Goal: Use online tool/utility: Use online tool/utility

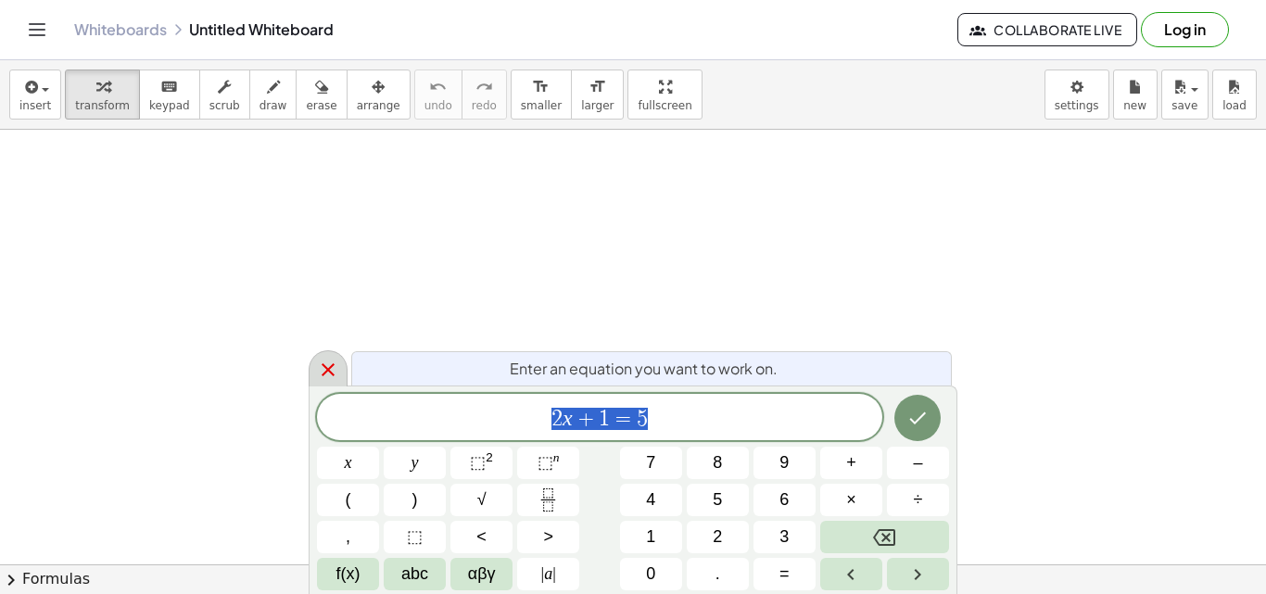
click at [322, 373] on icon at bounding box center [328, 370] width 22 height 22
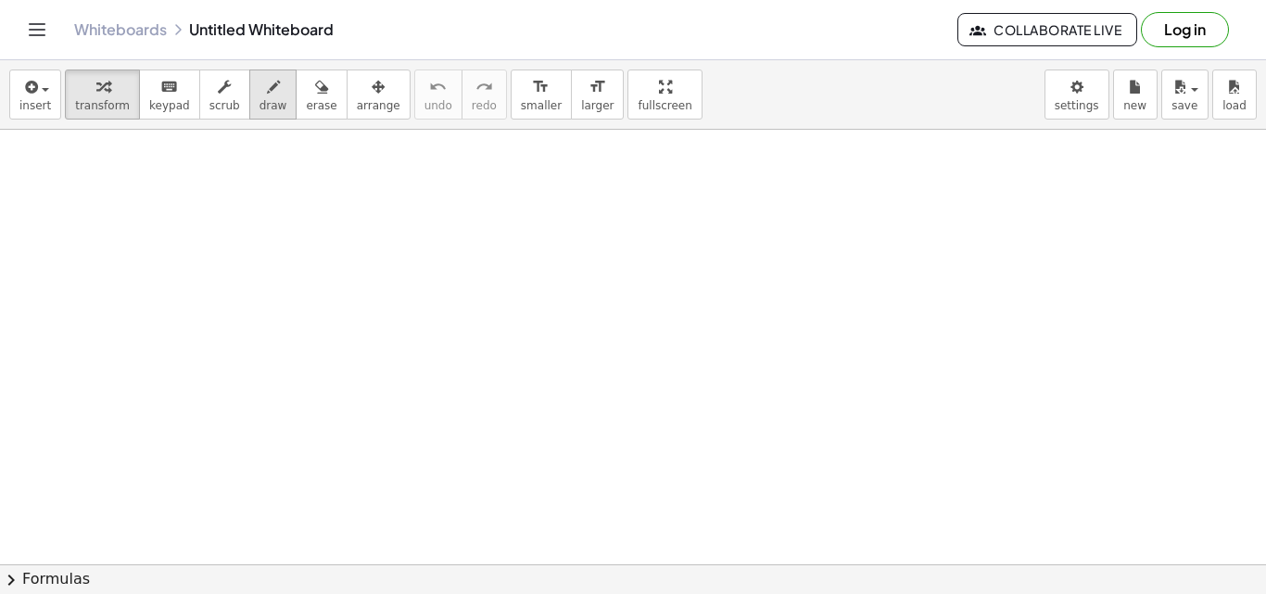
click at [267, 92] on icon "button" at bounding box center [273, 87] width 13 height 22
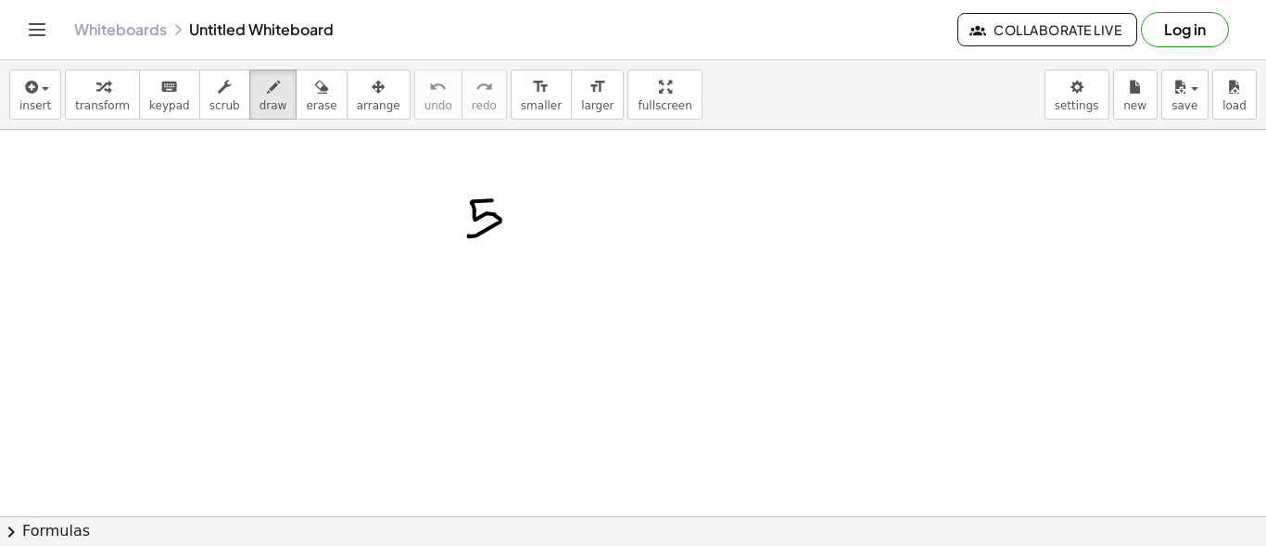
drag, startPoint x: 492, startPoint y: 199, endPoint x: 469, endPoint y: 233, distance: 41.4
click at [469, 233] on div at bounding box center [633, 517] width 1266 height 774
drag, startPoint x: 426, startPoint y: 246, endPoint x: 447, endPoint y: 263, distance: 26.9
click at [447, 263] on div at bounding box center [633, 517] width 1266 height 774
drag, startPoint x: 430, startPoint y: 260, endPoint x: 442, endPoint y: 247, distance: 17.7
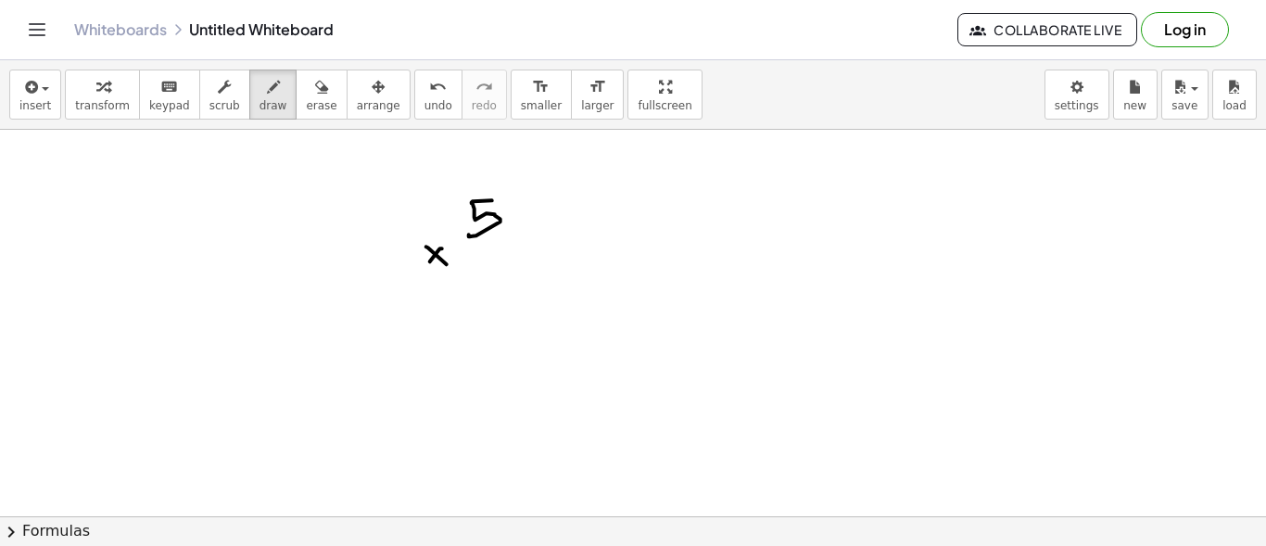
click at [442, 247] on div at bounding box center [633, 517] width 1266 height 774
drag, startPoint x: 492, startPoint y: 249, endPoint x: 462, endPoint y: 280, distance: 42.6
click at [462, 280] on div at bounding box center [633, 517] width 1266 height 774
drag, startPoint x: 447, startPoint y: 290, endPoint x: 527, endPoint y: 289, distance: 80.6
click at [527, 289] on div at bounding box center [633, 517] width 1266 height 774
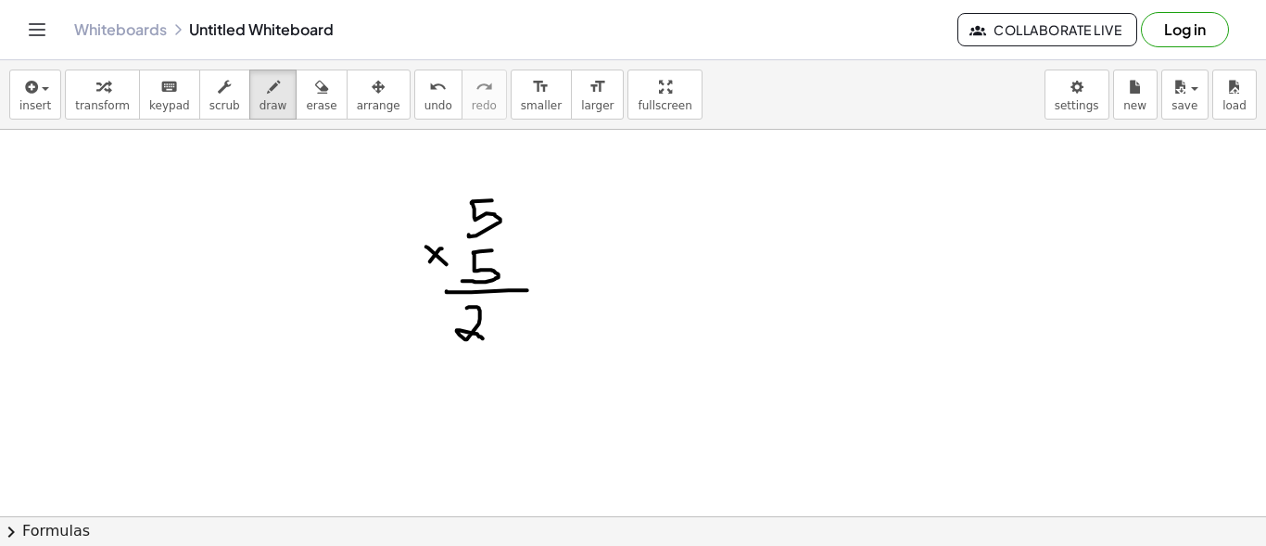
drag, startPoint x: 467, startPoint y: 307, endPoint x: 483, endPoint y: 337, distance: 34.4
click at [483, 337] on div at bounding box center [633, 517] width 1266 height 774
drag, startPoint x: 503, startPoint y: 309, endPoint x: 488, endPoint y: 340, distance: 34.8
click at [488, 340] on div at bounding box center [633, 517] width 1266 height 774
drag, startPoint x: 663, startPoint y: 215, endPoint x: 645, endPoint y: 242, distance: 32.6
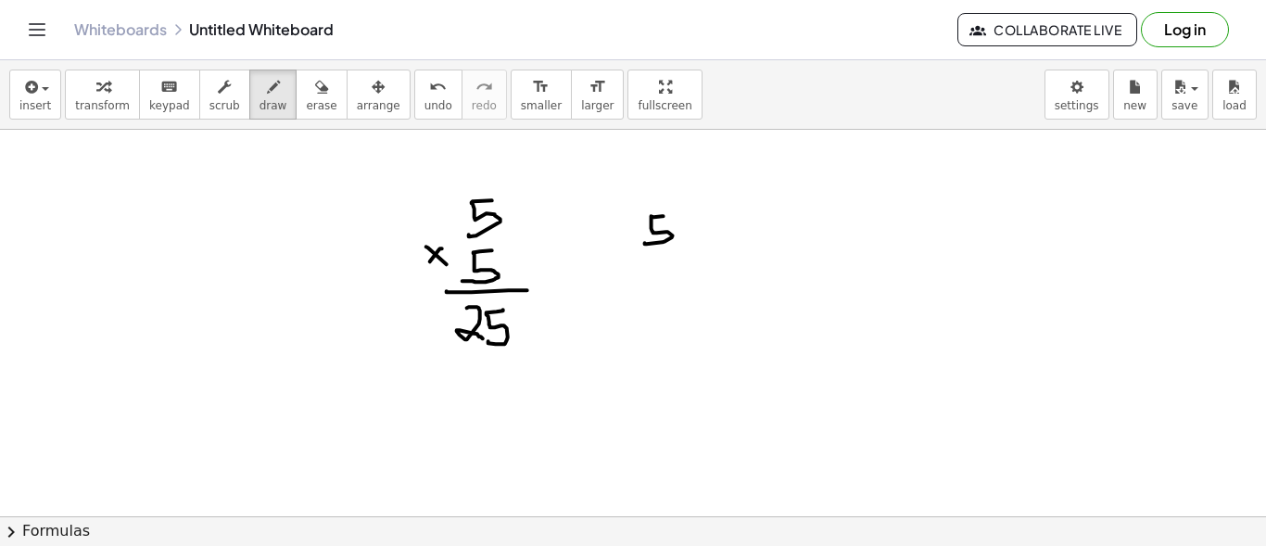
click at [645, 242] on div at bounding box center [633, 517] width 1266 height 774
drag, startPoint x: 681, startPoint y: 244, endPoint x: 680, endPoint y: 255, distance: 11.2
click at [680, 255] on div at bounding box center [633, 517] width 1266 height 774
click at [709, 211] on div at bounding box center [633, 517] width 1266 height 774
click at [703, 213] on div at bounding box center [633, 517] width 1266 height 774
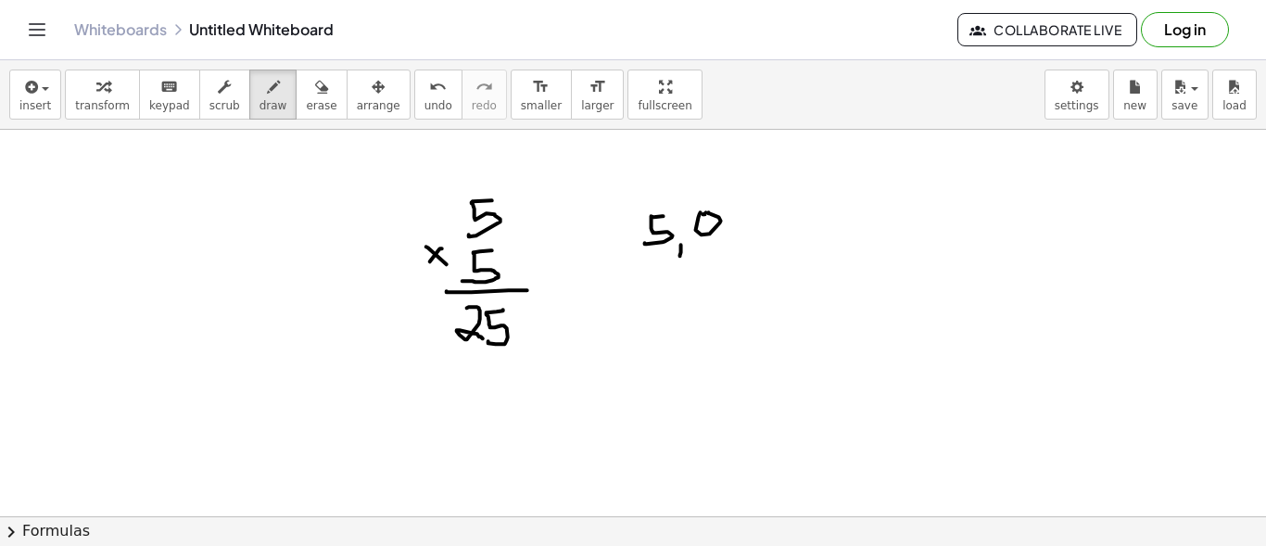
click at [703, 213] on div at bounding box center [633, 517] width 1266 height 774
drag, startPoint x: 612, startPoint y: 262, endPoint x: 625, endPoint y: 271, distance: 15.9
click at [625, 271] on div at bounding box center [633, 517] width 1266 height 774
drag, startPoint x: 615, startPoint y: 273, endPoint x: 627, endPoint y: 262, distance: 16.4
click at [627, 262] on div at bounding box center [633, 517] width 1266 height 774
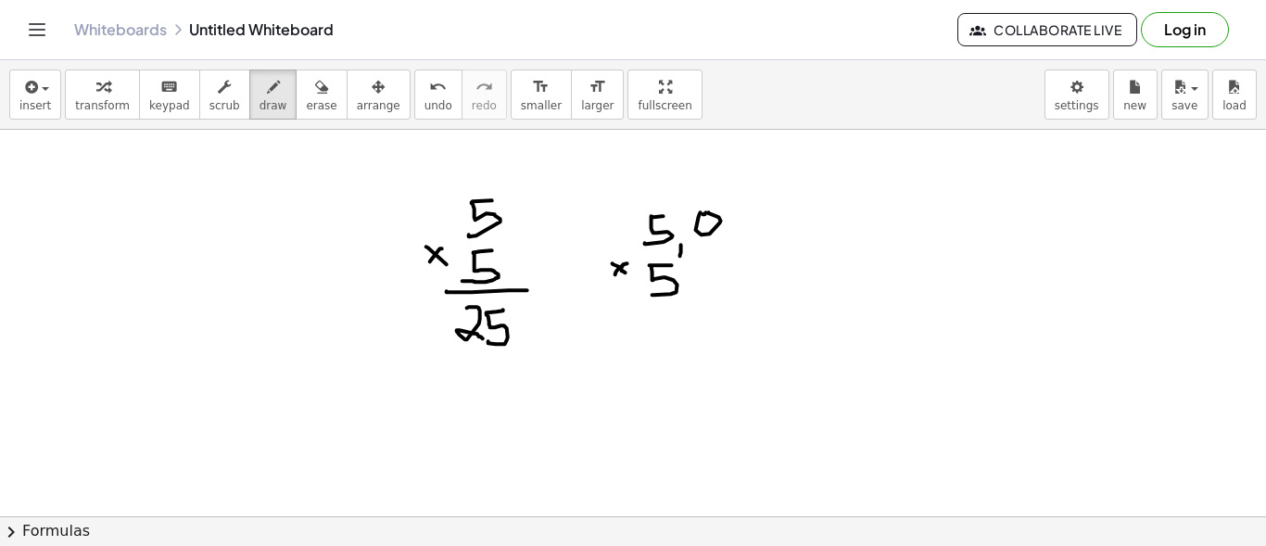
drag, startPoint x: 672, startPoint y: 264, endPoint x: 652, endPoint y: 294, distance: 35.5
click at [652, 294] on div at bounding box center [633, 517] width 1266 height 774
drag, startPoint x: 687, startPoint y: 296, endPoint x: 684, endPoint y: 309, distance: 13.5
click at [684, 309] on div at bounding box center [633, 517] width 1266 height 774
click at [716, 263] on div at bounding box center [633, 517] width 1266 height 774
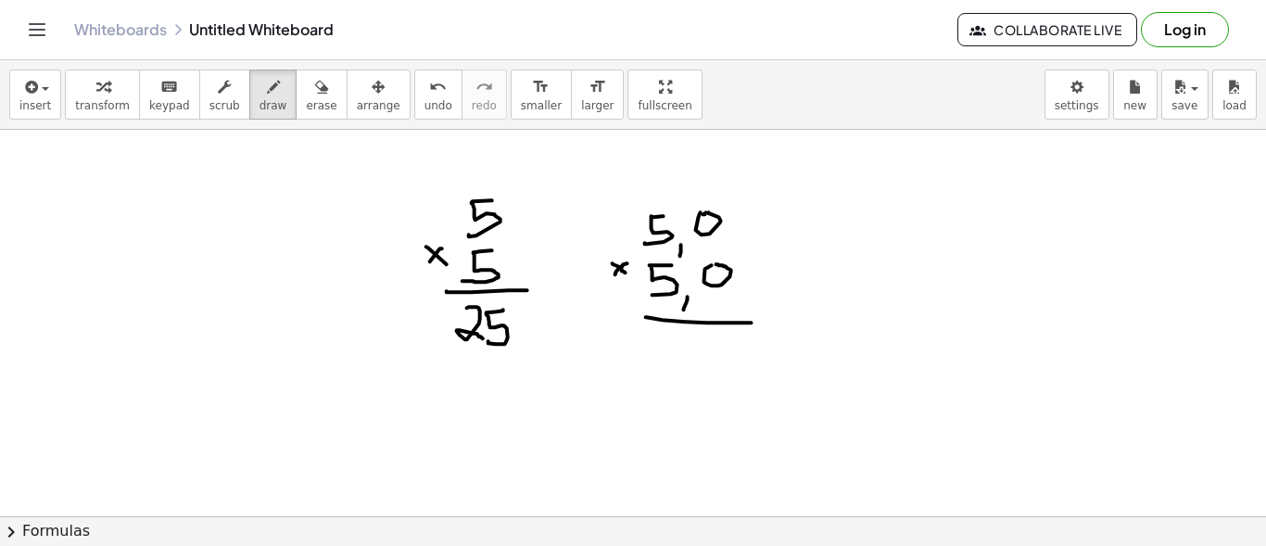
drag, startPoint x: 646, startPoint y: 316, endPoint x: 751, endPoint y: 321, distance: 105.8
click at [751, 321] on div at bounding box center [633, 517] width 1266 height 774
drag, startPoint x: 693, startPoint y: 245, endPoint x: 725, endPoint y: 241, distance: 32.6
click at [725, 241] on div at bounding box center [633, 517] width 1266 height 774
drag, startPoint x: 699, startPoint y: 296, endPoint x: 739, endPoint y: 302, distance: 41.1
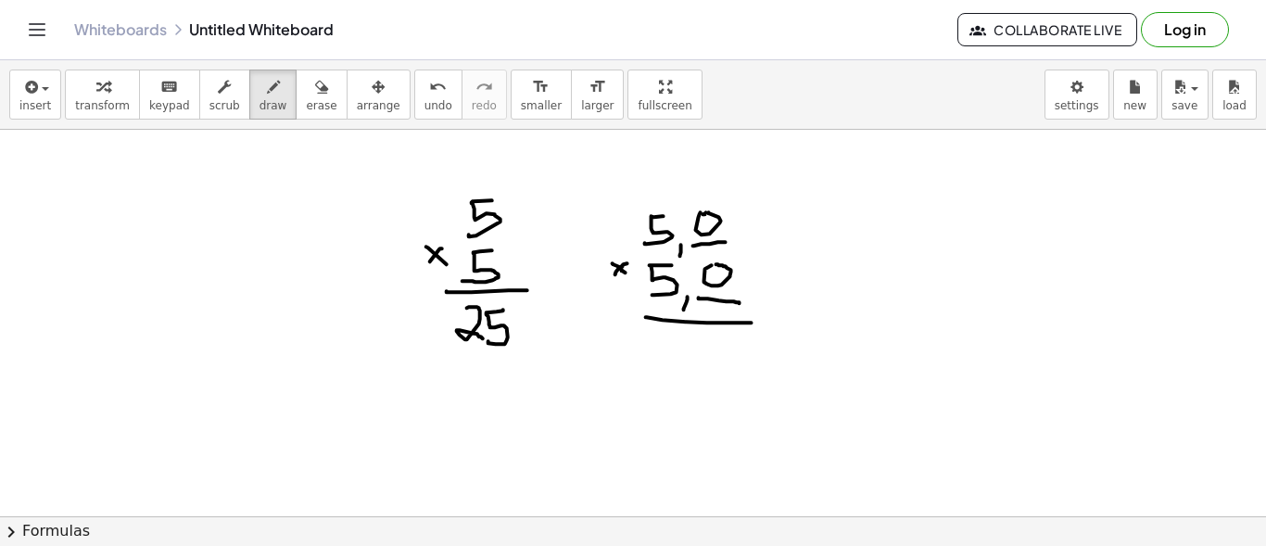
click at [739, 302] on div at bounding box center [633, 517] width 1266 height 774
drag, startPoint x: 816, startPoint y: 169, endPoint x: 844, endPoint y: 194, distance: 37.4
click at [844, 194] on div at bounding box center [633, 517] width 1266 height 774
drag, startPoint x: 742, startPoint y: 278, endPoint x: 733, endPoint y: 246, distance: 33.7
click at [733, 246] on div at bounding box center [633, 517] width 1266 height 774
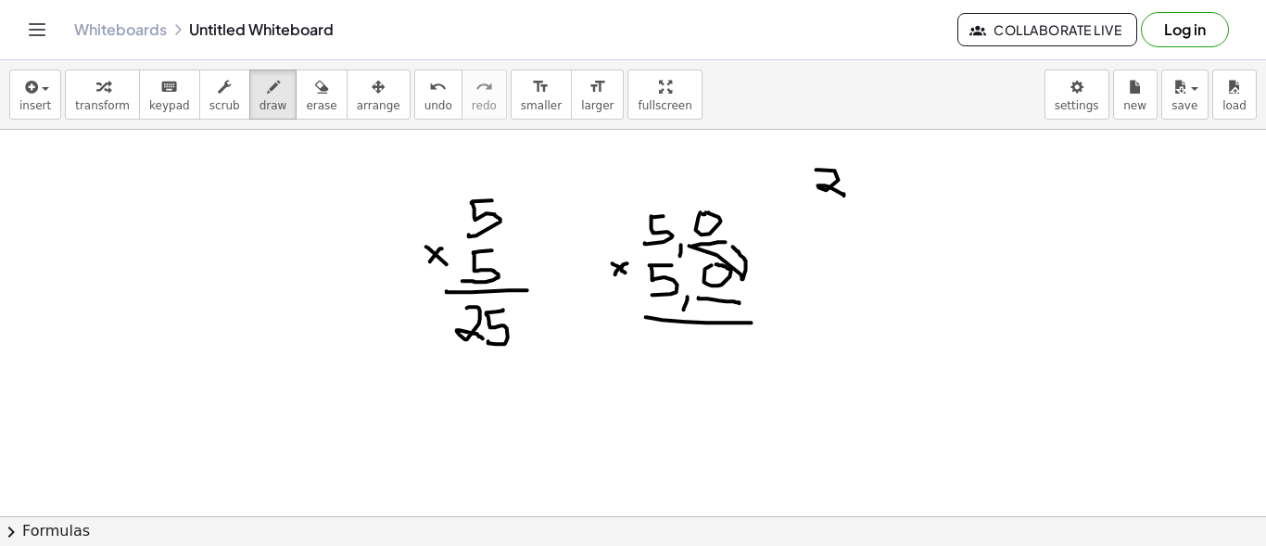
drag, startPoint x: 742, startPoint y: 278, endPoint x: 689, endPoint y: 245, distance: 62.5
click at [689, 245] on div at bounding box center [633, 517] width 1266 height 774
click at [429, 92] on icon "undo" at bounding box center [438, 87] width 18 height 22
click at [720, 331] on div at bounding box center [633, 517] width 1266 height 774
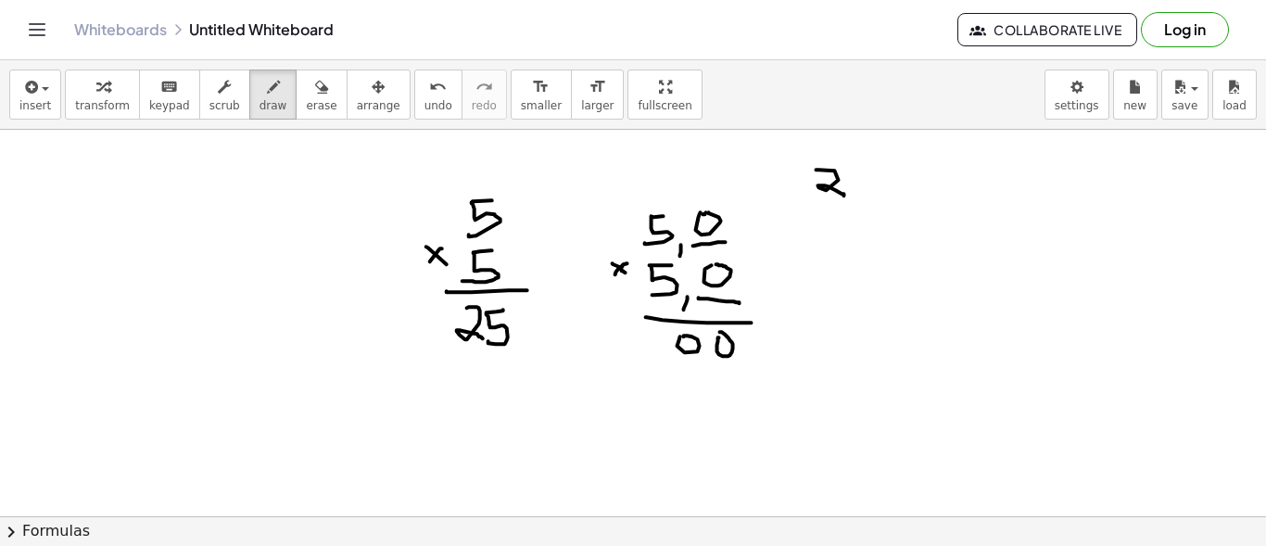
click at [684, 334] on div at bounding box center [633, 517] width 1266 height 774
drag, startPoint x: 714, startPoint y: 363, endPoint x: 742, endPoint y: 365, distance: 27.9
click at [742, 365] on div at bounding box center [633, 517] width 1266 height 774
drag, startPoint x: 682, startPoint y: 275, endPoint x: 699, endPoint y: 258, distance: 24.2
click at [699, 258] on div at bounding box center [633, 517] width 1266 height 774
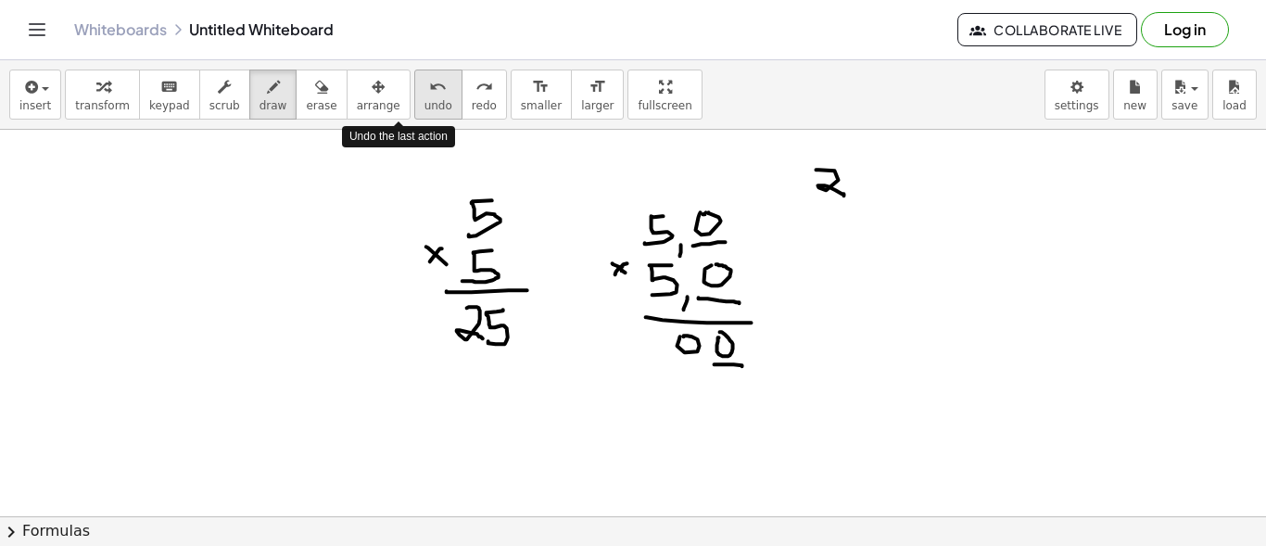
click at [429, 83] on icon "undo" at bounding box center [438, 87] width 18 height 22
click at [683, 371] on div at bounding box center [633, 517] width 1266 height 774
drag, startPoint x: 667, startPoint y: 363, endPoint x: 654, endPoint y: 391, distance: 30.7
click at [654, 391] on div at bounding box center [633, 517] width 1266 height 774
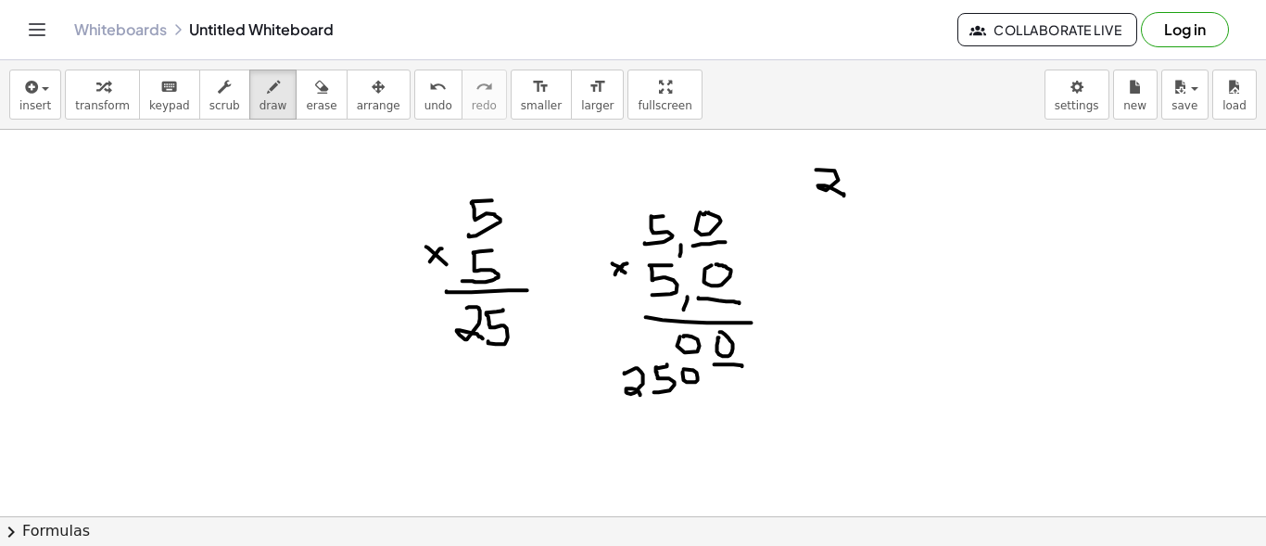
drag, startPoint x: 624, startPoint y: 372, endPoint x: 640, endPoint y: 394, distance: 27.2
click at [640, 394] on div at bounding box center [633, 517] width 1266 height 774
drag, startPoint x: 624, startPoint y: 402, endPoint x: 743, endPoint y: 408, distance: 118.7
click at [743, 408] on div at bounding box center [633, 517] width 1266 height 774
click at [734, 420] on div at bounding box center [633, 517] width 1266 height 774
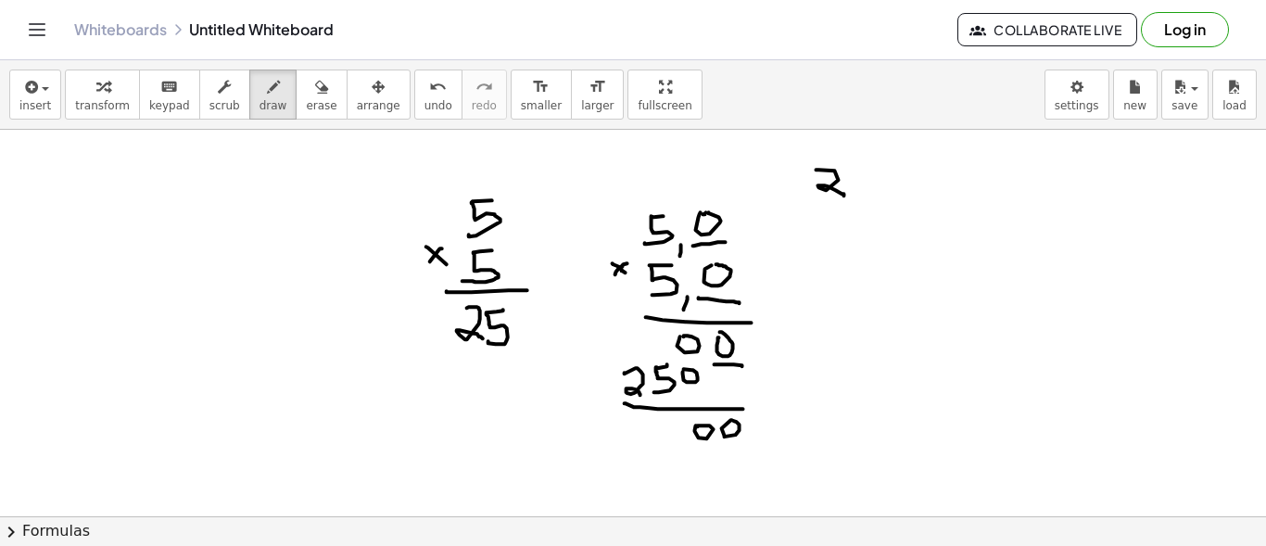
click at [698, 425] on div at bounding box center [633, 517] width 1266 height 774
drag, startPoint x: 676, startPoint y: 422, endPoint x: 662, endPoint y: 435, distance: 19.0
click at [662, 435] on div at bounding box center [633, 517] width 1266 height 774
drag, startPoint x: 633, startPoint y: 422, endPoint x: 649, endPoint y: 439, distance: 23.6
click at [649, 439] on div at bounding box center [633, 517] width 1266 height 774
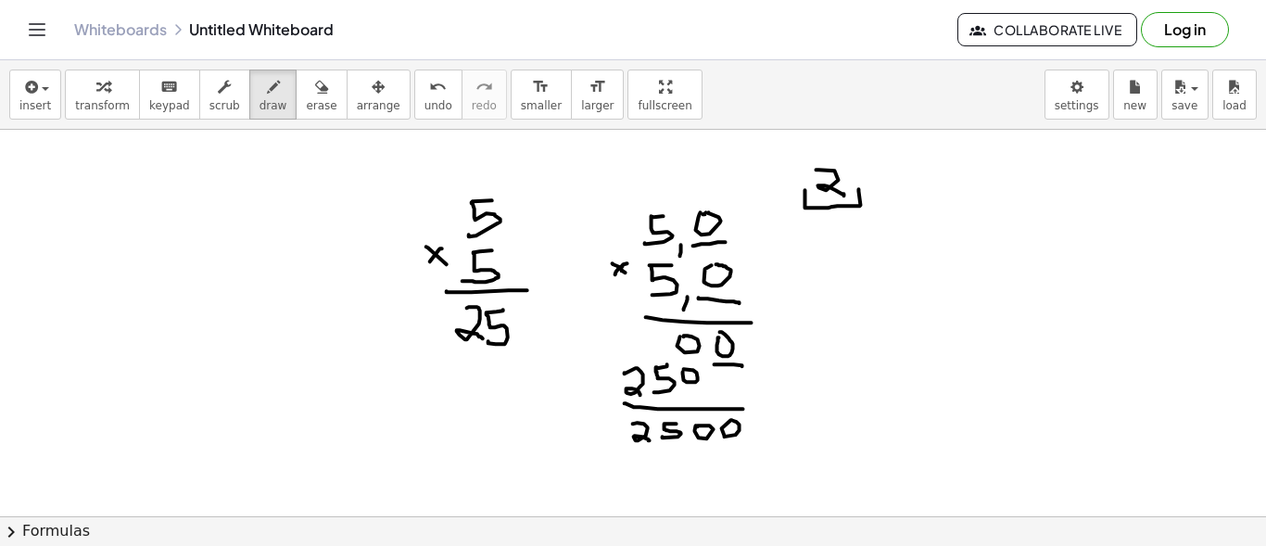
drag, startPoint x: 805, startPoint y: 189, endPoint x: 859, endPoint y: 188, distance: 53.7
click at [859, 188] on div at bounding box center [633, 517] width 1266 height 774
drag, startPoint x: 725, startPoint y: 443, endPoint x: 743, endPoint y: 442, distance: 17.6
click at [743, 442] on div at bounding box center [633, 517] width 1266 height 774
drag, startPoint x: 696, startPoint y: 443, endPoint x: 715, endPoint y: 444, distance: 19.5
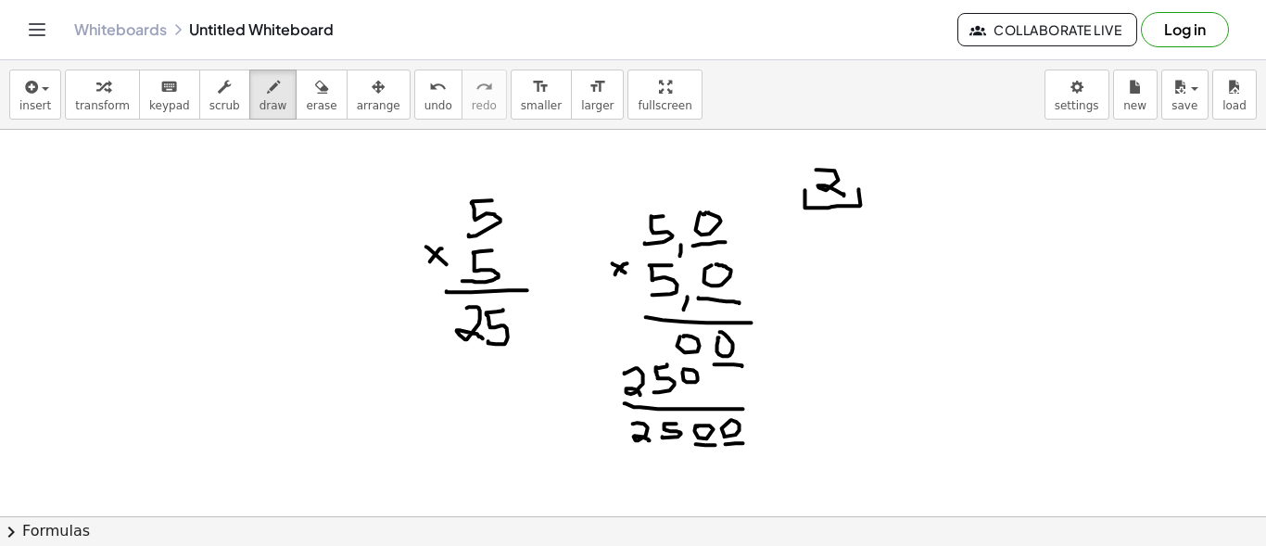
click at [715, 444] on div at bounding box center [633, 517] width 1266 height 774
drag, startPoint x: 688, startPoint y: 435, endPoint x: 683, endPoint y: 449, distance: 15.0
click at [683, 449] on div at bounding box center [633, 517] width 1266 height 774
drag, startPoint x: 684, startPoint y: 242, endPoint x: 727, endPoint y: 250, distance: 44.3
click at [727, 250] on div at bounding box center [633, 517] width 1266 height 774
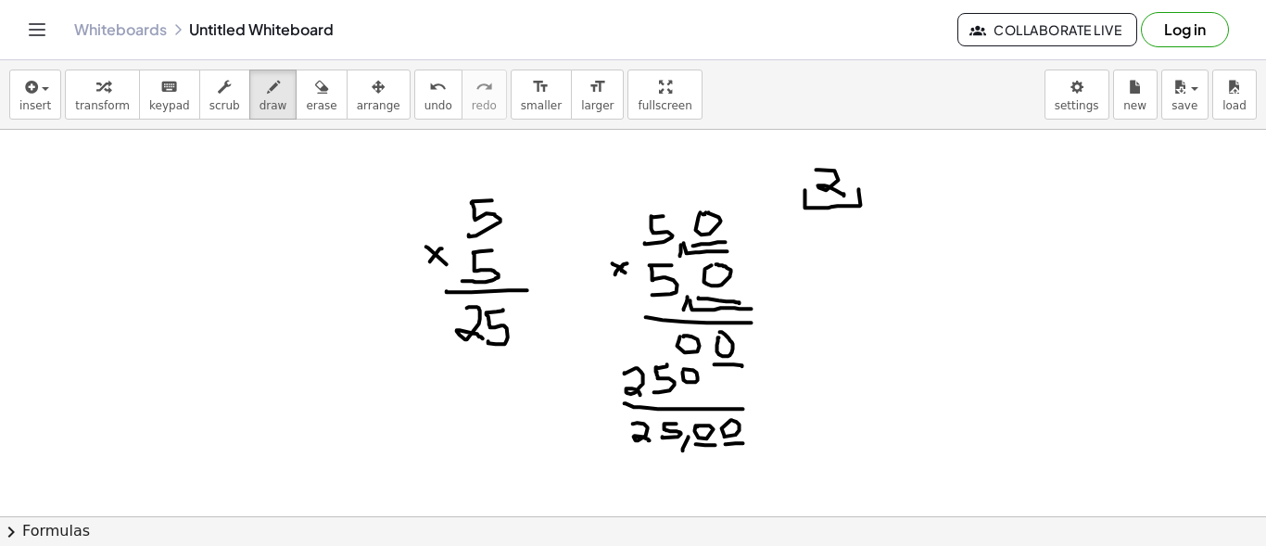
drag, startPoint x: 690, startPoint y: 299, endPoint x: 751, endPoint y: 308, distance: 61.7
click at [751, 308] on div at bounding box center [633, 517] width 1266 height 774
drag, startPoint x: 688, startPoint y: 452, endPoint x: 749, endPoint y: 437, distance: 62.0
click at [749, 437] on div at bounding box center [633, 517] width 1266 height 774
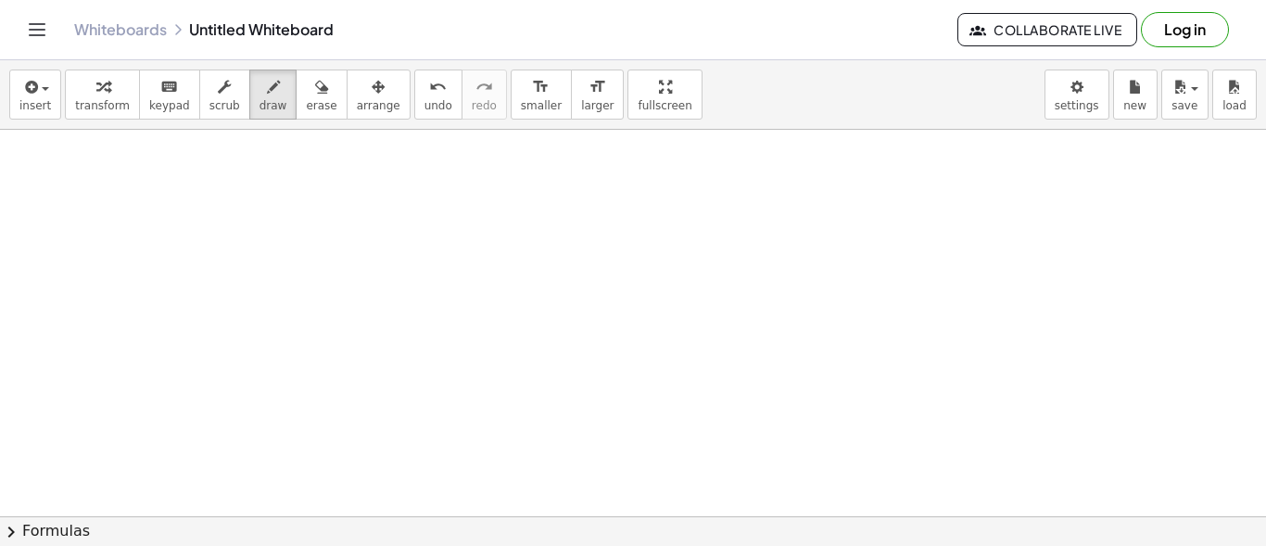
scroll to position [371, 0]
click at [332, 207] on div at bounding box center [633, 146] width 1266 height 774
click at [372, 217] on div at bounding box center [633, 146] width 1266 height 774
drag, startPoint x: 372, startPoint y: 219, endPoint x: 372, endPoint y: 233, distance: 13.9
click at [372, 233] on div at bounding box center [633, 146] width 1266 height 774
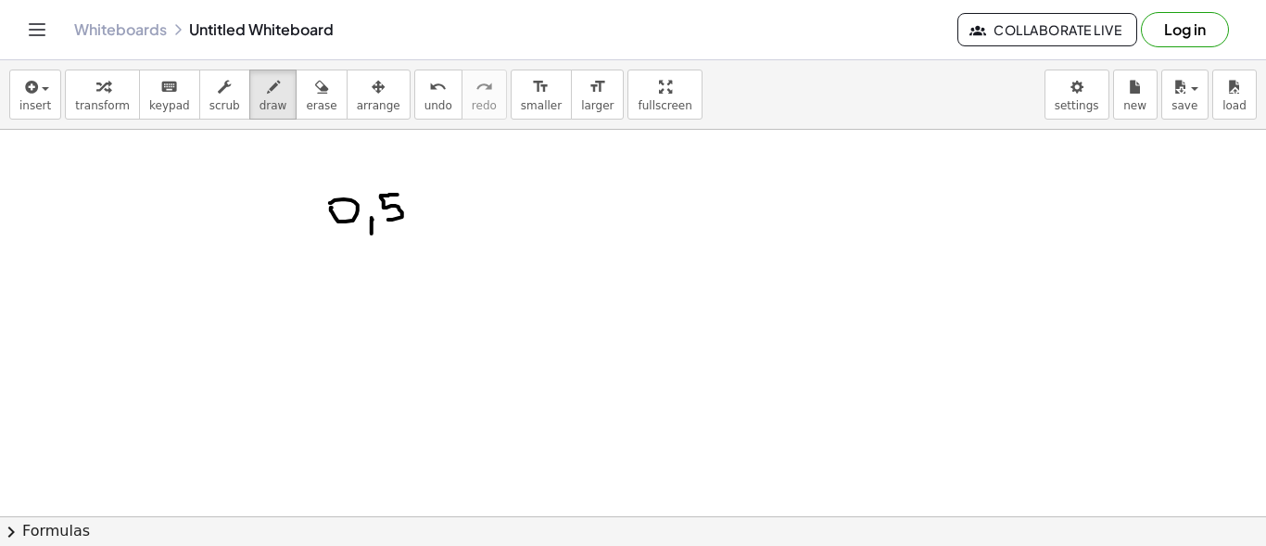
drag, startPoint x: 397, startPoint y: 194, endPoint x: 389, endPoint y: 219, distance: 26.4
click at [389, 219] on div at bounding box center [633, 146] width 1266 height 774
drag, startPoint x: 300, startPoint y: 230, endPoint x: 318, endPoint y: 240, distance: 20.3
click at [318, 240] on div at bounding box center [633, 146] width 1266 height 774
drag, startPoint x: 305, startPoint y: 243, endPoint x: 314, endPoint y: 228, distance: 17.5
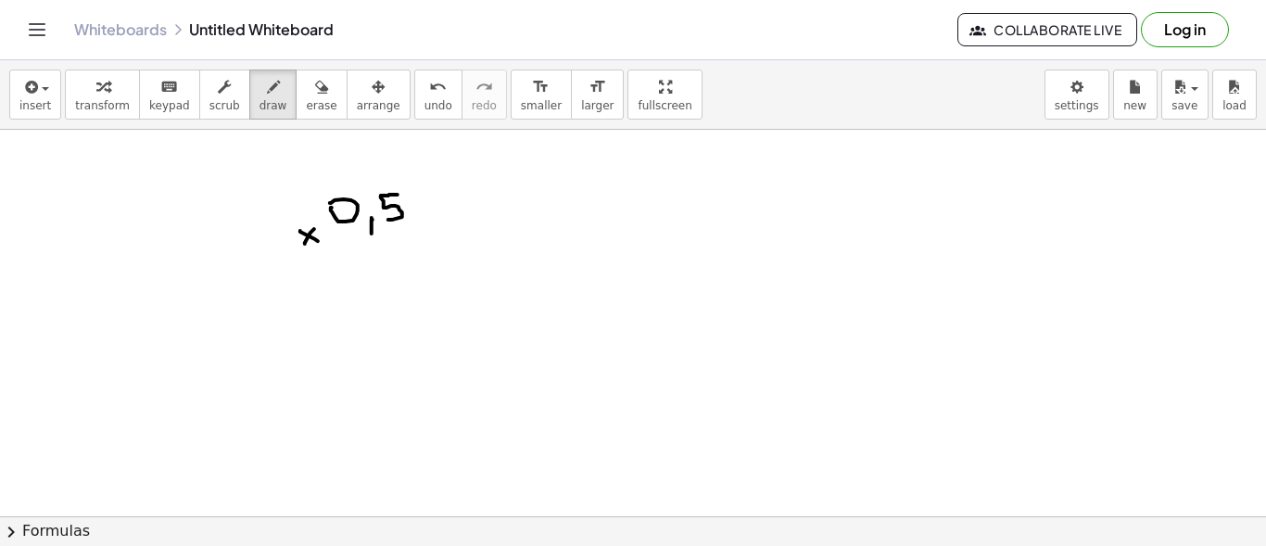
click at [314, 228] on div at bounding box center [633, 146] width 1266 height 774
click at [347, 247] on div at bounding box center [633, 146] width 1266 height 774
drag, startPoint x: 381, startPoint y: 259, endPoint x: 379, endPoint y: 271, distance: 11.3
click at [379, 271] on div at bounding box center [633, 146] width 1266 height 774
drag, startPoint x: 393, startPoint y: 238, endPoint x: 411, endPoint y: 268, distance: 35.0
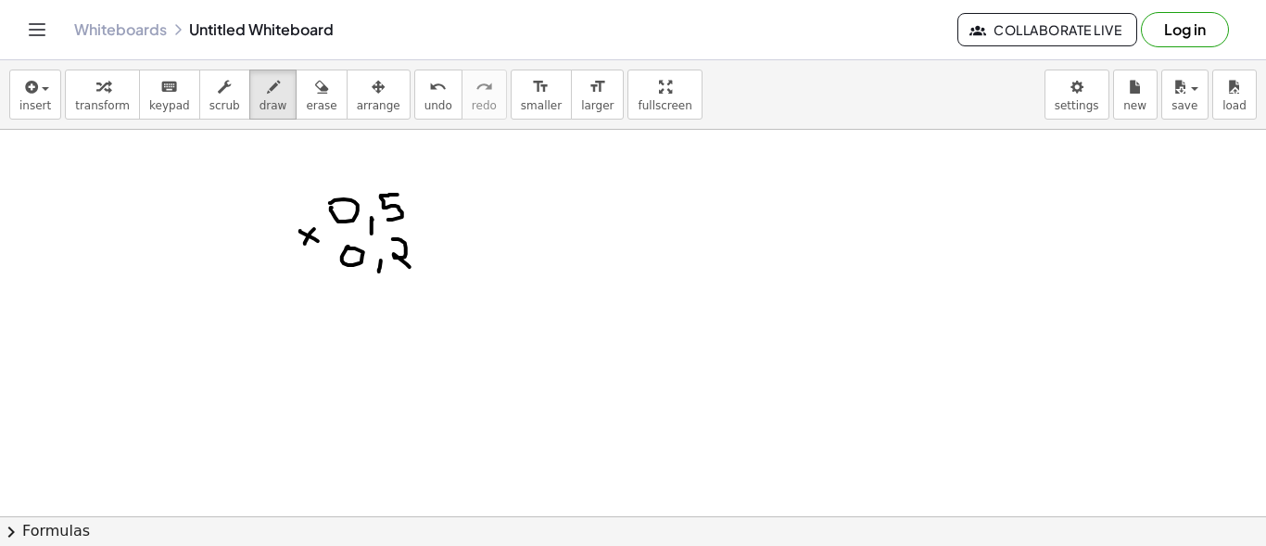
click at [411, 268] on div at bounding box center [633, 146] width 1266 height 774
drag, startPoint x: 339, startPoint y: 285, endPoint x: 418, endPoint y: 287, distance: 78.8
click at [418, 287] on div at bounding box center [633, 146] width 1266 height 774
click at [395, 307] on div at bounding box center [633, 146] width 1266 height 774
drag, startPoint x: 325, startPoint y: 170, endPoint x: 334, endPoint y: 182, distance: 13.9
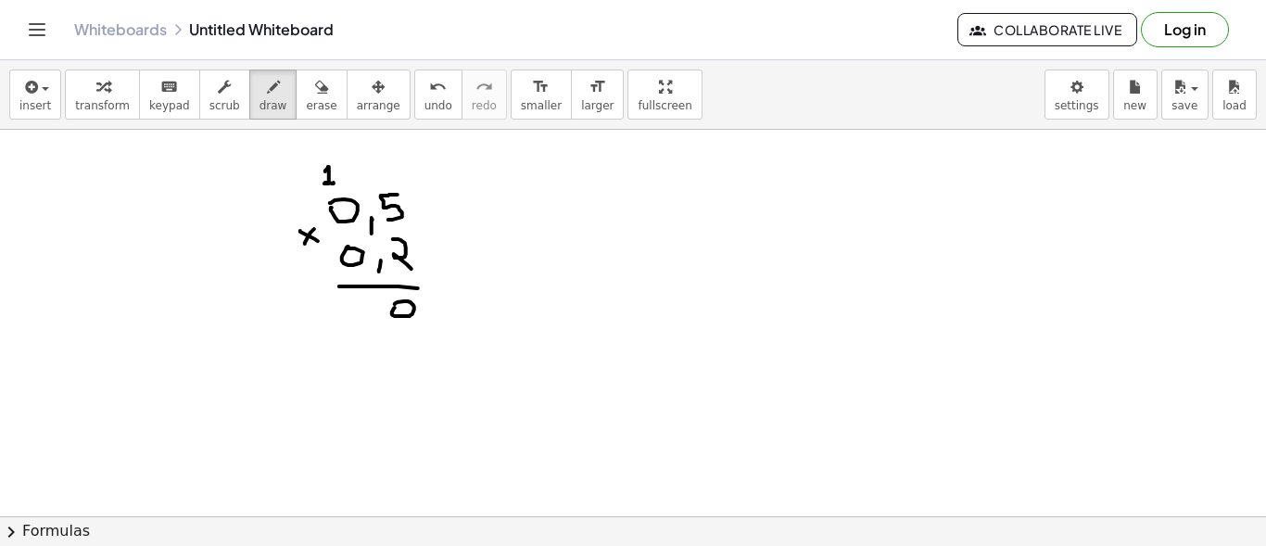
click at [334, 182] on div at bounding box center [633, 146] width 1266 height 774
drag, startPoint x: 359, startPoint y: 307, endPoint x: 374, endPoint y: 317, distance: 18.8
click at [374, 317] on div at bounding box center [633, 146] width 1266 height 774
drag, startPoint x: 386, startPoint y: 328, endPoint x: 418, endPoint y: 325, distance: 31.6
click at [418, 325] on div at bounding box center [633, 146] width 1266 height 774
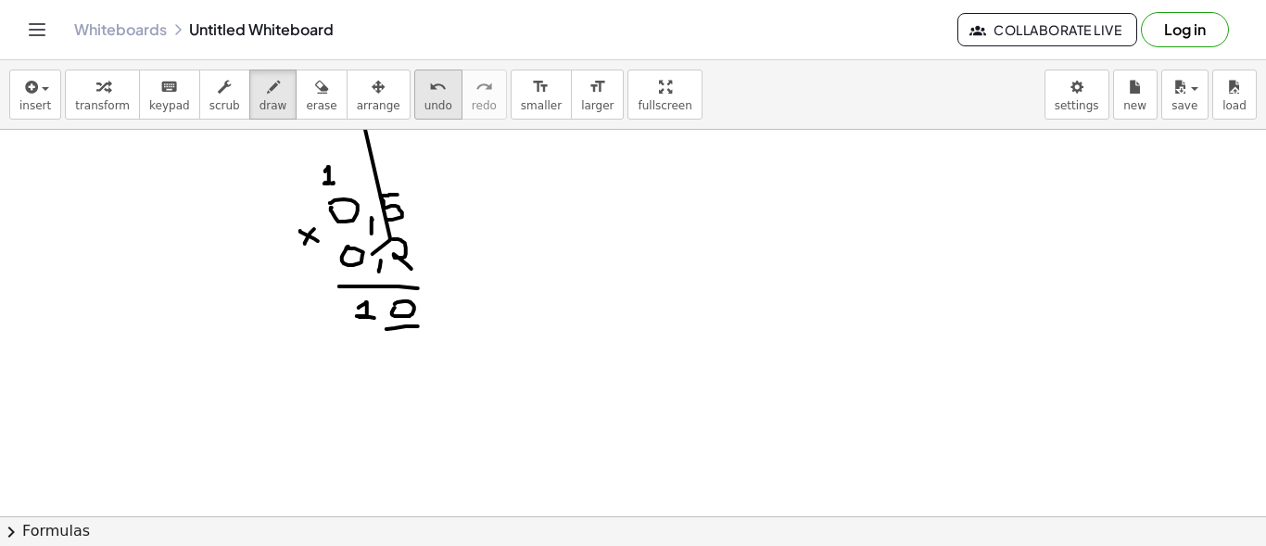
drag, startPoint x: 390, startPoint y: 239, endPoint x: 389, endPoint y: 86, distance: 152.9
click at [389, 86] on div "insert select one: Math Expression Function Text Youtube Video Graphing Geometr…" at bounding box center [633, 302] width 1266 height 485
click at [414, 107] on button "undo undo" at bounding box center [438, 94] width 48 height 50
click at [362, 332] on div at bounding box center [633, 146] width 1266 height 774
click at [314, 334] on div at bounding box center [633, 146] width 1266 height 774
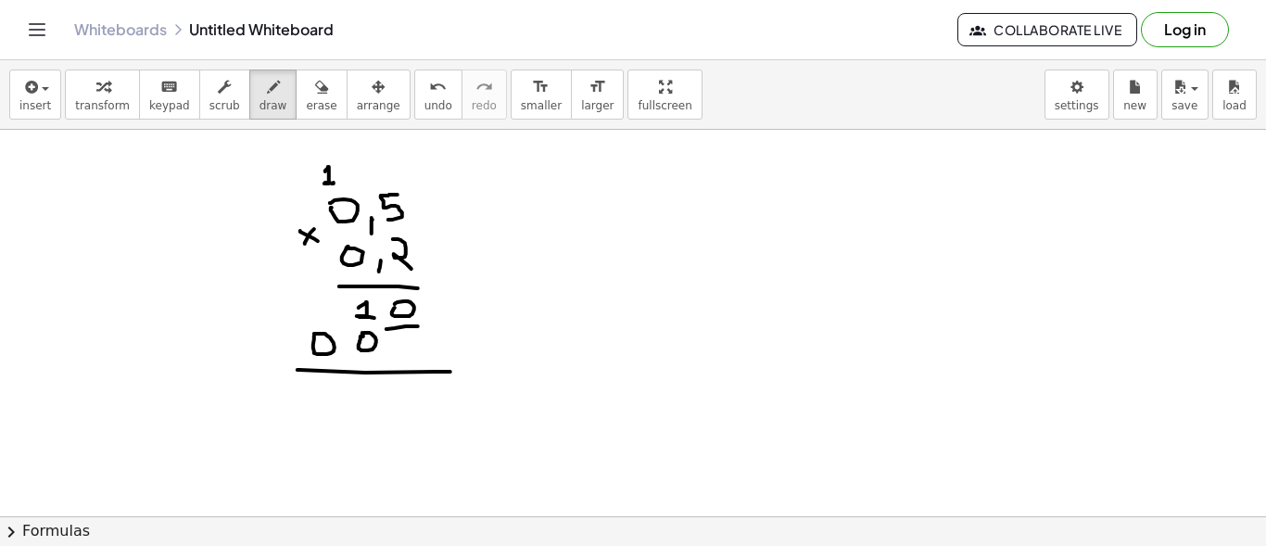
drag, startPoint x: 297, startPoint y: 369, endPoint x: 450, endPoint y: 371, distance: 152.9
click at [450, 371] on div at bounding box center [633, 146] width 1266 height 774
click at [420, 385] on div at bounding box center [633, 146] width 1266 height 774
drag, startPoint x: 383, startPoint y: 389, endPoint x: 396, endPoint y: 401, distance: 17.7
click at [396, 401] on div at bounding box center [633, 146] width 1266 height 774
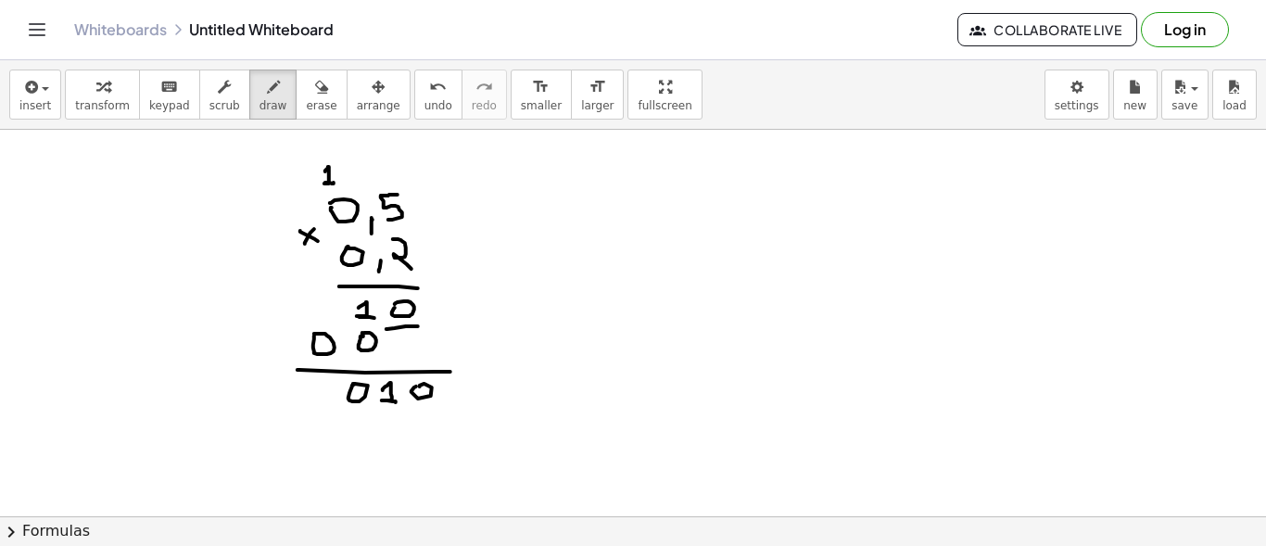
click at [354, 384] on div at bounding box center [633, 146] width 1266 height 774
drag, startPoint x: 380, startPoint y: 230, endPoint x: 422, endPoint y: 221, distance: 42.7
click at [422, 221] on div at bounding box center [633, 146] width 1266 height 774
drag, startPoint x: 388, startPoint y: 273, endPoint x: 428, endPoint y: 268, distance: 40.2
click at [428, 268] on div at bounding box center [633, 146] width 1266 height 774
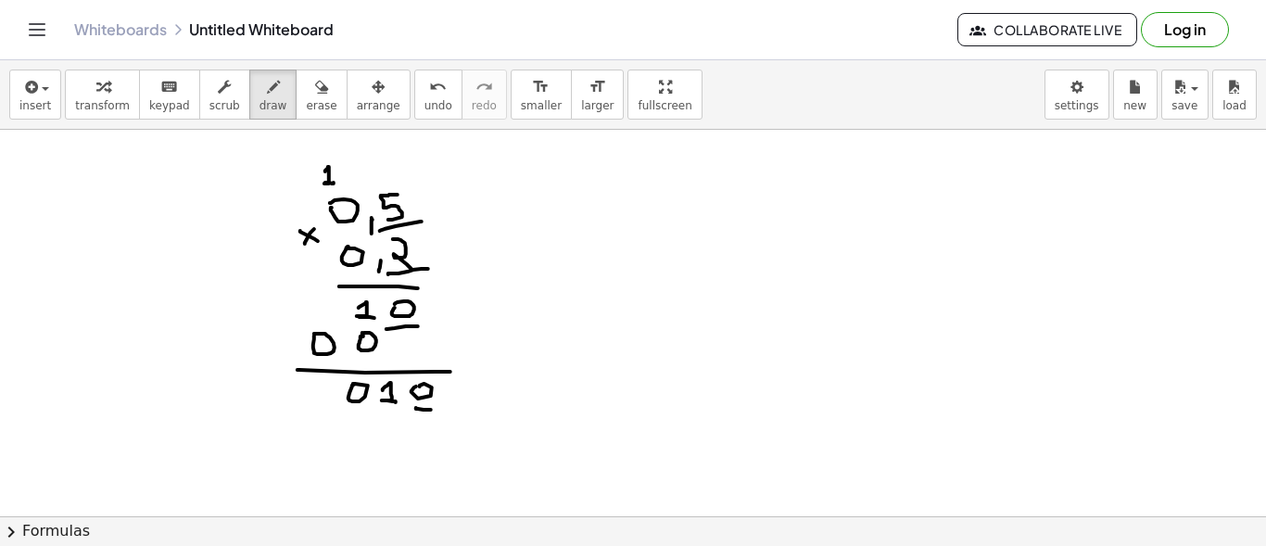
drag, startPoint x: 416, startPoint y: 407, endPoint x: 431, endPoint y: 409, distance: 14.9
click at [431, 409] on div at bounding box center [633, 146] width 1266 height 774
drag, startPoint x: 383, startPoint y: 409, endPoint x: 405, endPoint y: 409, distance: 22.2
click at [405, 409] on div at bounding box center [633, 146] width 1266 height 774
drag, startPoint x: 372, startPoint y: 399, endPoint x: 364, endPoint y: 415, distance: 17.8
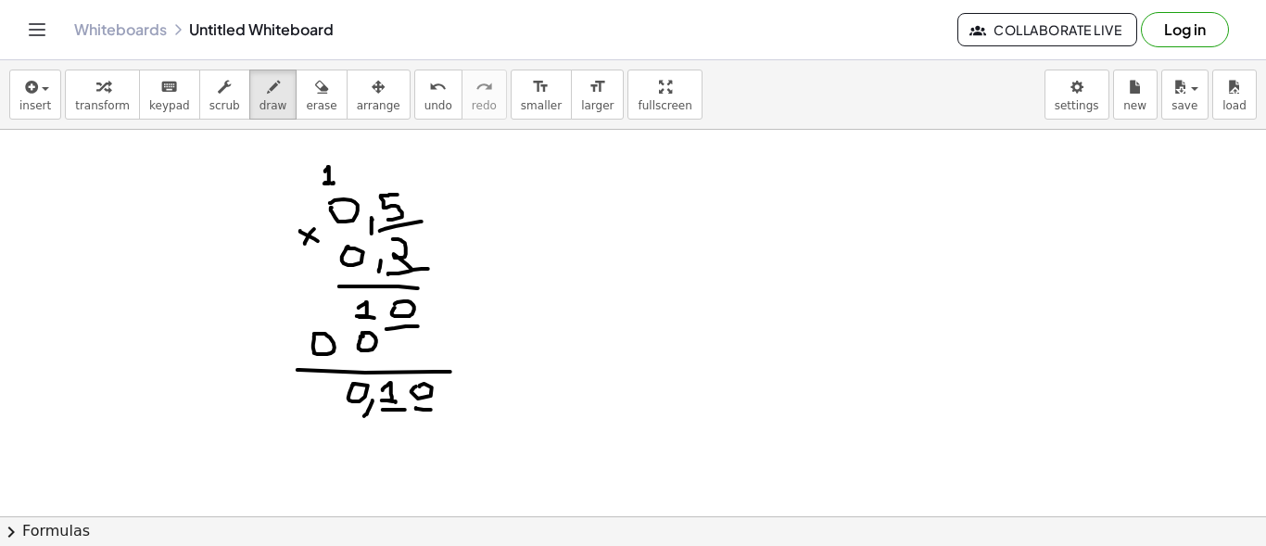
click at [364, 415] on div at bounding box center [633, 146] width 1266 height 774
click at [680, 203] on div at bounding box center [633, 146] width 1266 height 774
drag, startPoint x: 717, startPoint y: 215, endPoint x: 714, endPoint y: 226, distance: 11.5
click at [714, 226] on div at bounding box center [633, 146] width 1266 height 774
drag, startPoint x: 731, startPoint y: 205, endPoint x: 746, endPoint y: 217, distance: 19.1
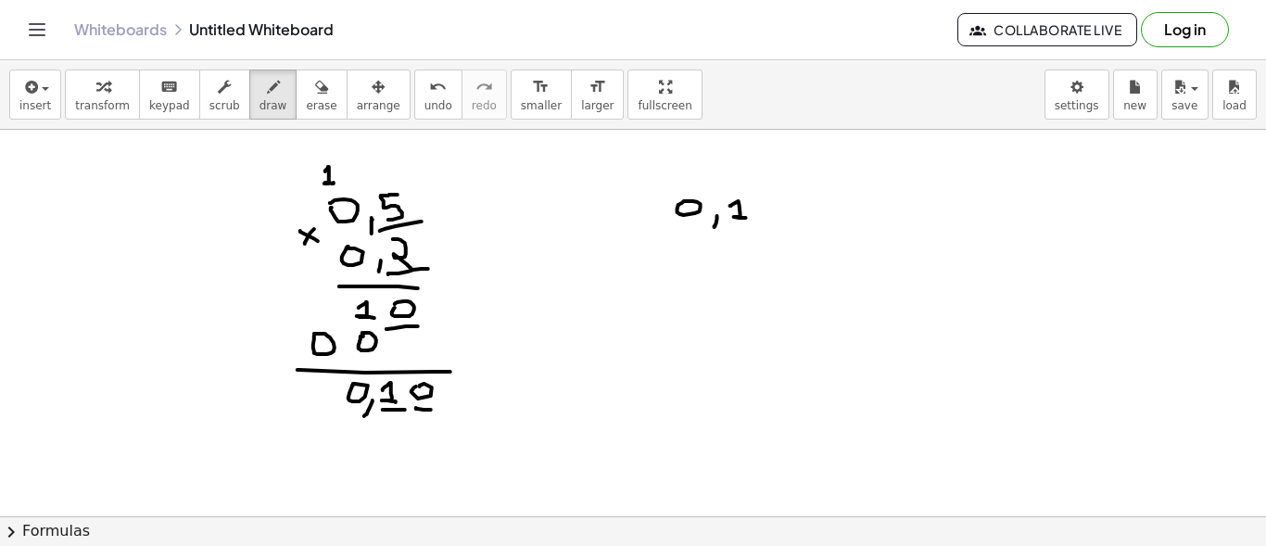
click at [746, 217] on div at bounding box center [633, 146] width 1266 height 774
drag, startPoint x: 763, startPoint y: 196, endPoint x: 747, endPoint y: 217, distance: 26.3
click at [747, 217] on div at bounding box center [633, 146] width 1266 height 774
drag, startPoint x: 776, startPoint y: 194, endPoint x: 779, endPoint y: 215, distance: 21.5
click at [779, 215] on div at bounding box center [633, 146] width 1266 height 774
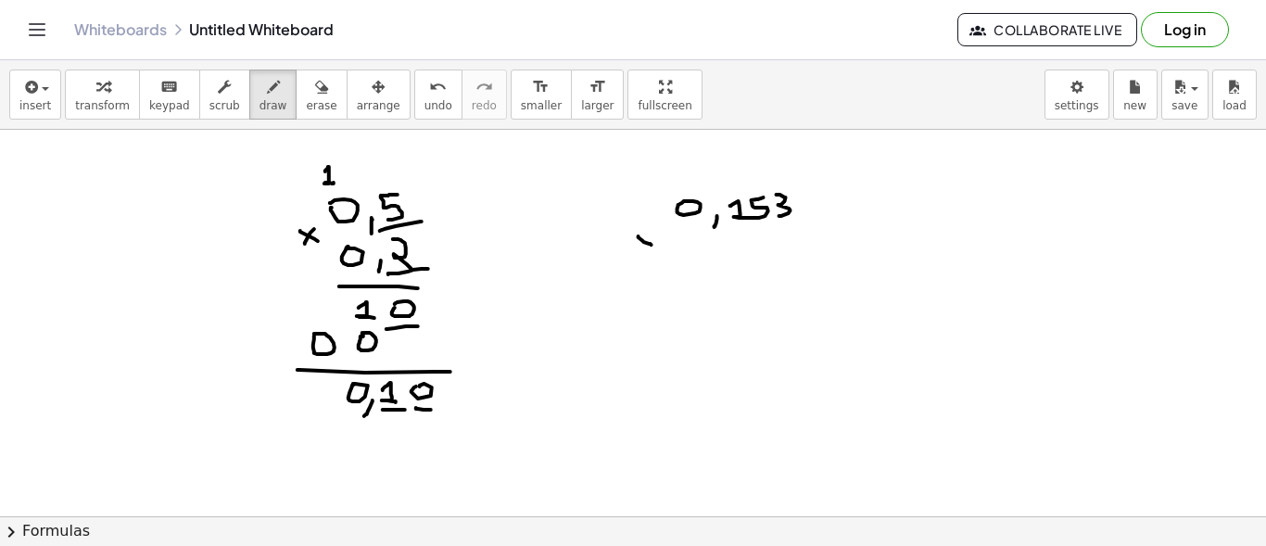
drag, startPoint x: 638, startPoint y: 235, endPoint x: 651, endPoint y: 244, distance: 15.4
click at [651, 244] on div at bounding box center [633, 146] width 1266 height 774
drag, startPoint x: 651, startPoint y: 233, endPoint x: 639, endPoint y: 246, distance: 18.4
click at [639, 246] on div at bounding box center [633, 146] width 1266 height 774
drag, startPoint x: 789, startPoint y: 231, endPoint x: 813, endPoint y: 248, distance: 29.1
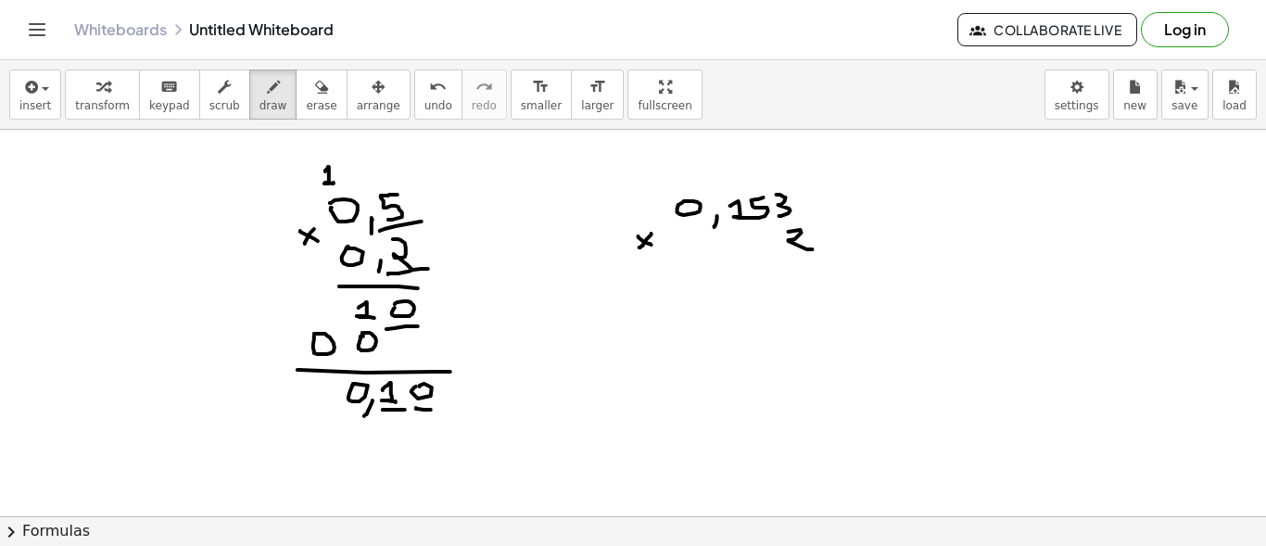
click at [813, 248] on div at bounding box center [633, 146] width 1266 height 774
drag, startPoint x: 670, startPoint y: 267, endPoint x: 821, endPoint y: 270, distance: 151.0
click at [821, 270] on div at bounding box center [633, 146] width 1266 height 774
drag, startPoint x: 809, startPoint y: 284, endPoint x: 809, endPoint y: 299, distance: 14.8
click at [809, 299] on div at bounding box center [633, 146] width 1266 height 774
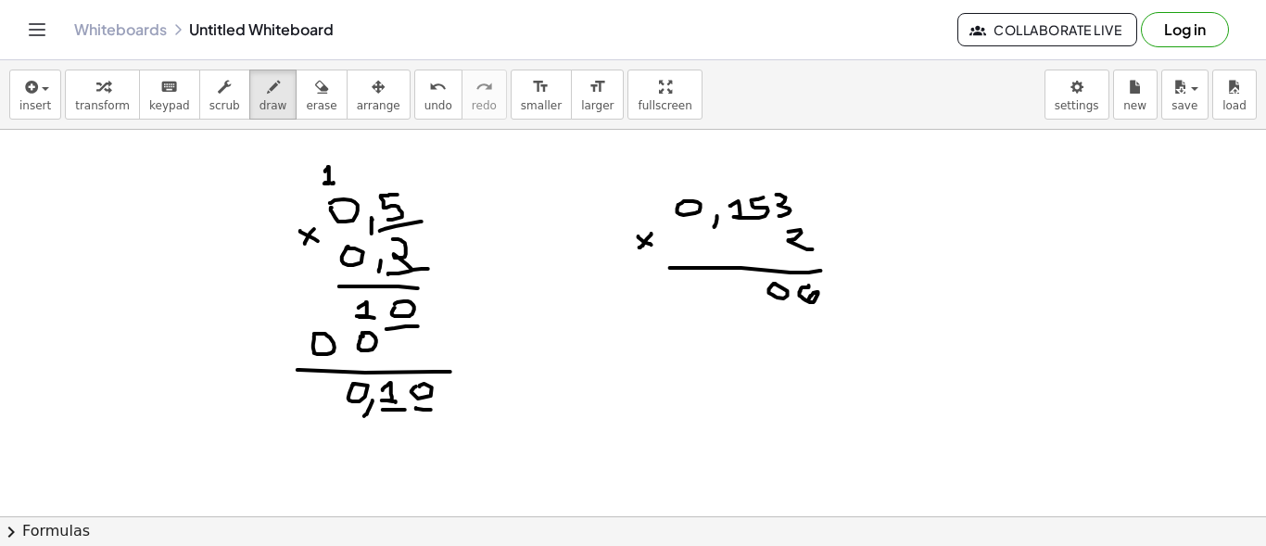
click at [774, 283] on div at bounding box center [633, 146] width 1266 height 774
drag, startPoint x: 726, startPoint y: 180, endPoint x: 736, endPoint y: 187, distance: 11.9
click at [736, 187] on div at bounding box center [633, 146] width 1266 height 774
drag, startPoint x: 744, startPoint y: 280, endPoint x: 749, endPoint y: 302, distance: 22.7
click at [749, 302] on div at bounding box center [633, 146] width 1266 height 774
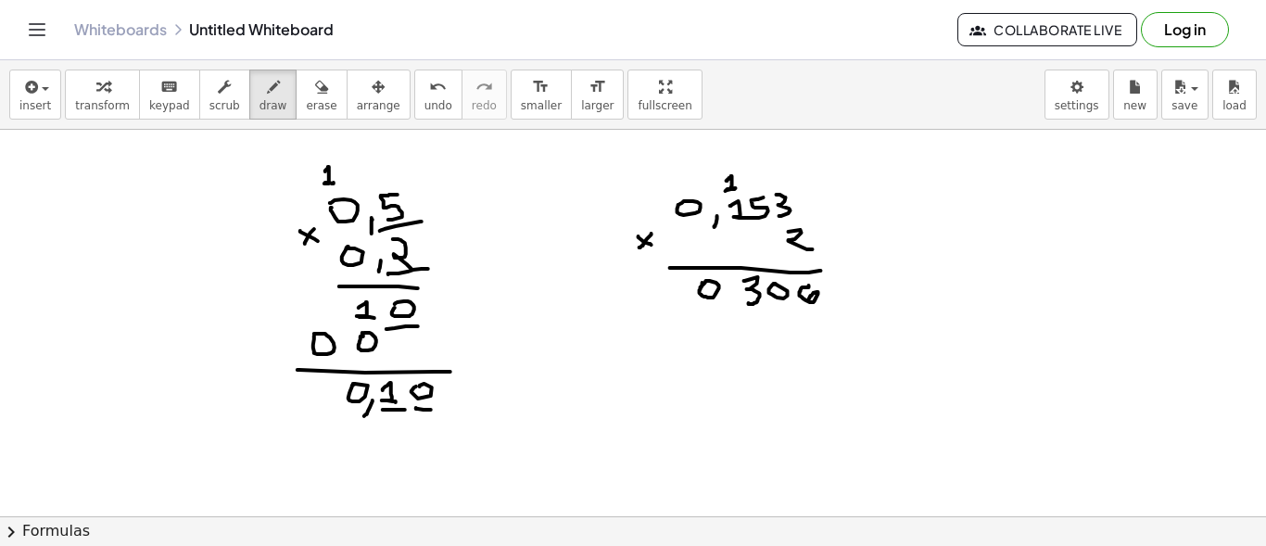
click at [700, 286] on div at bounding box center [633, 146] width 1266 height 774
drag, startPoint x: 725, startPoint y: 221, endPoint x: 803, endPoint y: 200, distance: 80.4
click at [803, 200] on div at bounding box center [633, 146] width 1266 height 774
drag, startPoint x: 822, startPoint y: 250, endPoint x: 856, endPoint y: 257, distance: 34.9
click at [856, 257] on div at bounding box center [633, 146] width 1266 height 774
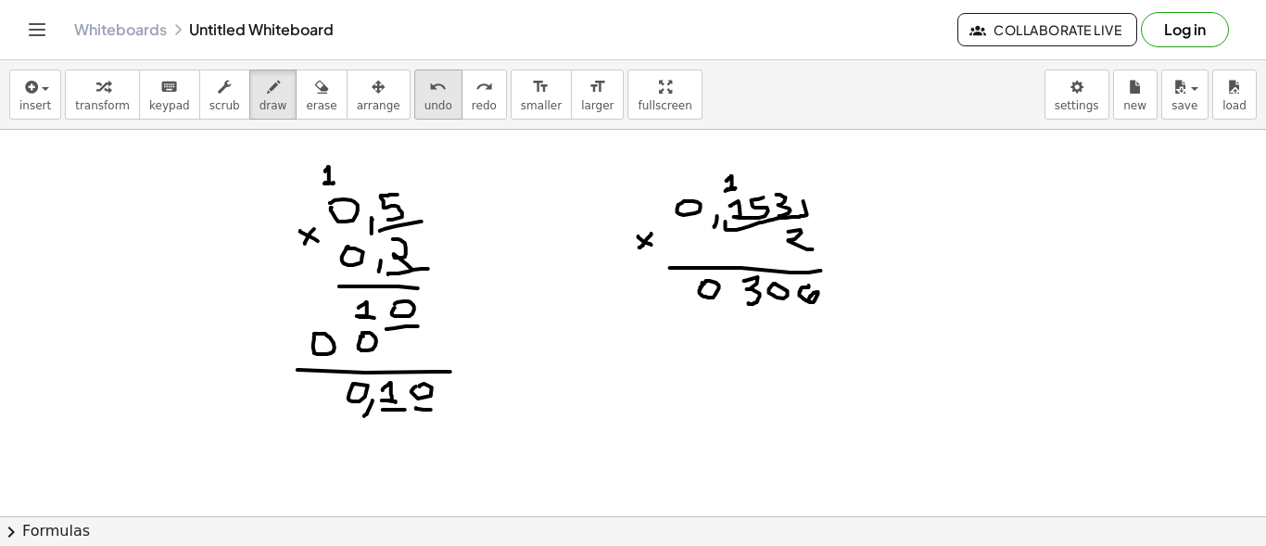
click at [429, 88] on icon "undo" at bounding box center [438, 87] width 18 height 22
drag, startPoint x: 744, startPoint y: 311, endPoint x: 760, endPoint y: 315, distance: 16.2
click at [760, 315] on div at bounding box center [633, 146] width 1266 height 774
drag, startPoint x: 775, startPoint y: 314, endPoint x: 794, endPoint y: 316, distance: 18.6
click at [794, 316] on div at bounding box center [633, 146] width 1266 height 774
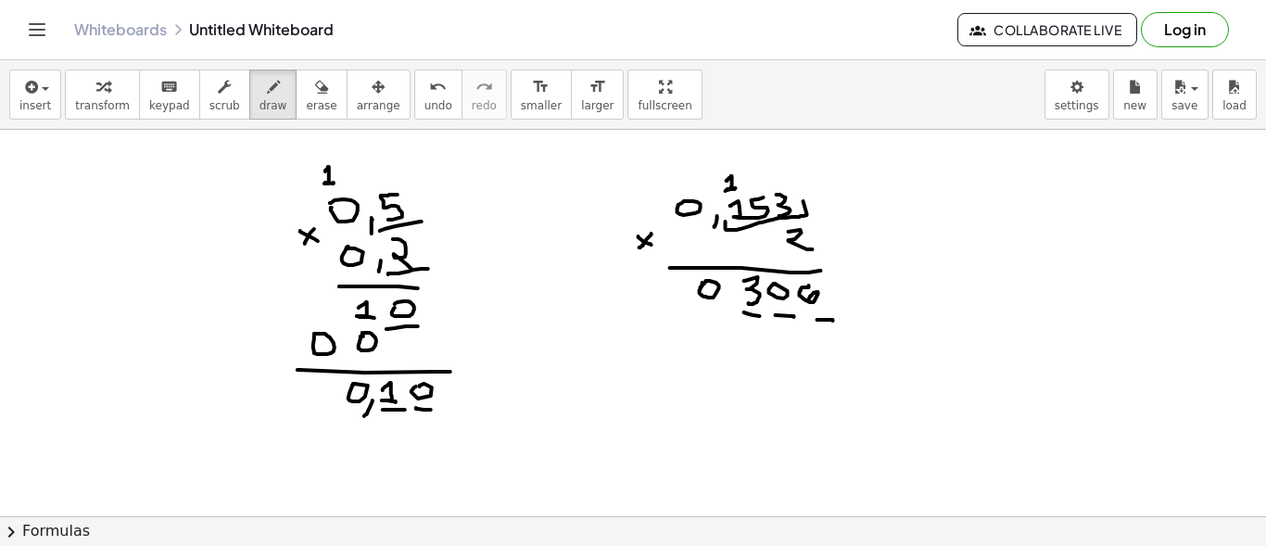
drag, startPoint x: 817, startPoint y: 319, endPoint x: 833, endPoint y: 320, distance: 15.8
click at [833, 320] on div at bounding box center [633, 146] width 1266 height 774
drag, startPoint x: 731, startPoint y: 300, endPoint x: 722, endPoint y: 314, distance: 16.7
click at [722, 314] on div at bounding box center [633, 146] width 1266 height 774
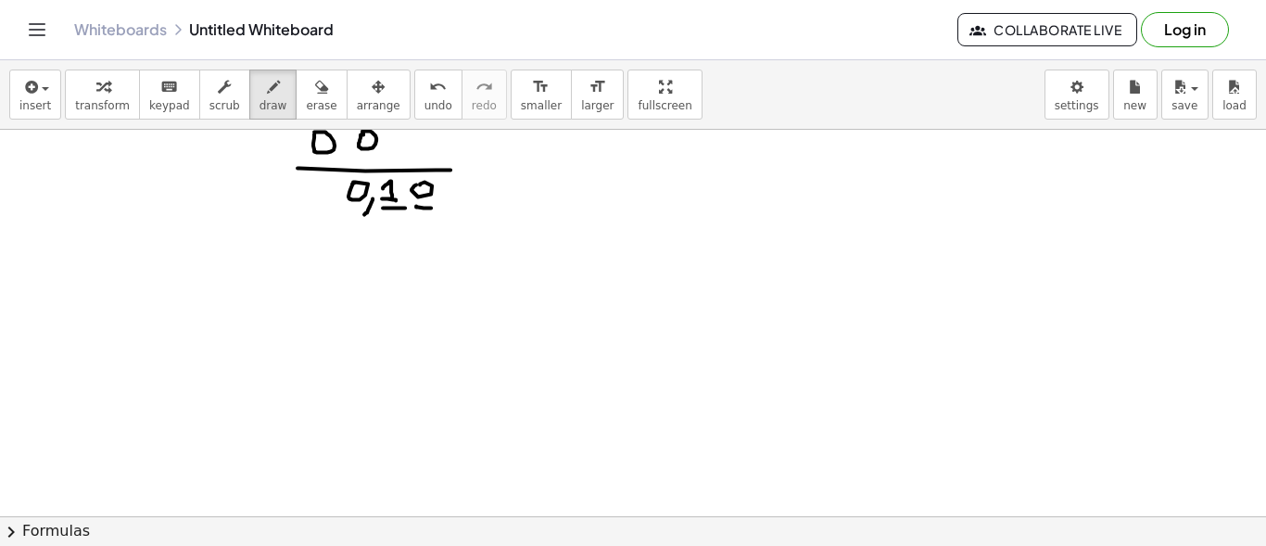
scroll to position [665, 0]
drag, startPoint x: 371, startPoint y: 197, endPoint x: 383, endPoint y: 198, distance: 12.1
click at [383, 198] on div at bounding box center [633, 46] width 1266 height 1164
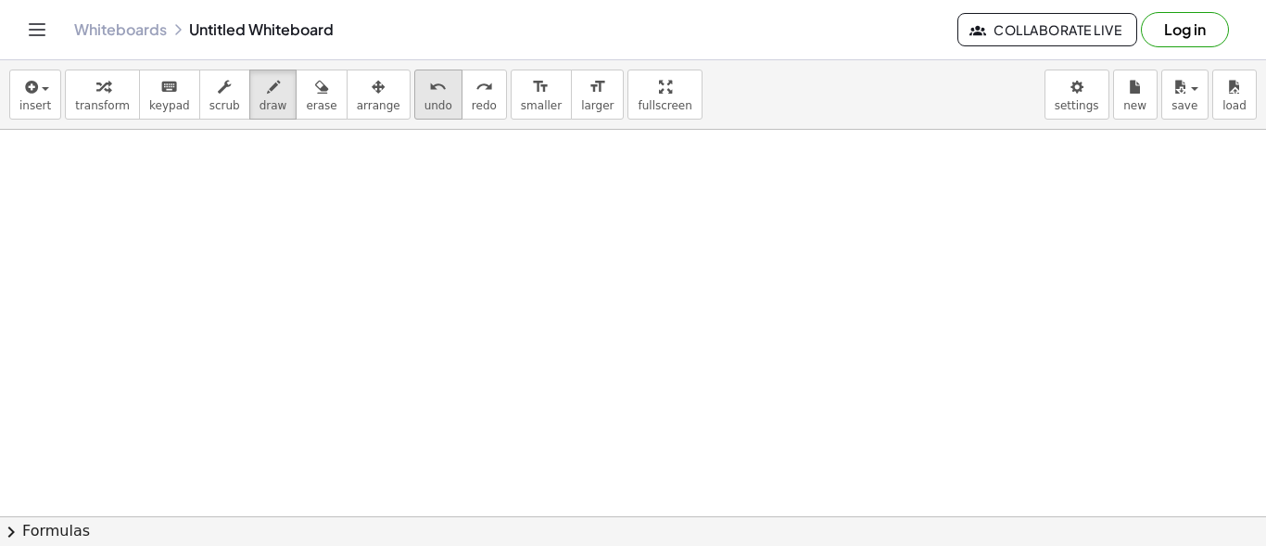
click at [414, 117] on button "undo undo" at bounding box center [438, 94] width 48 height 50
drag, startPoint x: 390, startPoint y: 160, endPoint x: 375, endPoint y: 183, distance: 26.7
click at [375, 183] on div at bounding box center [633, 46] width 1266 height 1164
drag, startPoint x: 315, startPoint y: 199, endPoint x: 332, endPoint y: 208, distance: 19.1
click at [332, 208] on div at bounding box center [633, 46] width 1266 height 1164
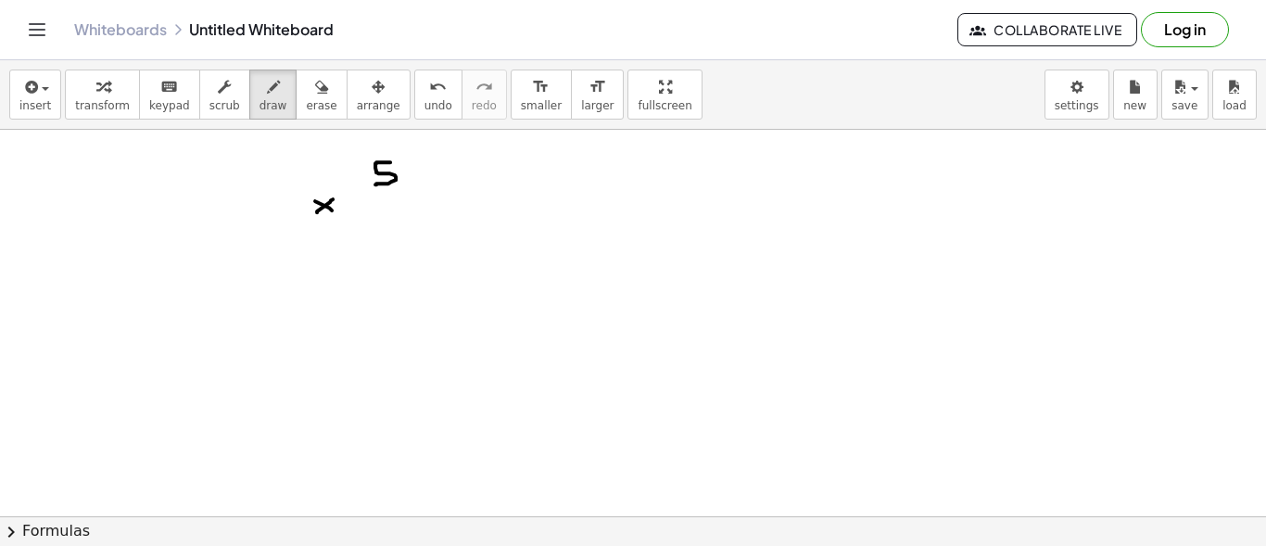
drag, startPoint x: 317, startPoint y: 210, endPoint x: 333, endPoint y: 197, distance: 20.4
click at [333, 197] on div at bounding box center [633, 46] width 1266 height 1164
click at [385, 195] on div at bounding box center [633, 46] width 1266 height 1164
click at [393, 197] on div at bounding box center [633, 46] width 1266 height 1164
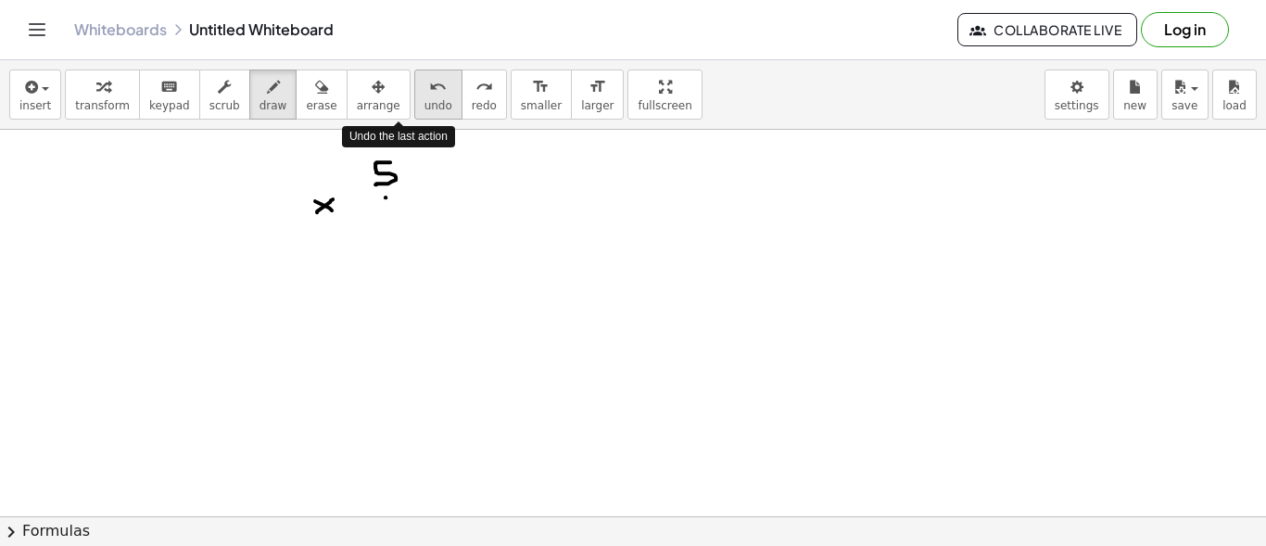
click at [424, 107] on span "undo" at bounding box center [438, 105] width 28 height 13
drag, startPoint x: 385, startPoint y: 206, endPoint x: 397, endPoint y: 226, distance: 23.2
click at [397, 226] on div at bounding box center [633, 46] width 1266 height 1164
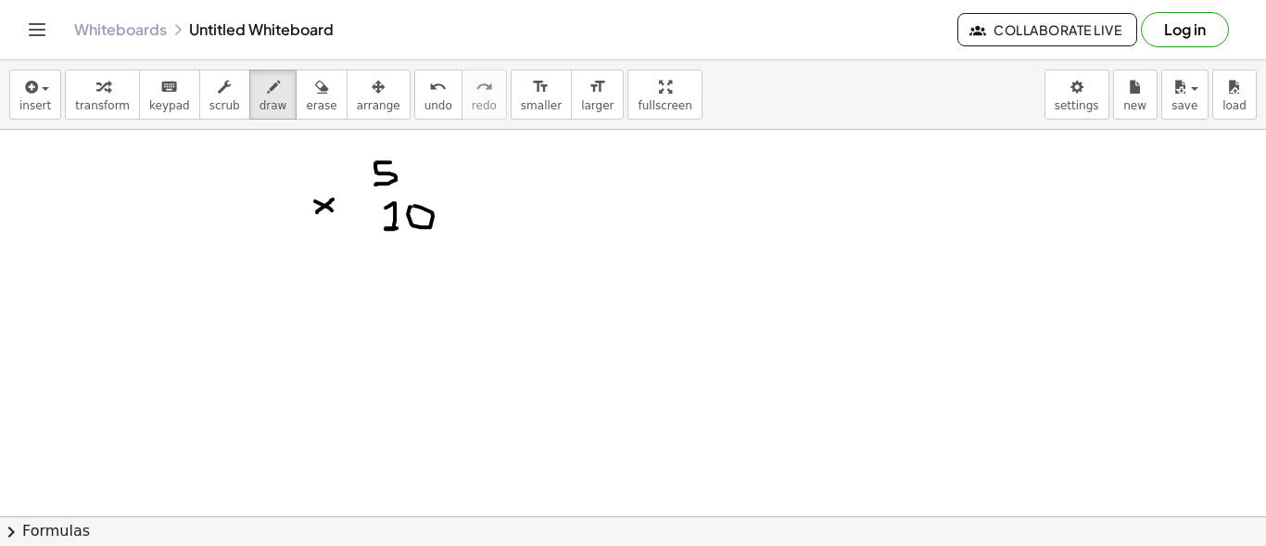
click at [414, 202] on div at bounding box center [633, 46] width 1266 height 1164
drag, startPoint x: 346, startPoint y: 238, endPoint x: 438, endPoint y: 237, distance: 92.7
click at [438, 237] on div at bounding box center [633, 46] width 1266 height 1164
drag, startPoint x: 390, startPoint y: 252, endPoint x: 369, endPoint y: 276, distance: 32.2
click at [369, 276] on div at bounding box center [633, 46] width 1266 height 1164
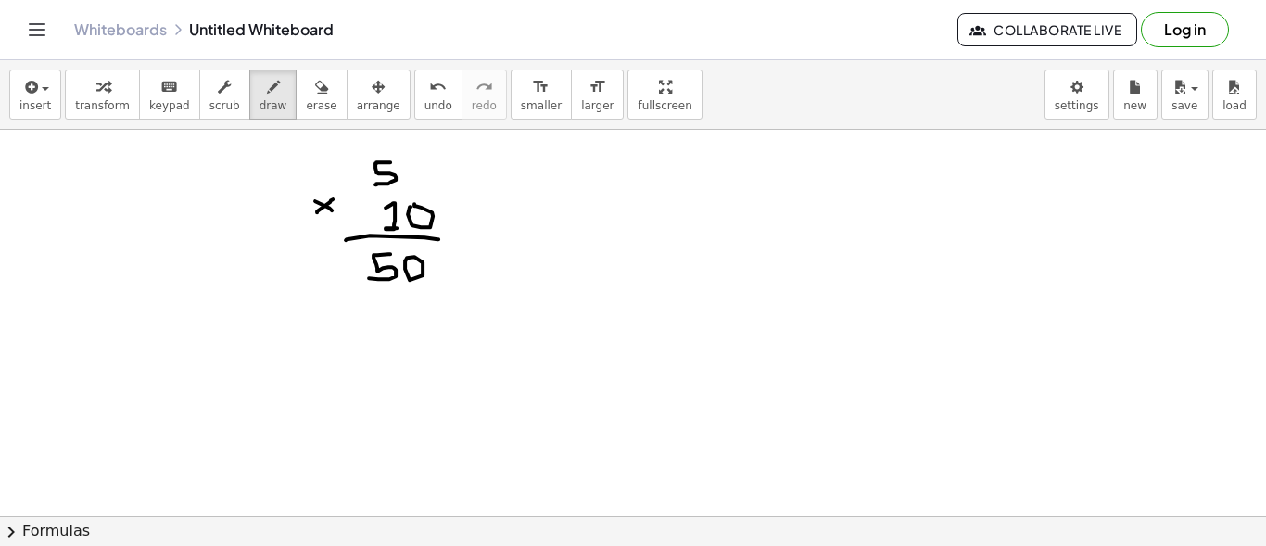
click at [405, 259] on div at bounding box center [633, 46] width 1266 height 1164
drag, startPoint x: 420, startPoint y: 197, endPoint x: 420, endPoint y: 186, distance: 11.1
click at [420, 186] on div at bounding box center [633, 46] width 1266 height 1164
click at [424, 99] on span "undo" at bounding box center [438, 105] width 28 height 13
drag, startPoint x: 576, startPoint y: 164, endPoint x: 566, endPoint y: 187, distance: 25.3
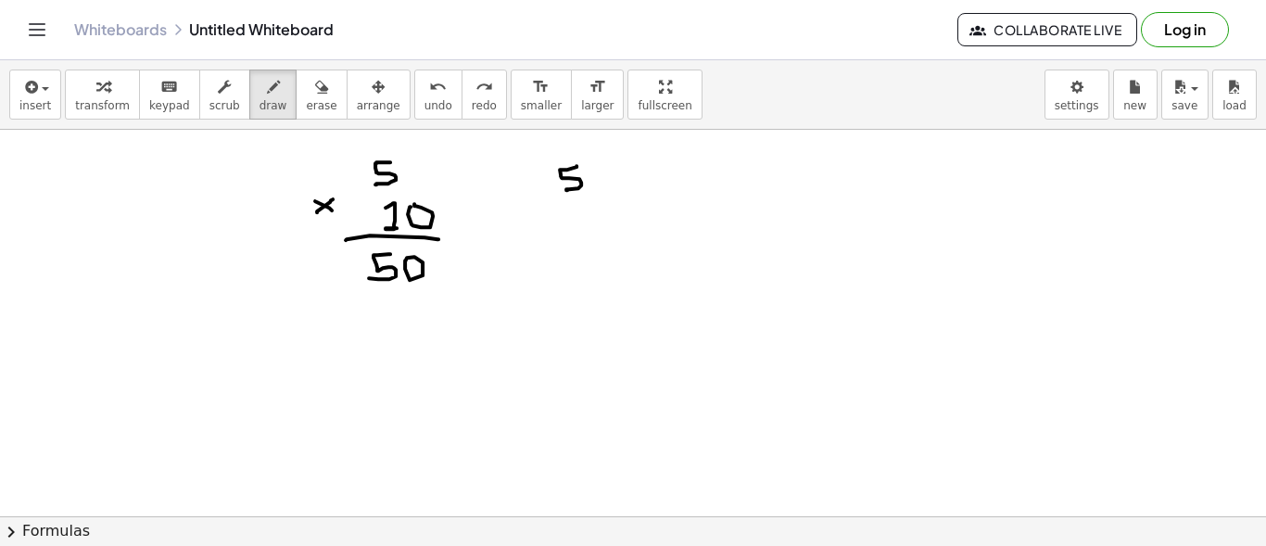
click at [566, 187] on div at bounding box center [633, 46] width 1266 height 1164
drag, startPoint x: 521, startPoint y: 198, endPoint x: 533, endPoint y: 207, distance: 14.6
click at [533, 207] on div at bounding box center [633, 46] width 1266 height 1164
drag, startPoint x: 521, startPoint y: 209, endPoint x: 534, endPoint y: 197, distance: 17.7
click at [534, 197] on div at bounding box center [633, 46] width 1266 height 1164
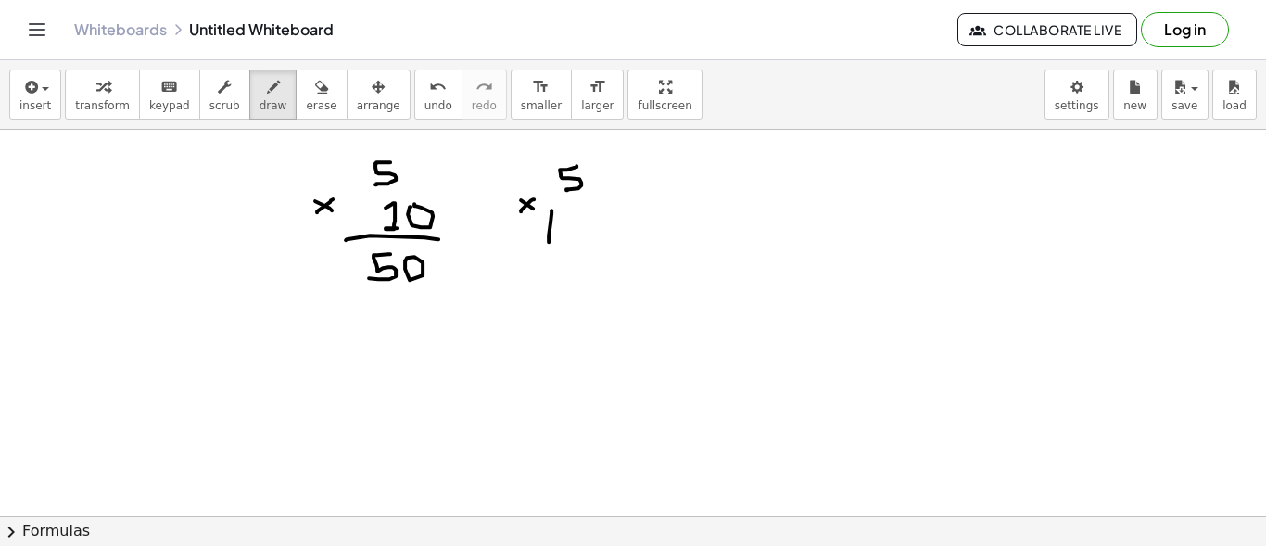
drag, startPoint x: 551, startPoint y: 208, endPoint x: 548, endPoint y: 240, distance: 31.6
click at [548, 240] on div at bounding box center [633, 46] width 1266 height 1164
click at [570, 224] on div at bounding box center [633, 46] width 1266 height 1164
click at [610, 214] on div at bounding box center [633, 46] width 1266 height 1164
drag, startPoint x: 537, startPoint y: 256, endPoint x: 616, endPoint y: 258, distance: 78.8
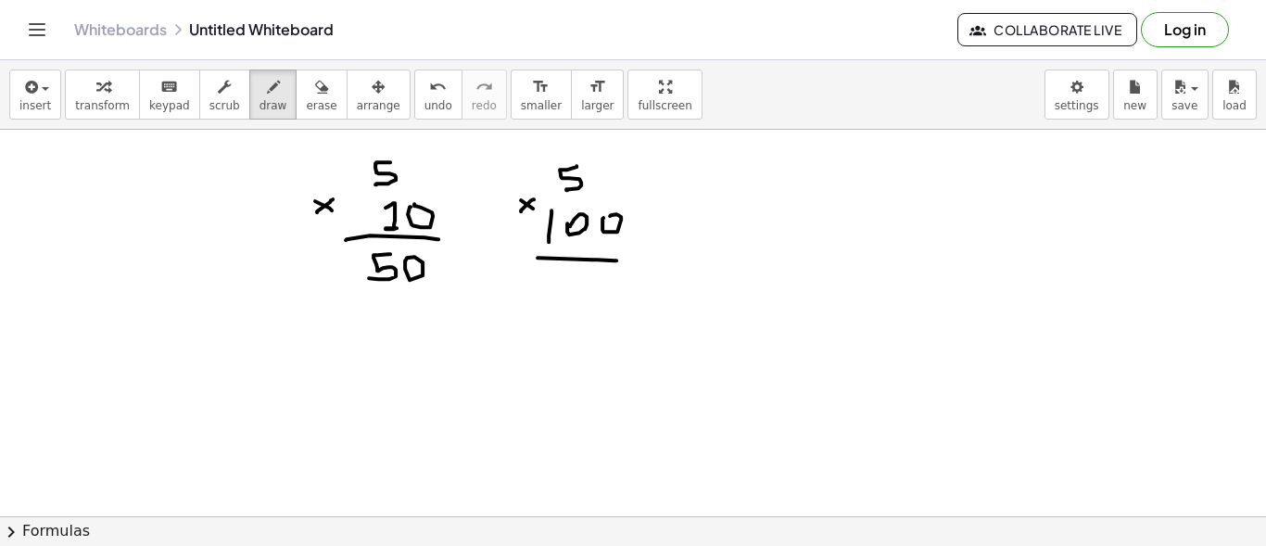
click at [616, 258] on div at bounding box center [633, 46] width 1266 height 1164
drag, startPoint x: 582, startPoint y: 273, endPoint x: 569, endPoint y: 297, distance: 27.4
click at [569, 297] on div at bounding box center [633, 46] width 1266 height 1164
click at [592, 278] on div at bounding box center [633, 46] width 1266 height 1164
click at [618, 279] on div at bounding box center [633, 46] width 1266 height 1164
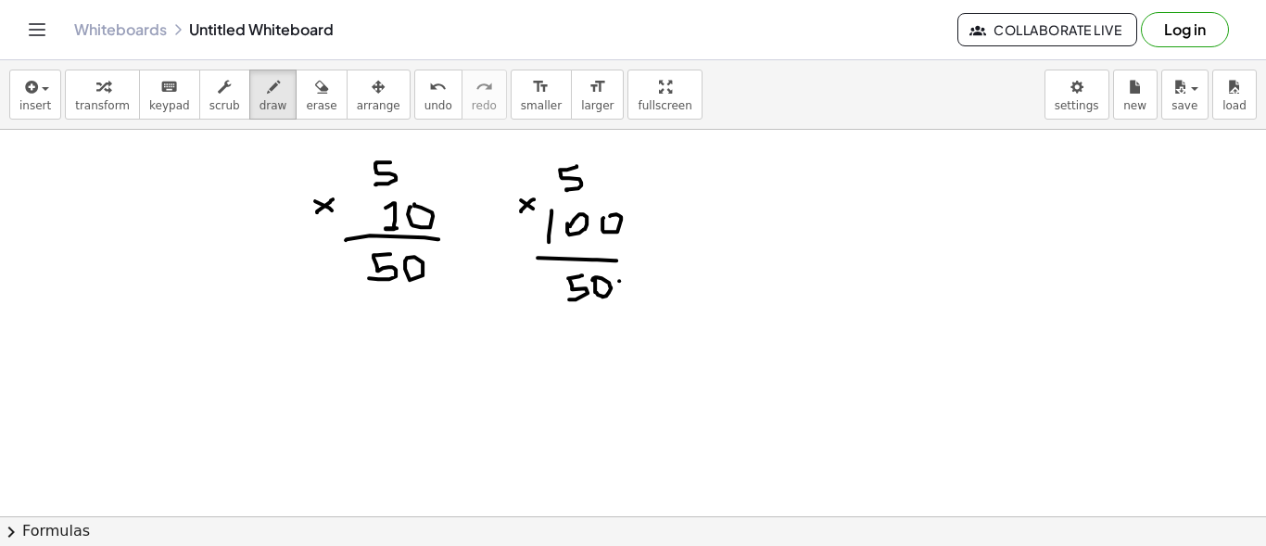
click at [618, 279] on div at bounding box center [633, 46] width 1266 height 1164
click at [620, 280] on div at bounding box center [633, 46] width 1266 height 1164
drag, startPoint x: 573, startPoint y: 236, endPoint x: 621, endPoint y: 240, distance: 47.4
click at [621, 240] on div at bounding box center [633, 46] width 1266 height 1164
drag, startPoint x: 598, startPoint y: 297, endPoint x: 638, endPoint y: 296, distance: 40.8
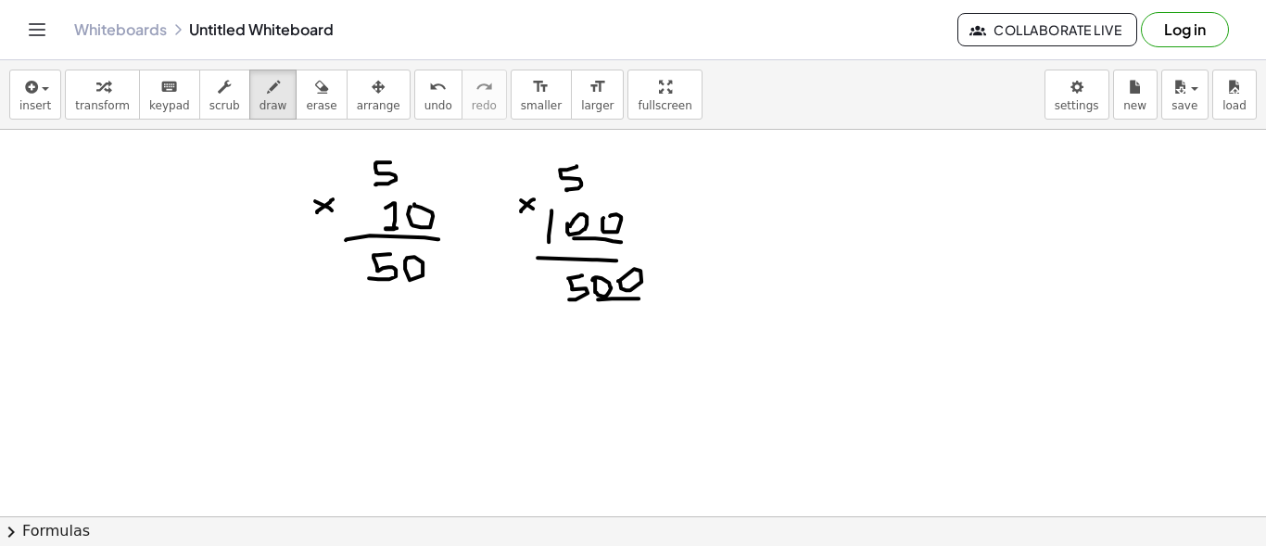
click at [638, 296] on div at bounding box center [633, 46] width 1266 height 1164
drag, startPoint x: 409, startPoint y: 287, endPoint x: 427, endPoint y: 290, distance: 18.7
click at [427, 290] on div at bounding box center [633, 46] width 1266 height 1164
drag, startPoint x: 410, startPoint y: 226, endPoint x: 455, endPoint y: 229, distance: 45.5
click at [455, 229] on div at bounding box center [633, 46] width 1266 height 1164
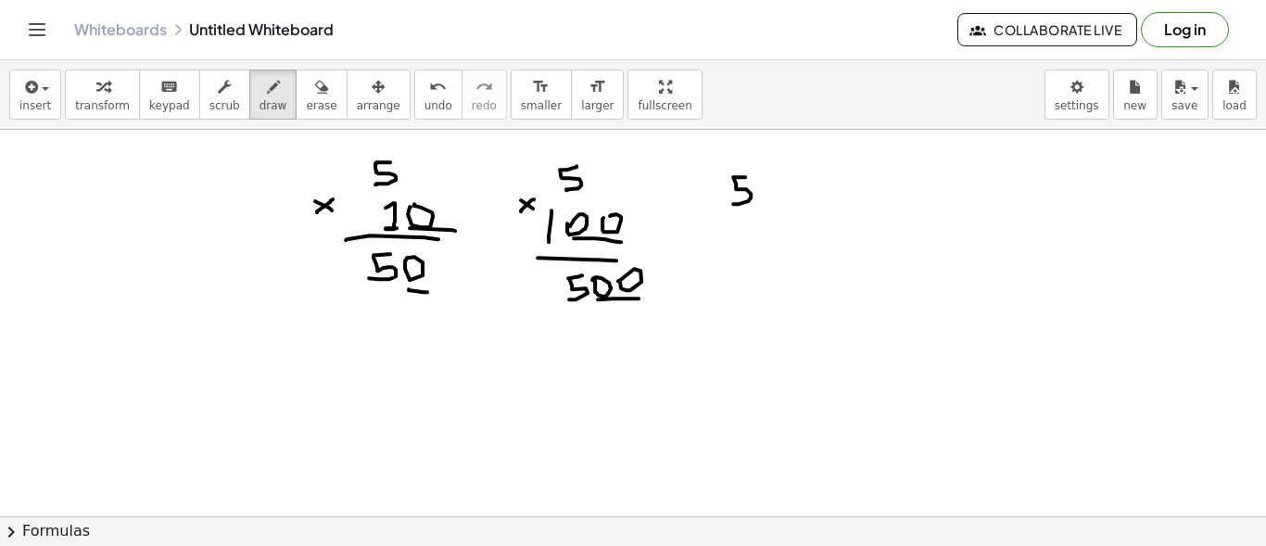
drag, startPoint x: 745, startPoint y: 175, endPoint x: 733, endPoint y: 202, distance: 29.4
click at [733, 202] on div at bounding box center [633, 46] width 1266 height 1164
drag, startPoint x: 696, startPoint y: 211, endPoint x: 710, endPoint y: 219, distance: 15.8
click at [710, 219] on div at bounding box center [633, 46] width 1266 height 1164
drag, startPoint x: 696, startPoint y: 221, endPoint x: 711, endPoint y: 209, distance: 18.5
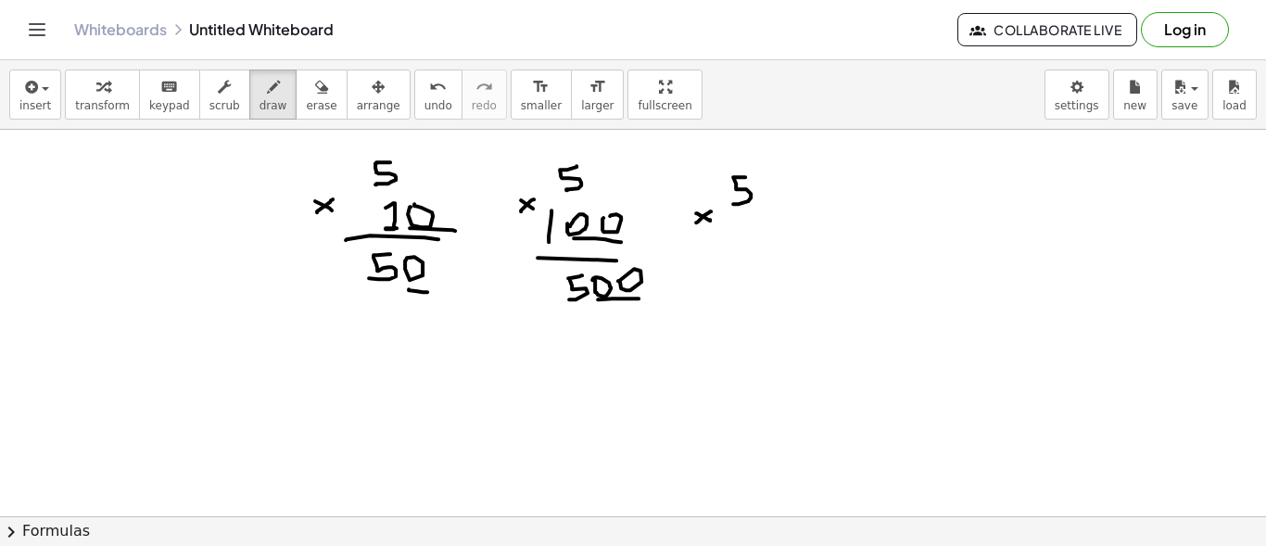
click at [711, 209] on div at bounding box center [633, 46] width 1266 height 1164
drag, startPoint x: 742, startPoint y: 215, endPoint x: 741, endPoint y: 236, distance: 21.3
click at [741, 236] on div at bounding box center [633, 46] width 1266 height 1164
click at [764, 214] on div at bounding box center [633, 46] width 1266 height 1164
click at [792, 215] on div at bounding box center [633, 46] width 1266 height 1164
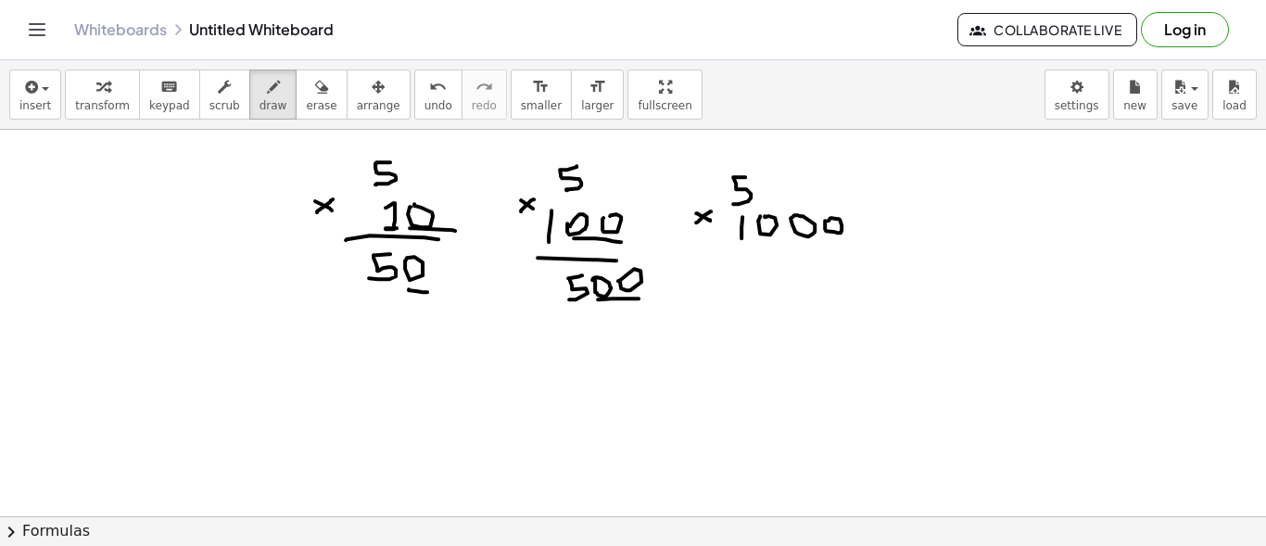
click at [827, 219] on div at bounding box center [633, 46] width 1266 height 1164
drag, startPoint x: 757, startPoint y: 243, endPoint x: 832, endPoint y: 244, distance: 75.1
click at [817, 246] on div at bounding box center [633, 46] width 1266 height 1164
click at [845, 245] on div at bounding box center [633, 46] width 1266 height 1164
drag, startPoint x: 818, startPoint y: 246, endPoint x: 846, endPoint y: 246, distance: 27.8
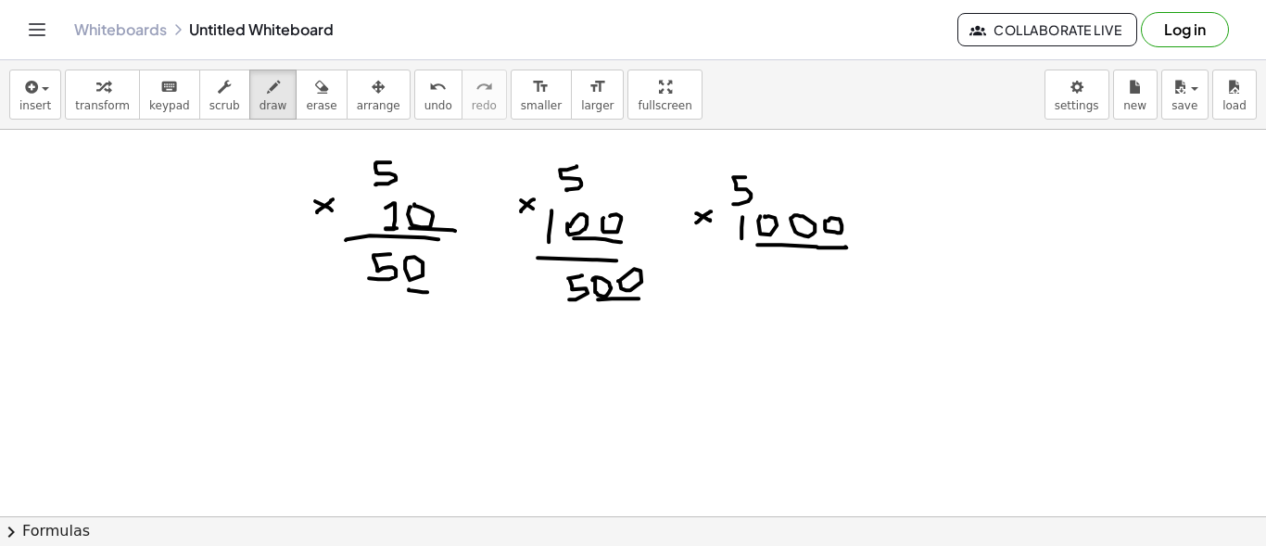
click at [846, 246] on div at bounding box center [633, 46] width 1266 height 1164
drag, startPoint x: 738, startPoint y: 258, endPoint x: 847, endPoint y: 260, distance: 108.4
click at [847, 260] on div at bounding box center [633, 46] width 1266 height 1164
drag, startPoint x: 764, startPoint y: 276, endPoint x: 752, endPoint y: 296, distance: 22.9
click at [752, 296] on div at bounding box center [633, 46] width 1266 height 1164
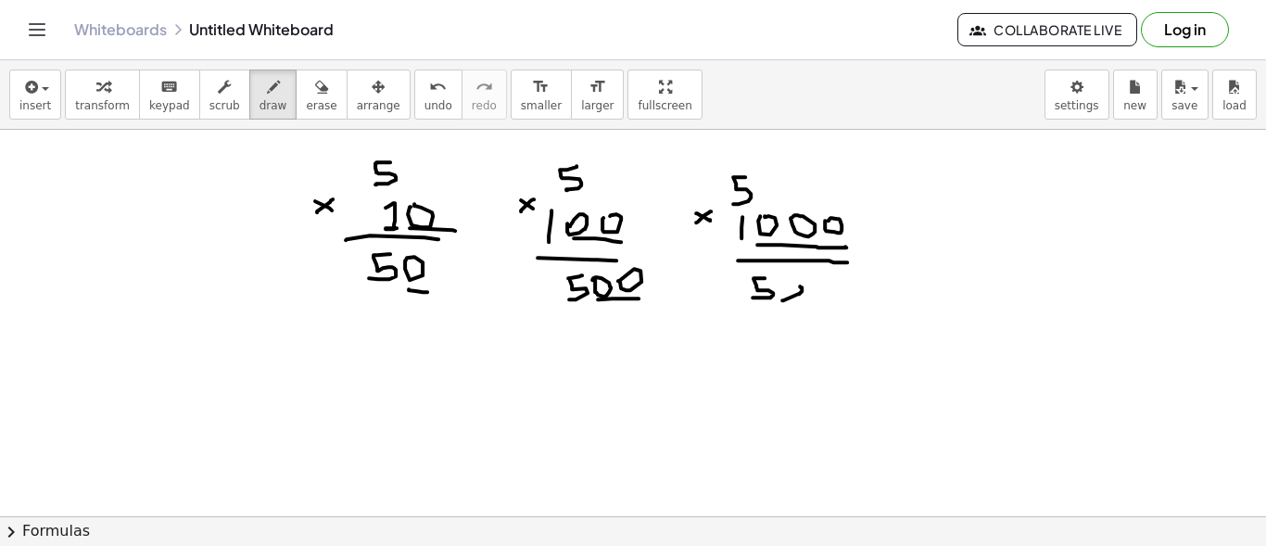
drag, startPoint x: 782, startPoint y: 298, endPoint x: 800, endPoint y: 284, distance: 22.4
click at [800, 284] on div at bounding box center [633, 46] width 1266 height 1164
click at [424, 99] on span "undo" at bounding box center [438, 105] width 28 height 13
click at [778, 299] on div at bounding box center [633, 46] width 1266 height 1164
click at [791, 284] on div at bounding box center [633, 46] width 1266 height 1164
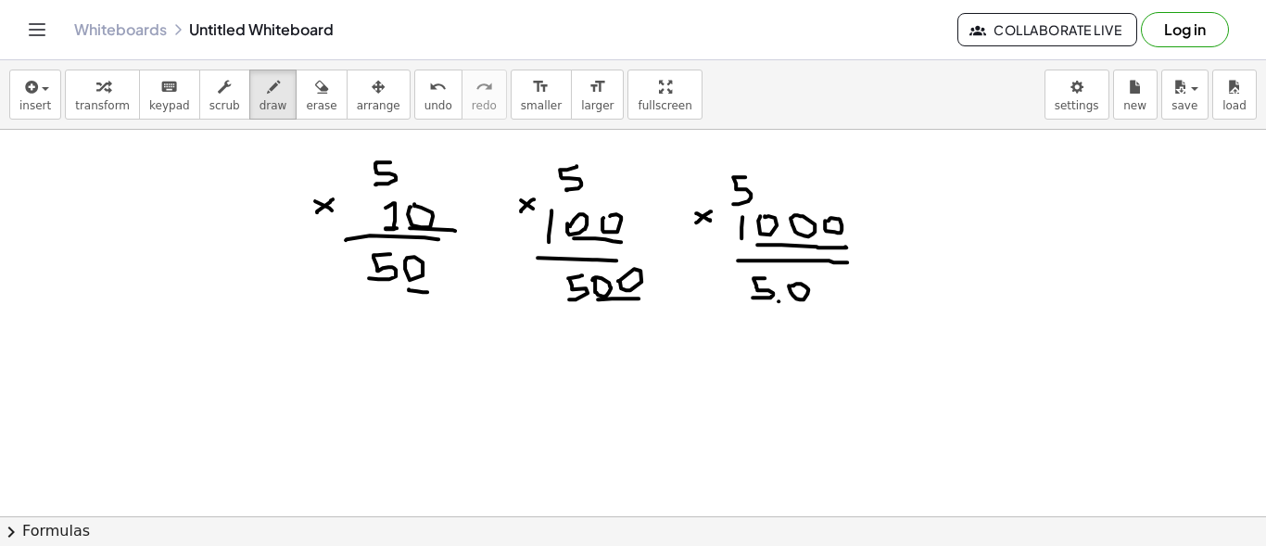
click at [815, 284] on div at bounding box center [633, 46] width 1266 height 1164
click at [813, 289] on div at bounding box center [633, 46] width 1266 height 1164
click at [854, 280] on div at bounding box center [633, 46] width 1266 height 1164
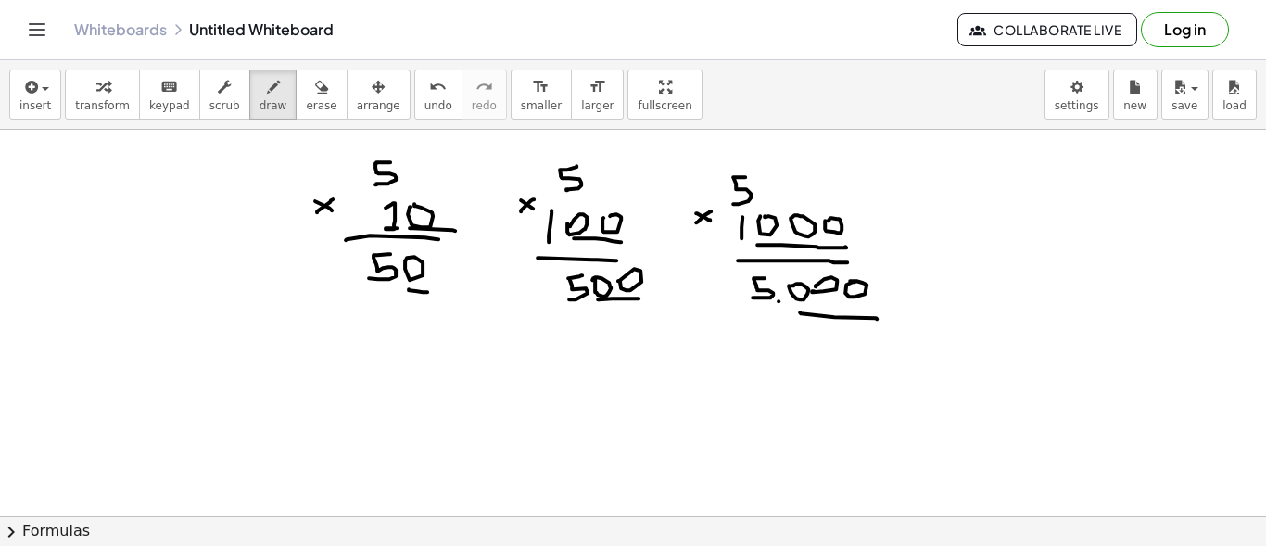
drag, startPoint x: 800, startPoint y: 310, endPoint x: 876, endPoint y: 317, distance: 77.2
click at [876, 317] on div at bounding box center [633, 46] width 1266 height 1164
drag, startPoint x: 326, startPoint y: 397, endPoint x: 345, endPoint y: 411, distance: 23.2
click at [345, 411] on div at bounding box center [633, 46] width 1266 height 1164
drag, startPoint x: 359, startPoint y: 410, endPoint x: 354, endPoint y: 425, distance: 16.4
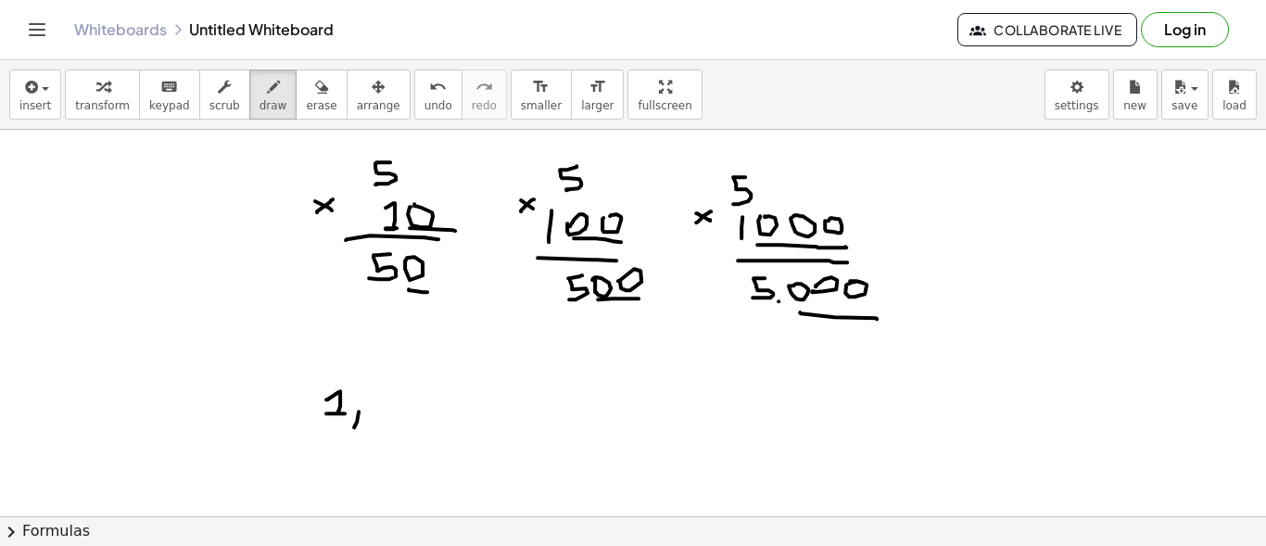
click at [354, 425] on div at bounding box center [633, 46] width 1266 height 1164
drag, startPoint x: 370, startPoint y: 384, endPoint x: 372, endPoint y: 410, distance: 26.0
click at [372, 410] on div at bounding box center [633, 46] width 1266 height 1164
drag, startPoint x: 396, startPoint y: 384, endPoint x: 398, endPoint y: 394, distance: 10.6
click at [398, 394] on div at bounding box center [633, 46] width 1266 height 1164
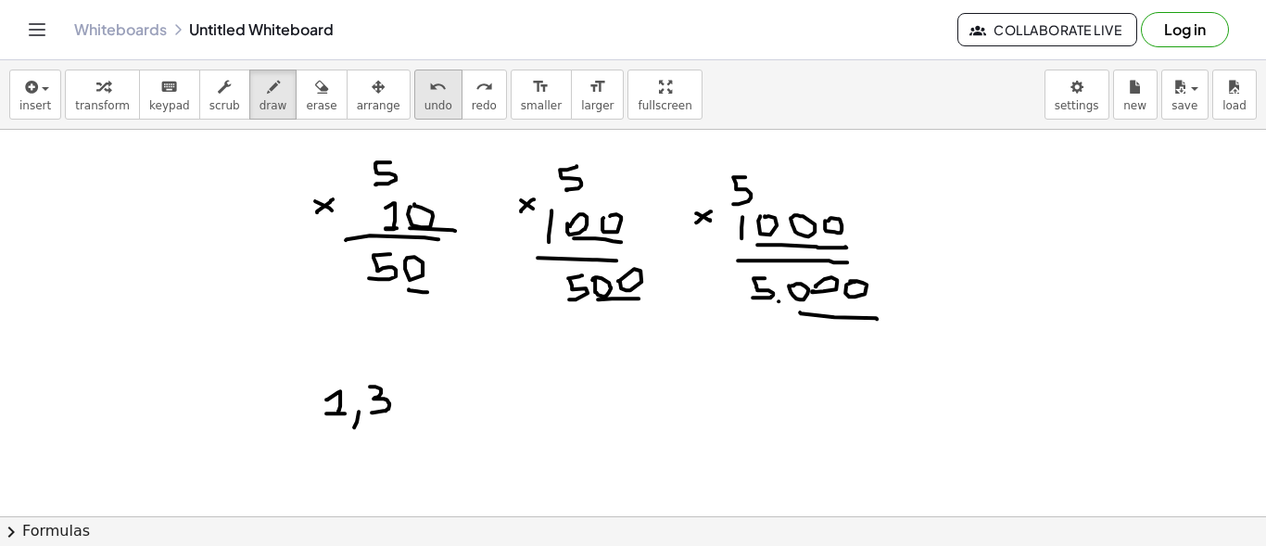
click at [414, 96] on button "undo undo" at bounding box center [438, 94] width 48 height 50
drag, startPoint x: 400, startPoint y: 383, endPoint x: 405, endPoint y: 408, distance: 25.4
click at [405, 408] on div at bounding box center [633, 46] width 1266 height 1164
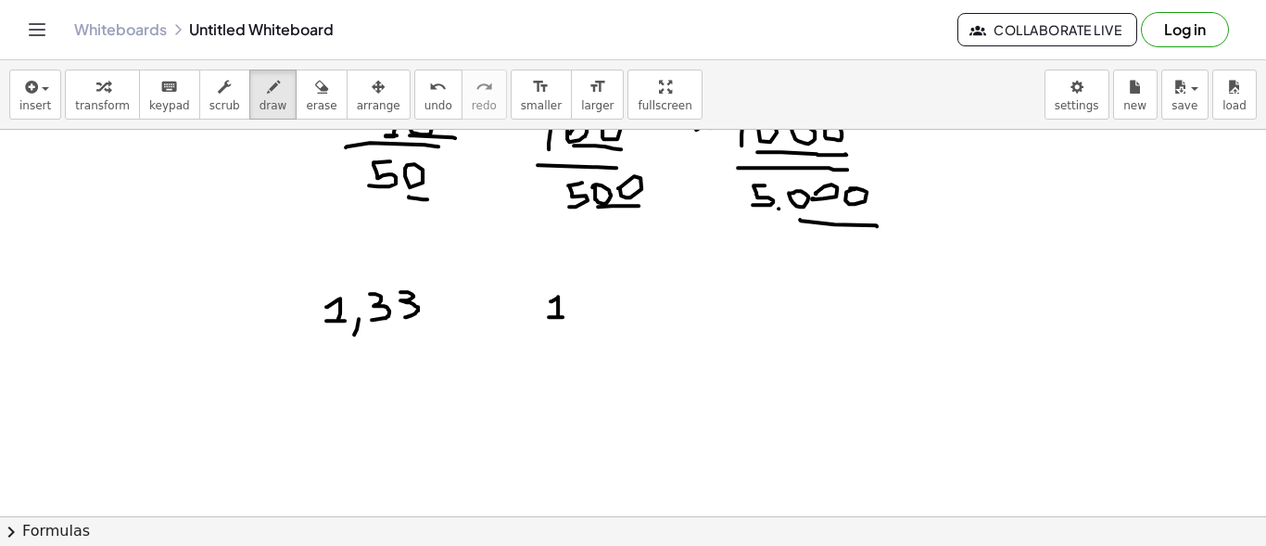
drag, startPoint x: 550, startPoint y: 299, endPoint x: 561, endPoint y: 315, distance: 19.3
drag, startPoint x: 583, startPoint y: 316, endPoint x: 580, endPoint y: 334, distance: 18.7
drag, startPoint x: 597, startPoint y: 294, endPoint x: 599, endPoint y: 317, distance: 23.2
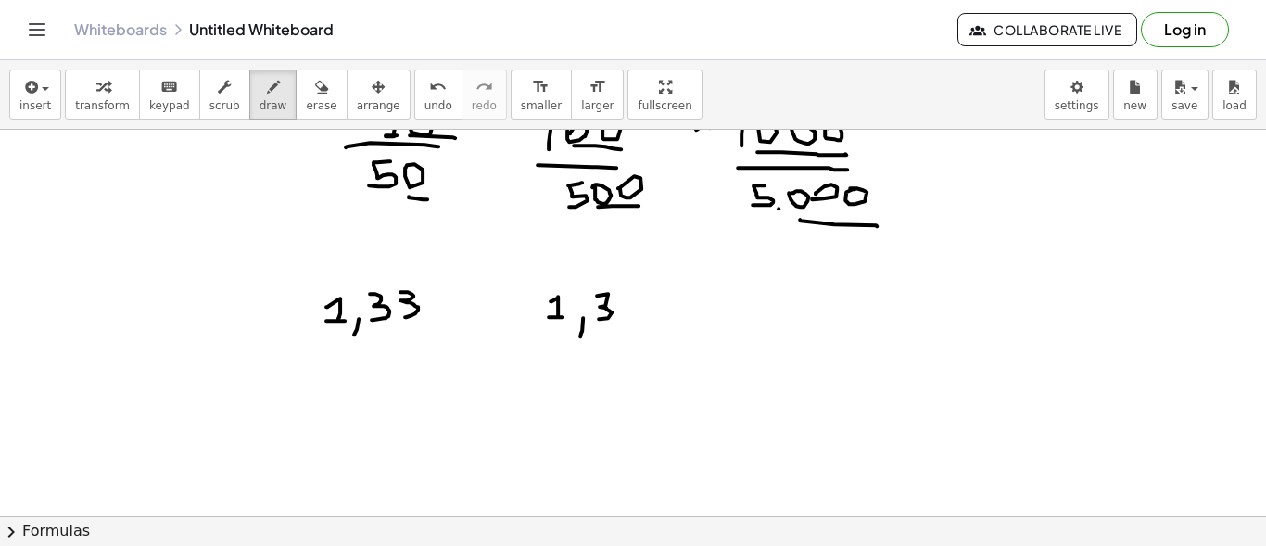
drag, startPoint x: 619, startPoint y: 292, endPoint x: 624, endPoint y: 317, distance: 25.4
drag, startPoint x: 703, startPoint y: 299, endPoint x: 721, endPoint y: 314, distance: 23.0
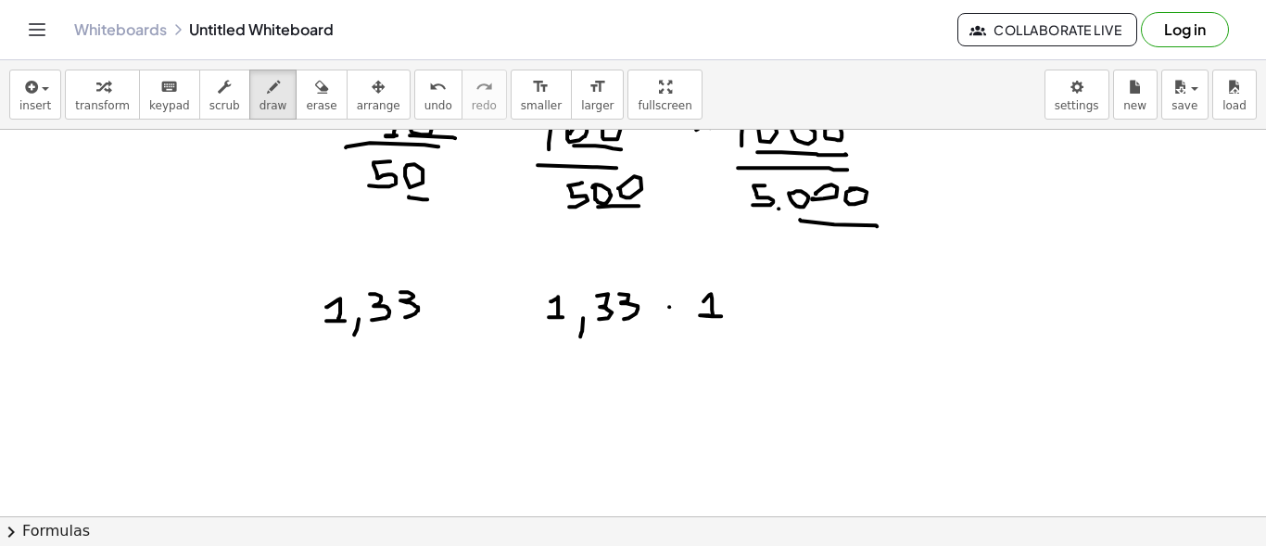
drag, startPoint x: 733, startPoint y: 324, endPoint x: 753, endPoint y: 325, distance: 20.4
drag, startPoint x: 629, startPoint y: 393, endPoint x: 658, endPoint y: 405, distance: 31.1
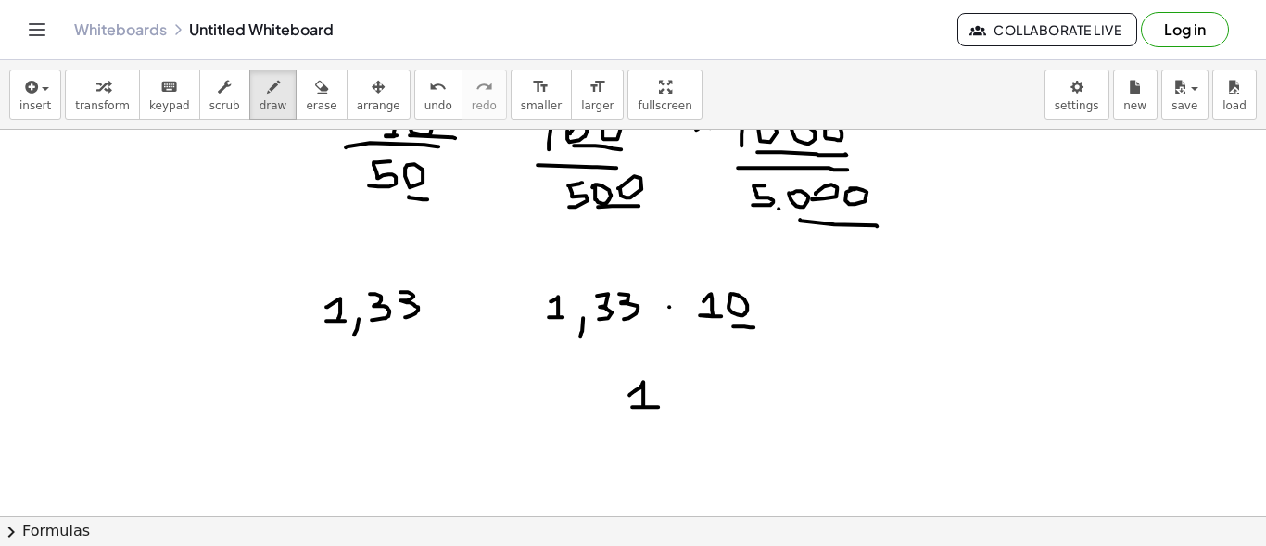
drag, startPoint x: 577, startPoint y: 345, endPoint x: 612, endPoint y: 342, distance: 35.3
drag, startPoint x: 609, startPoint y: 339, endPoint x: 621, endPoint y: 347, distance: 14.1
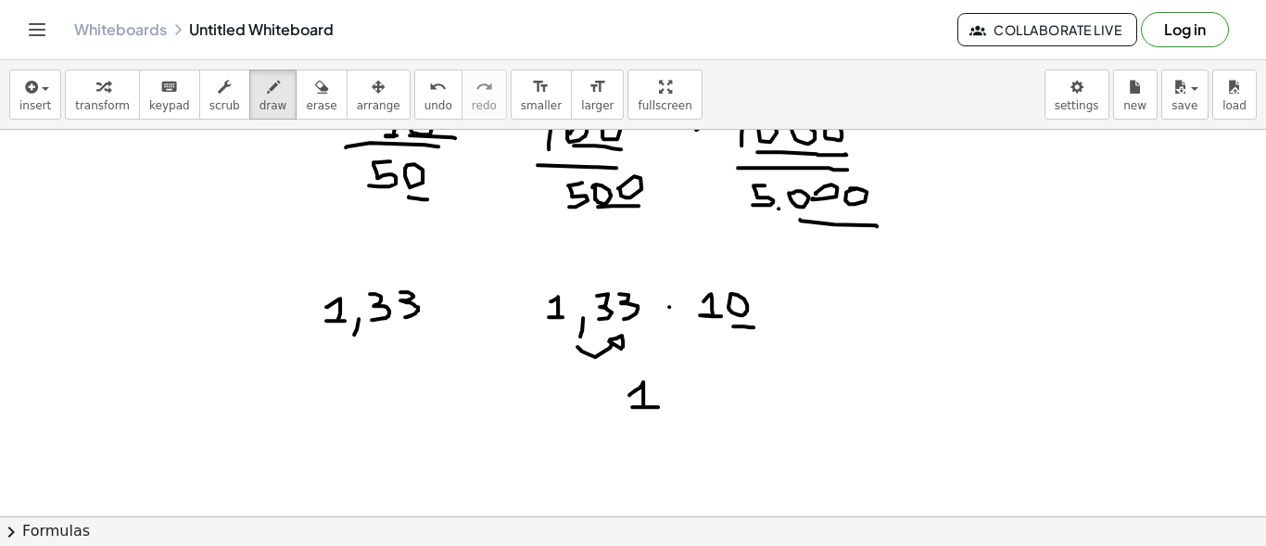
drag, startPoint x: 610, startPoint y: 337, endPoint x: 623, endPoint y: 345, distance: 14.9
drag, startPoint x: 659, startPoint y: 380, endPoint x: 662, endPoint y: 402, distance: 22.5
drag, startPoint x: 693, startPoint y: 401, endPoint x: 689, endPoint y: 412, distance: 11.7
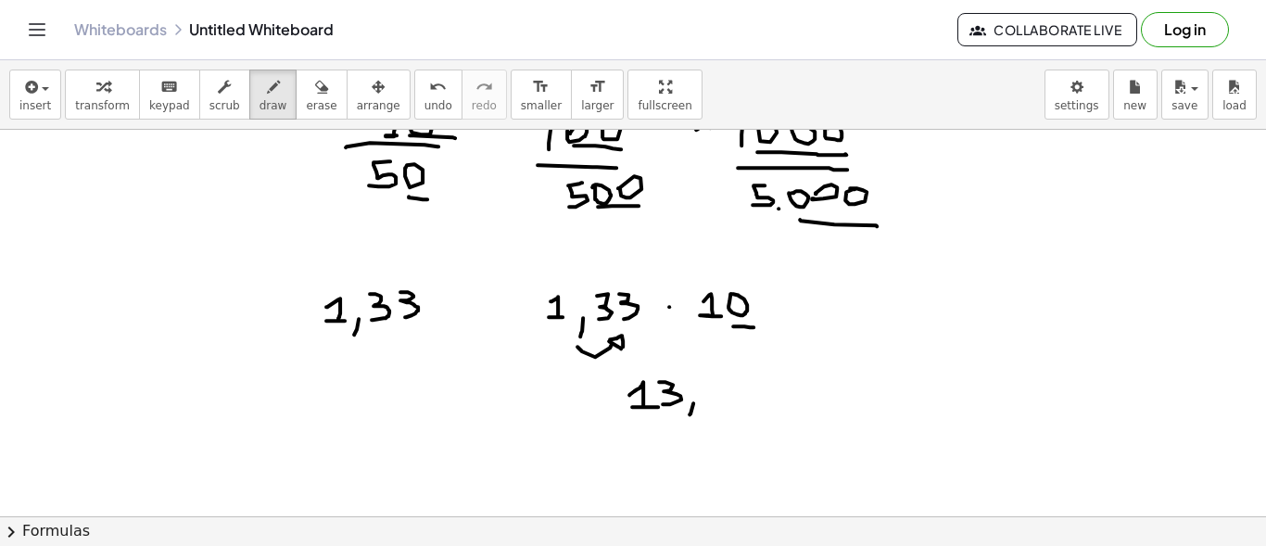
drag, startPoint x: 702, startPoint y: 375, endPoint x: 705, endPoint y: 397, distance: 21.5
drag, startPoint x: 777, startPoint y: 300, endPoint x: 792, endPoint y: 298, distance: 14.9
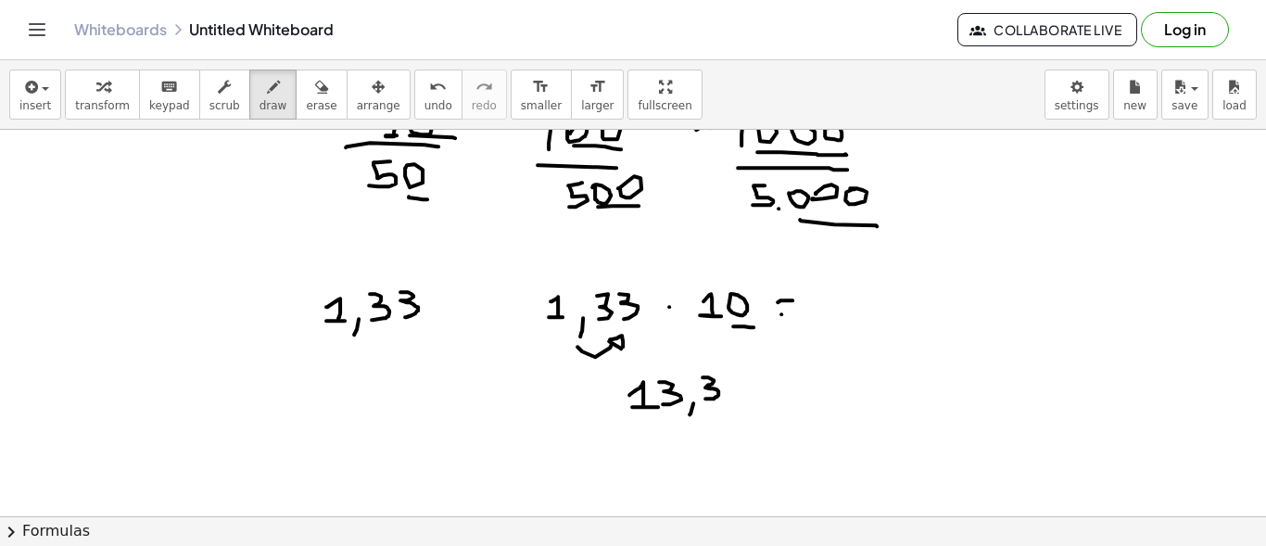
drag, startPoint x: 781, startPoint y: 312, endPoint x: 275, endPoint y: 336, distance: 506.4
drag, startPoint x: 275, startPoint y: 336, endPoint x: 288, endPoint y: 347, distance: 16.5
drag, startPoint x: 276, startPoint y: 348, endPoint x: 293, endPoint y: 334, distance: 22.3
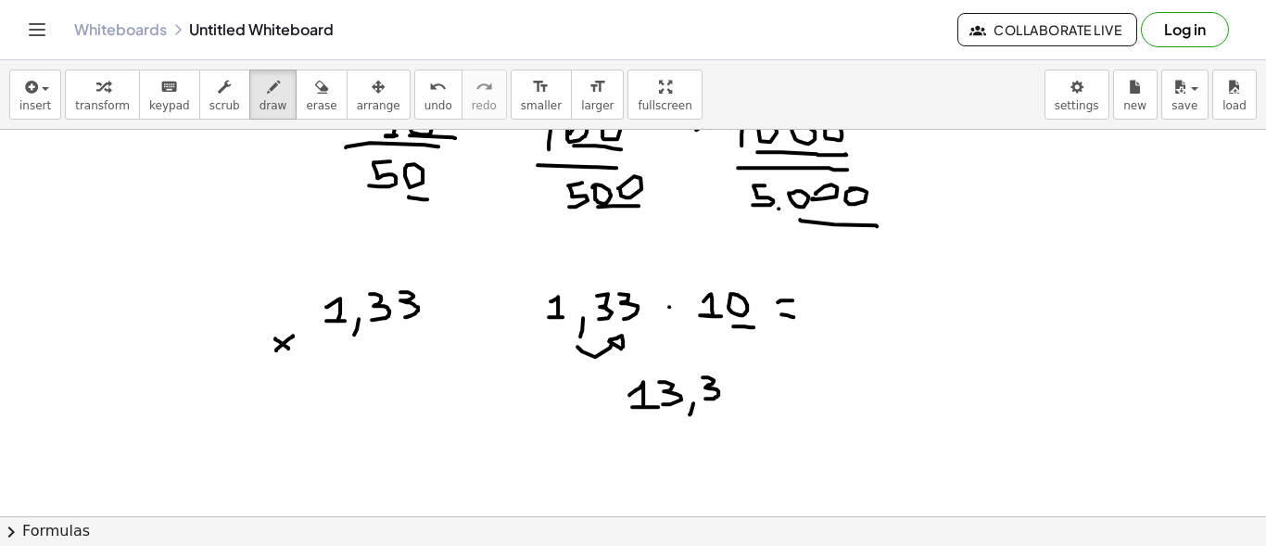
drag, startPoint x: 376, startPoint y: 337, endPoint x: 392, endPoint y: 353, distance: 22.3
drag, startPoint x: 313, startPoint y: 368, endPoint x: 433, endPoint y: 373, distance: 119.6
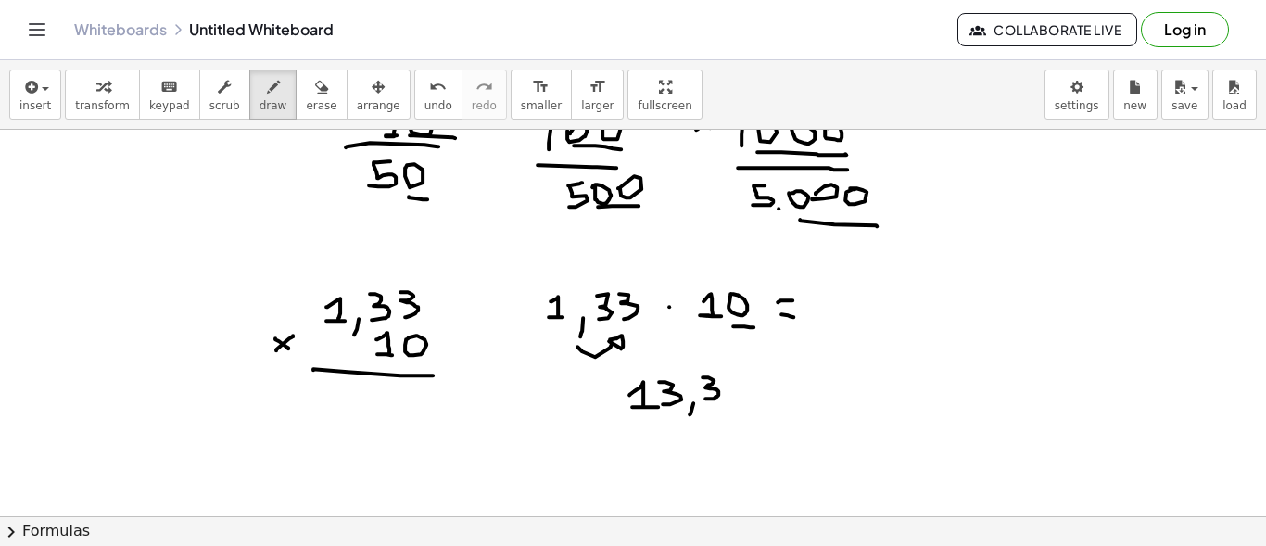
drag, startPoint x: 421, startPoint y: 404, endPoint x: 439, endPoint y: 406, distance: 18.6
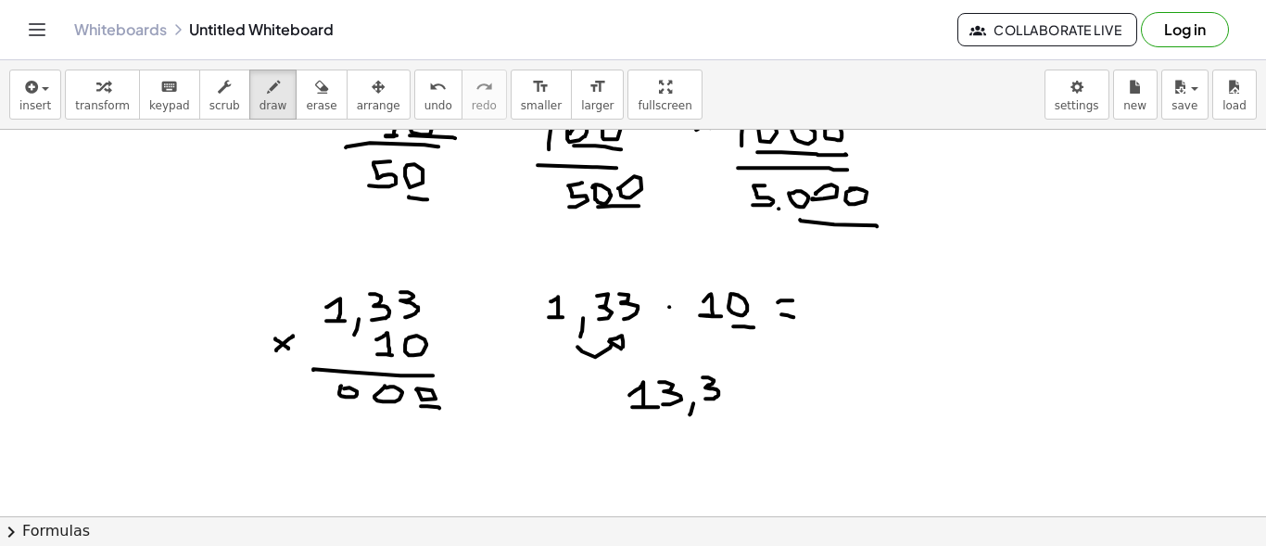
drag, startPoint x: 385, startPoint y: 411, endPoint x: 391, endPoint y: 434, distance: 22.9
drag, startPoint x: 346, startPoint y: 414, endPoint x: 344, endPoint y: 436, distance: 22.3
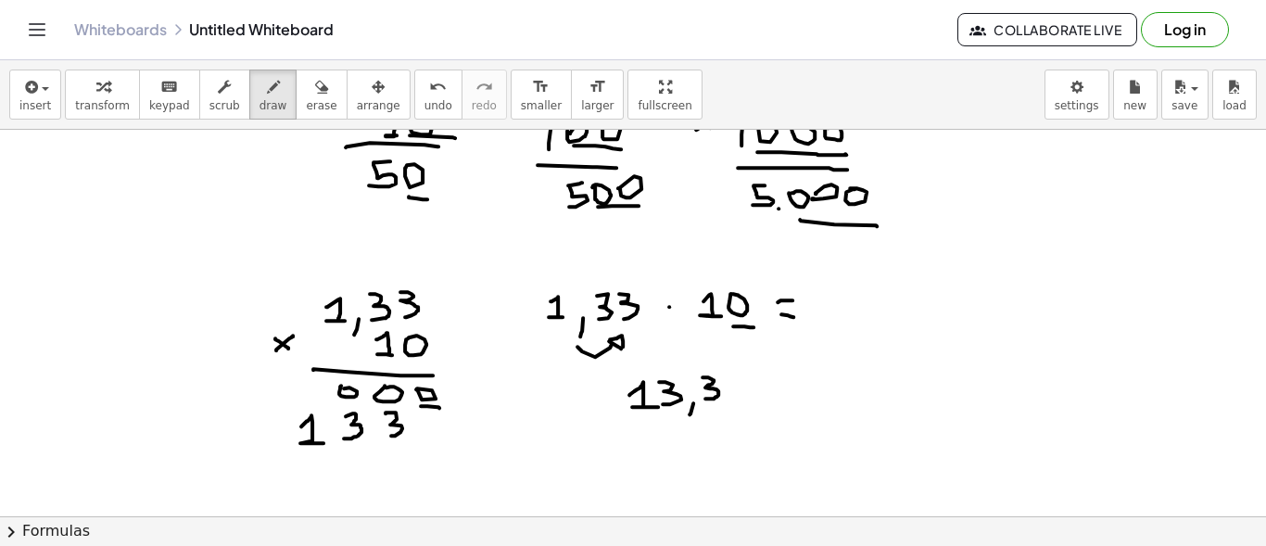
drag, startPoint x: 301, startPoint y: 424, endPoint x: 323, endPoint y: 441, distance: 27.8
drag, startPoint x: 294, startPoint y: 460, endPoint x: 451, endPoint y: 460, distance: 157.5
drag, startPoint x: 272, startPoint y: 411, endPoint x: 273, endPoint y: 426, distance: 14.9
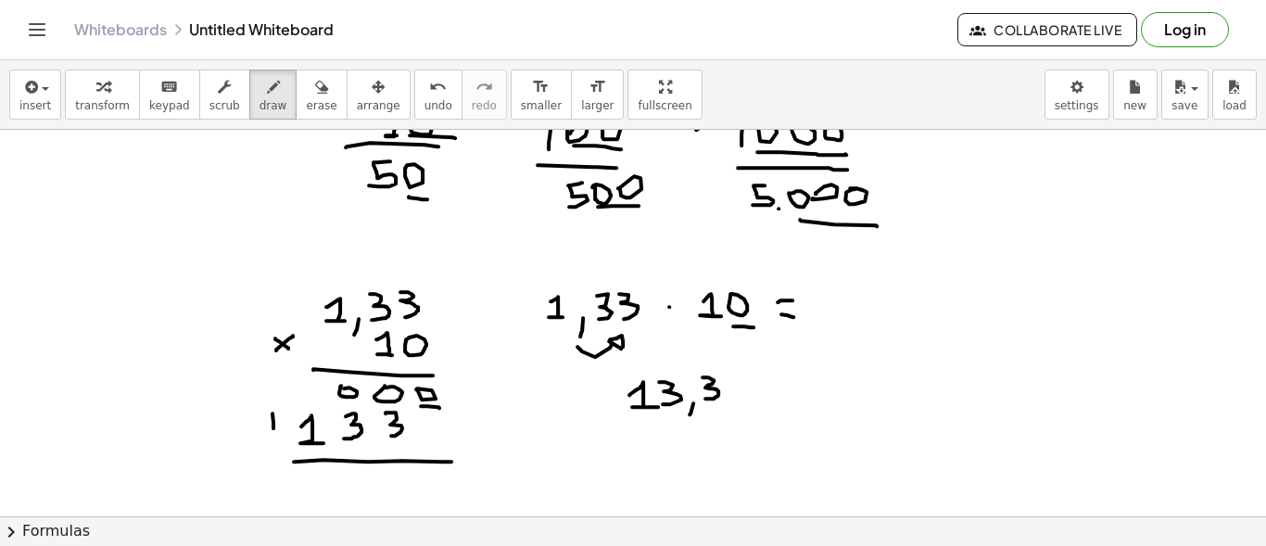
drag, startPoint x: 267, startPoint y: 422, endPoint x: 284, endPoint y: 421, distance: 17.7
drag, startPoint x: 414, startPoint y: 469, endPoint x: 413, endPoint y: 490, distance: 21.3
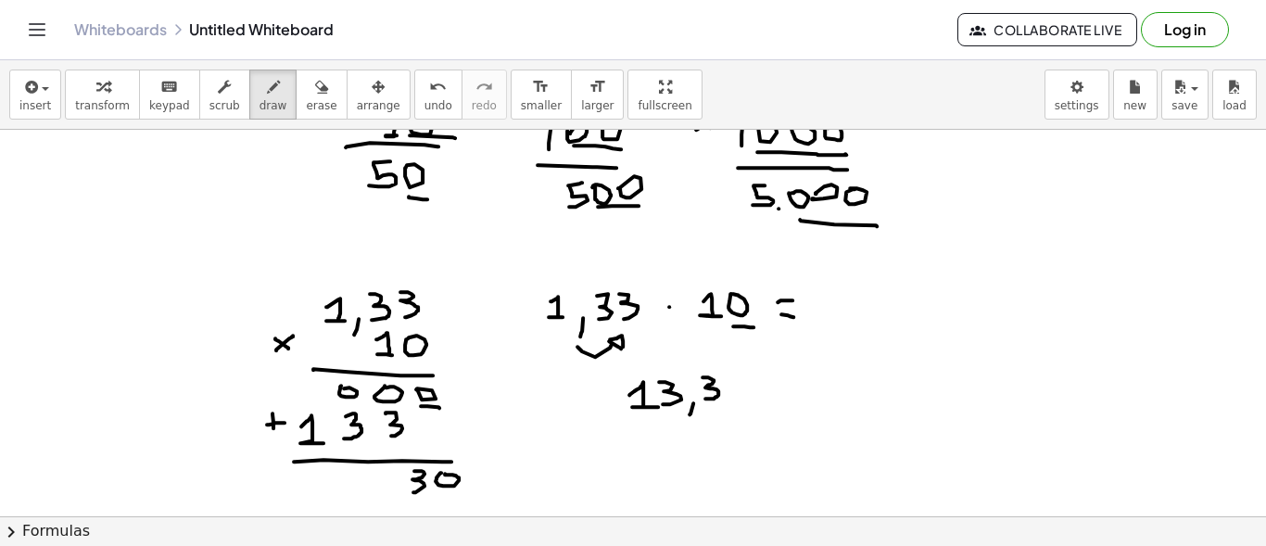
drag, startPoint x: 373, startPoint y: 469, endPoint x: 382, endPoint y: 490, distance: 22.9
drag, startPoint x: 340, startPoint y: 475, endPoint x: 361, endPoint y: 494, distance: 28.2
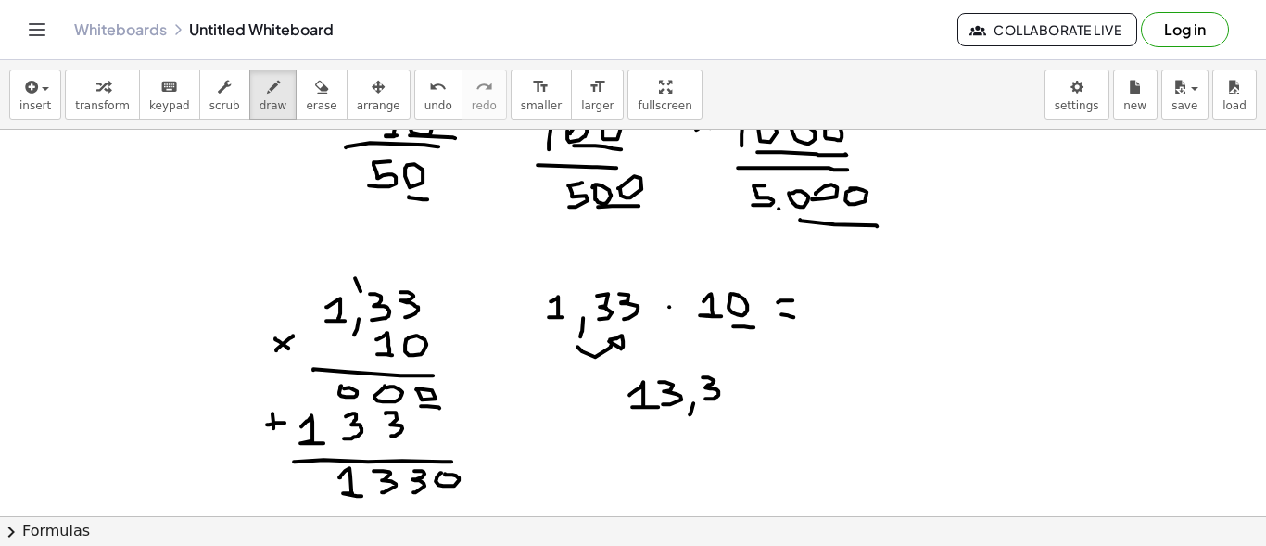
drag, startPoint x: 422, startPoint y: 275, endPoint x: 422, endPoint y: 294, distance: 18.6
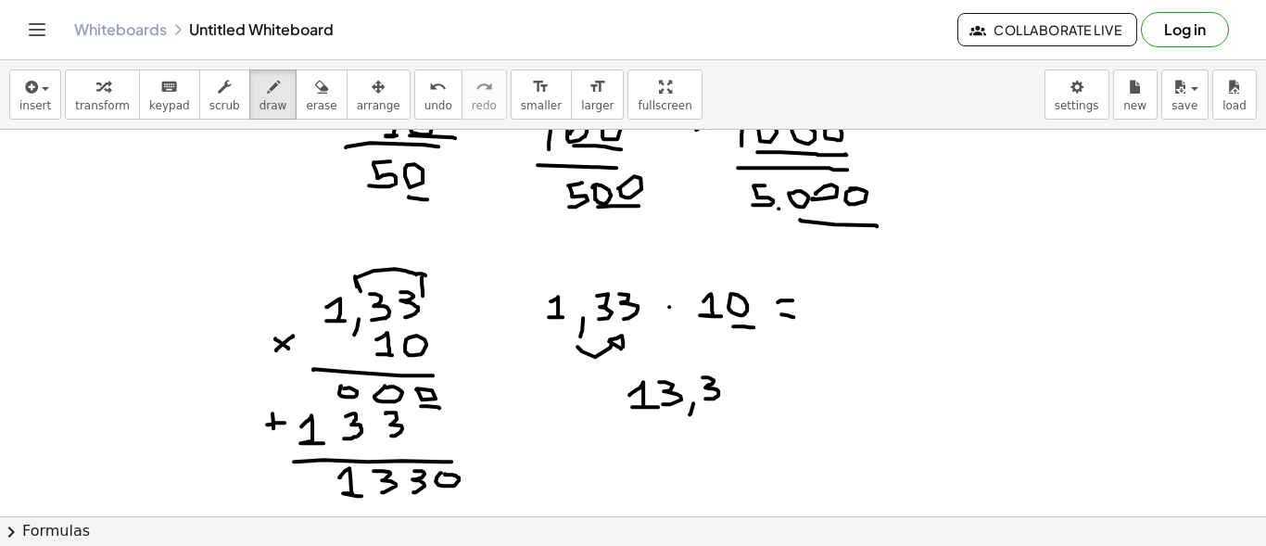
drag, startPoint x: 355, startPoint y: 275, endPoint x: 425, endPoint y: 273, distance: 70.4
drag, startPoint x: 435, startPoint y: 287, endPoint x: 468, endPoint y: 295, distance: 33.3
drag, startPoint x: 419, startPoint y: 497, endPoint x: 455, endPoint y: 498, distance: 36.1
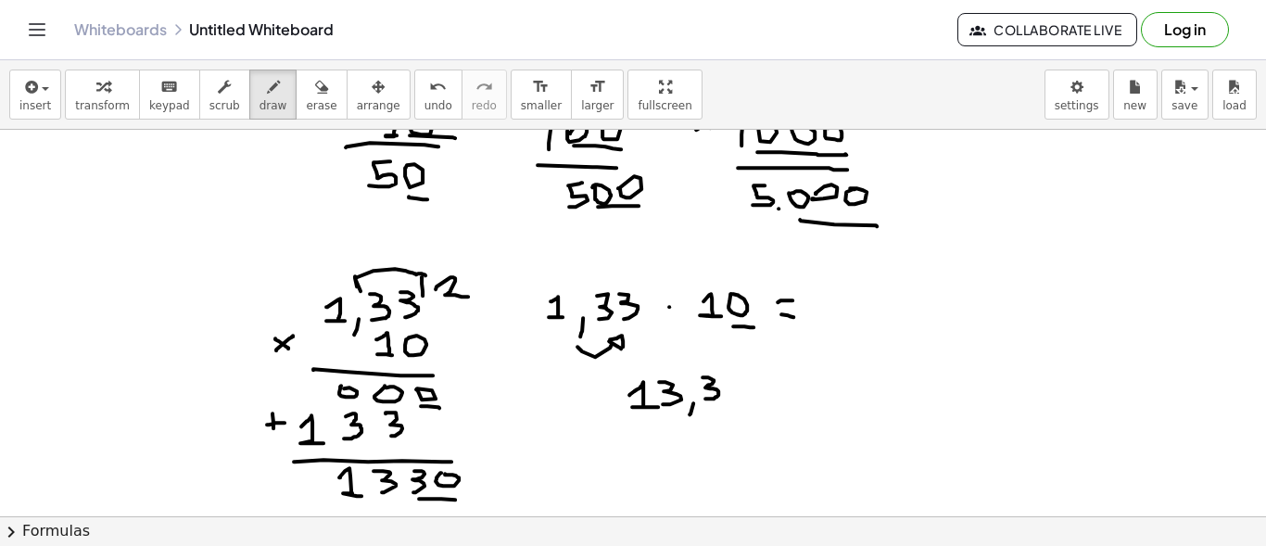
drag, startPoint x: 405, startPoint y: 491, endPoint x: 400, endPoint y: 501, distance: 11.2
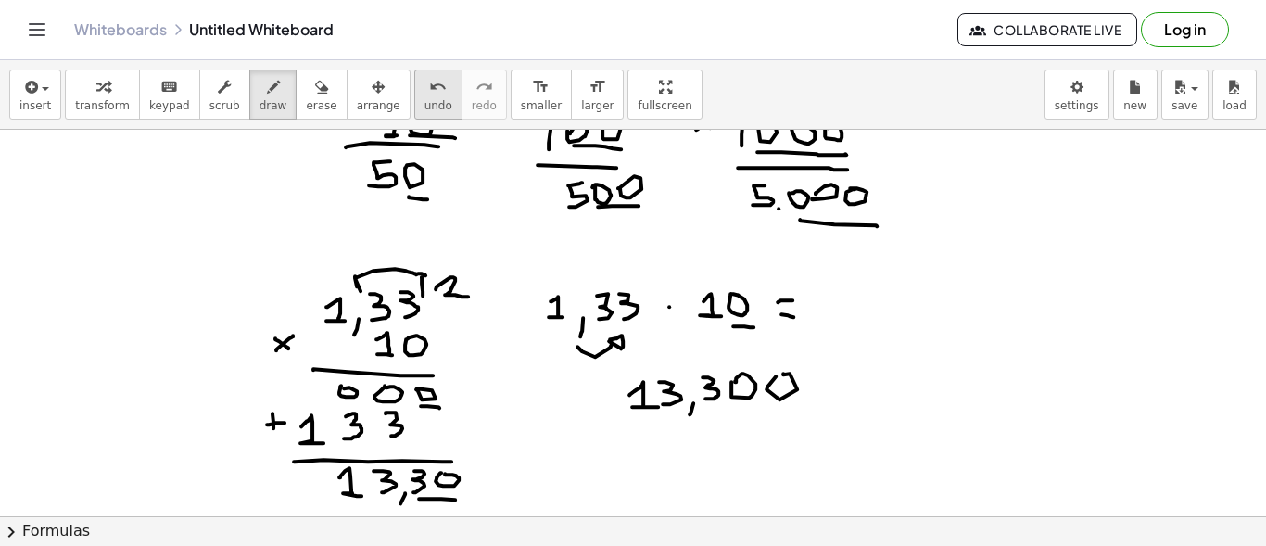
click at [429, 94] on icon "undo" at bounding box center [438, 87] width 18 height 22
drag, startPoint x: 971, startPoint y: 377, endPoint x: 956, endPoint y: 402, distance: 29.1
drag, startPoint x: 981, startPoint y: 421, endPoint x: 970, endPoint y: 448, distance: 29.9
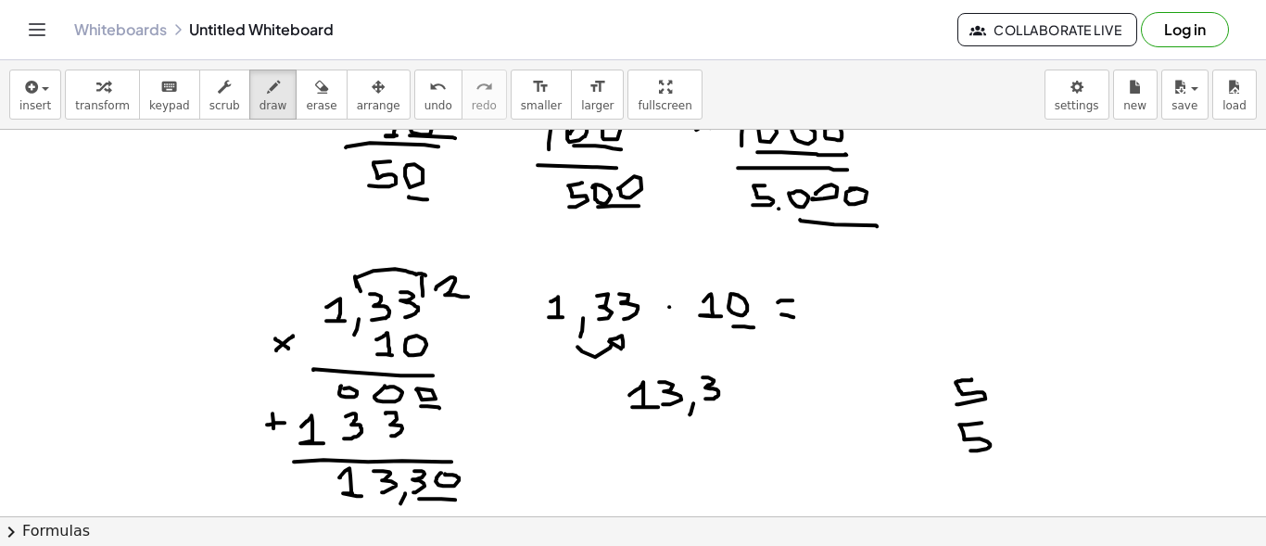
drag, startPoint x: 1001, startPoint y: 446, endPoint x: 998, endPoint y: 458, distance: 12.4
click at [315, 83] on icon "button" at bounding box center [321, 87] width 13 height 22
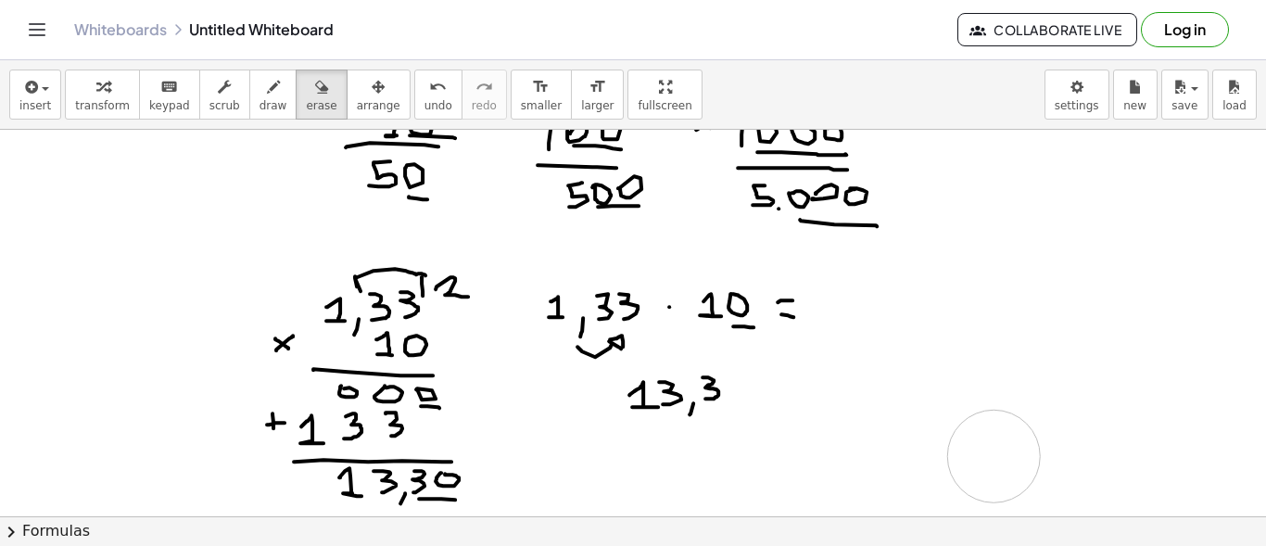
drag, startPoint x: 1017, startPoint y: 404, endPoint x: 993, endPoint y: 454, distance: 55.5
click at [267, 91] on icon "button" at bounding box center [273, 87] width 13 height 22
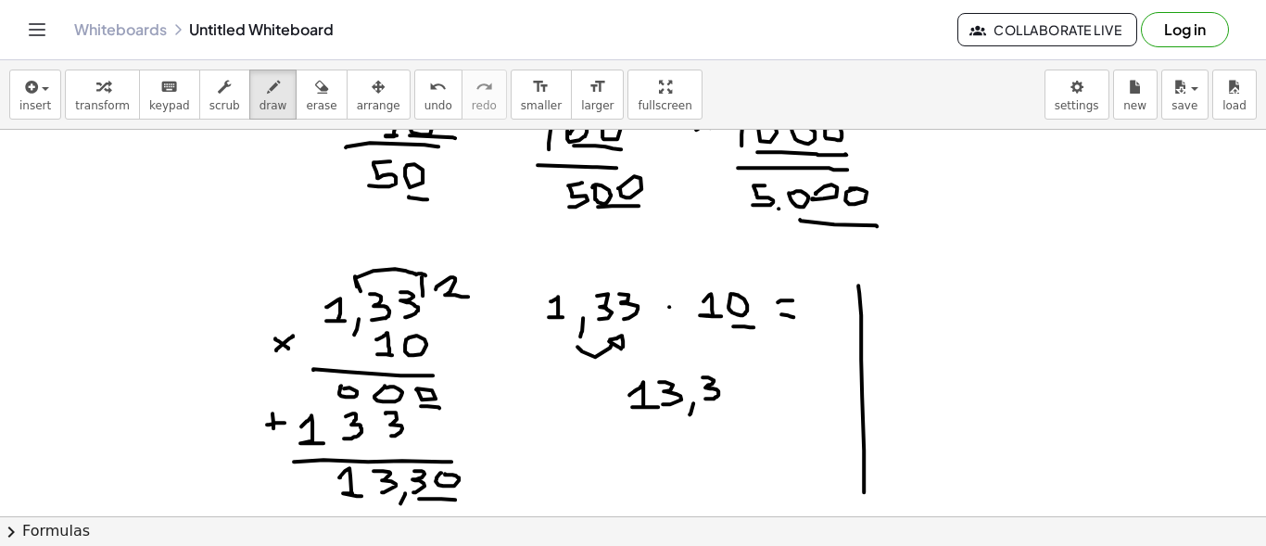
drag, startPoint x: 858, startPoint y: 284, endPoint x: 863, endPoint y: 491, distance: 207.6
drag, startPoint x: 895, startPoint y: 291, endPoint x: 918, endPoint y: 301, distance: 25.3
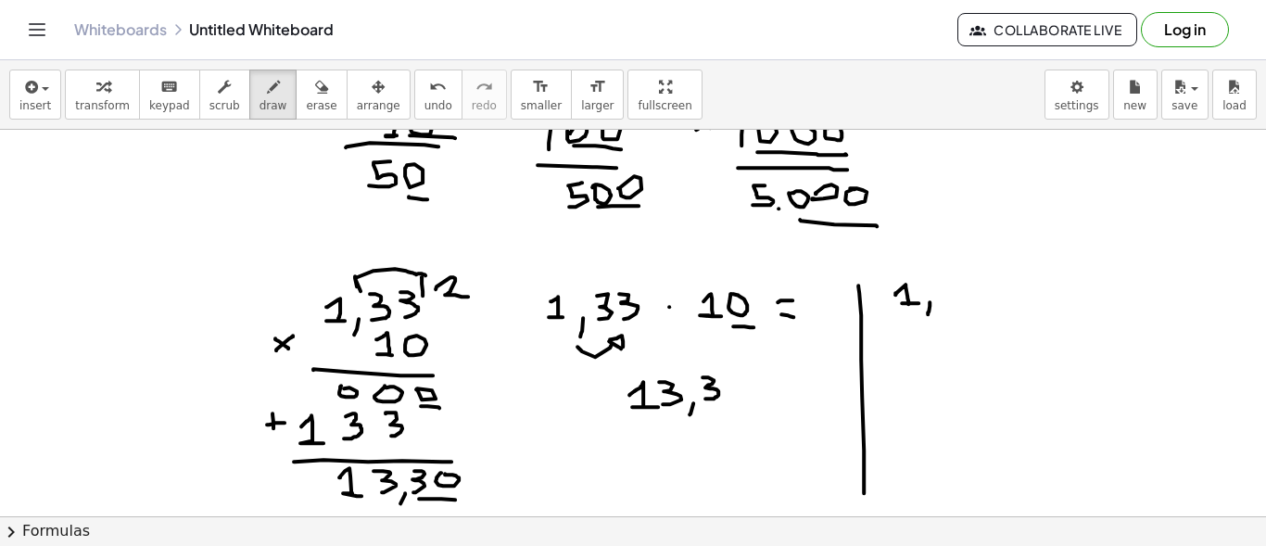
drag, startPoint x: 929, startPoint y: 300, endPoint x: 927, endPoint y: 312, distance: 12.2
drag, startPoint x: 939, startPoint y: 278, endPoint x: 945, endPoint y: 295, distance: 17.9
drag, startPoint x: 962, startPoint y: 276, endPoint x: 968, endPoint y: 298, distance: 23.2
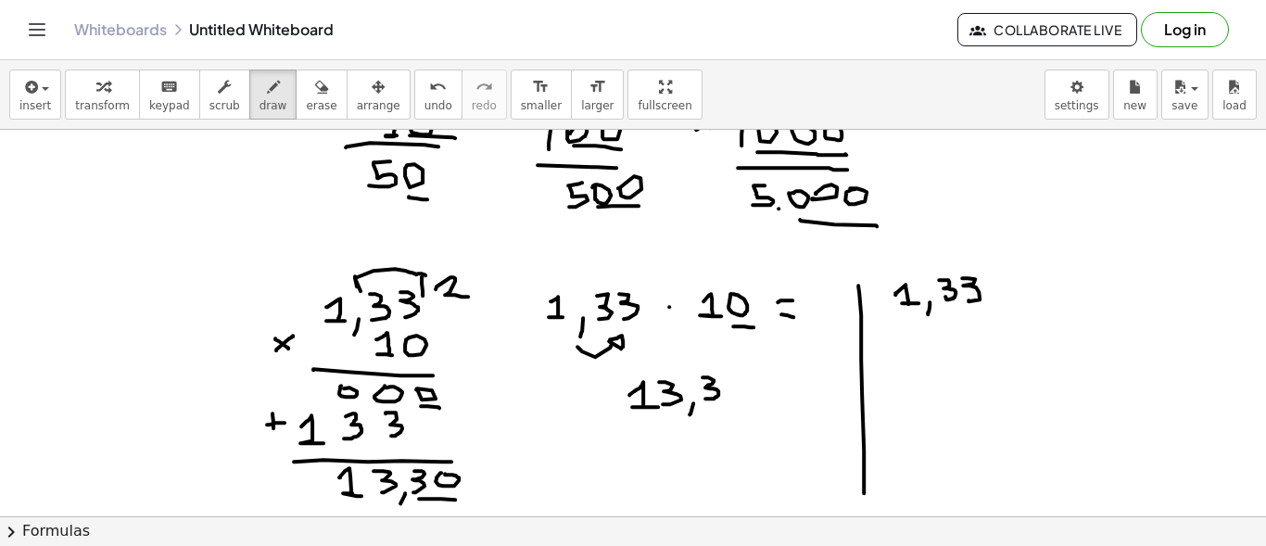
drag, startPoint x: 1001, startPoint y: 286, endPoint x: 1002, endPoint y: 302, distance: 15.8
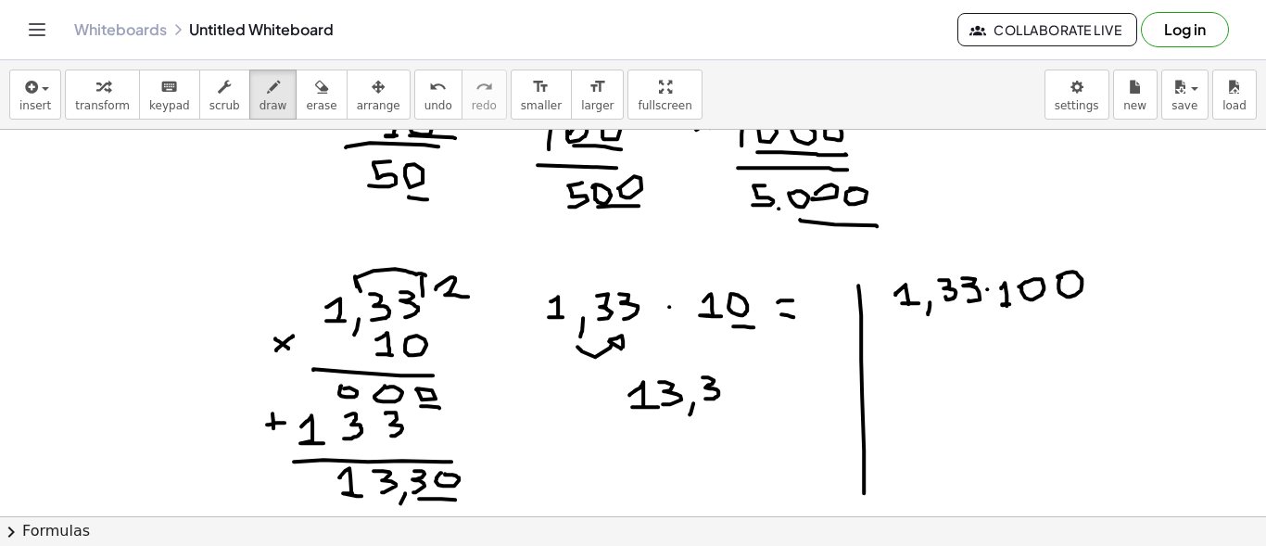
drag, startPoint x: 1135, startPoint y: 279, endPoint x: 1162, endPoint y: 280, distance: 26.9
drag, startPoint x: 1134, startPoint y: 292, endPoint x: 1160, endPoint y: 292, distance: 25.9
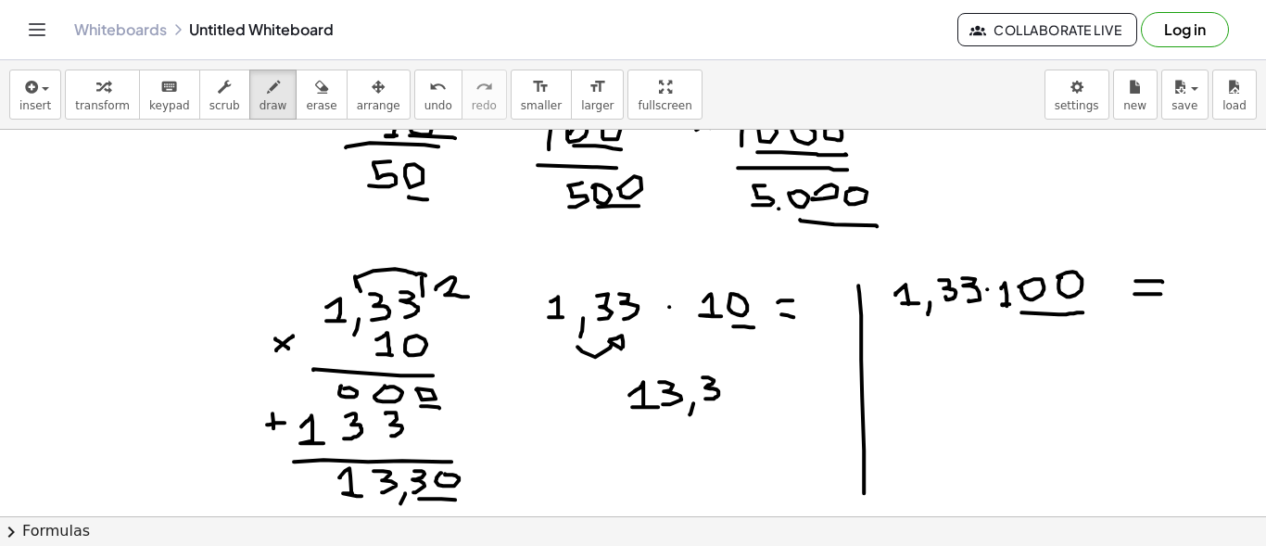
drag, startPoint x: 1058, startPoint y: 312, endPoint x: 1082, endPoint y: 310, distance: 24.2
drag, startPoint x: 929, startPoint y: 322, endPoint x: 980, endPoint y: 309, distance: 52.6
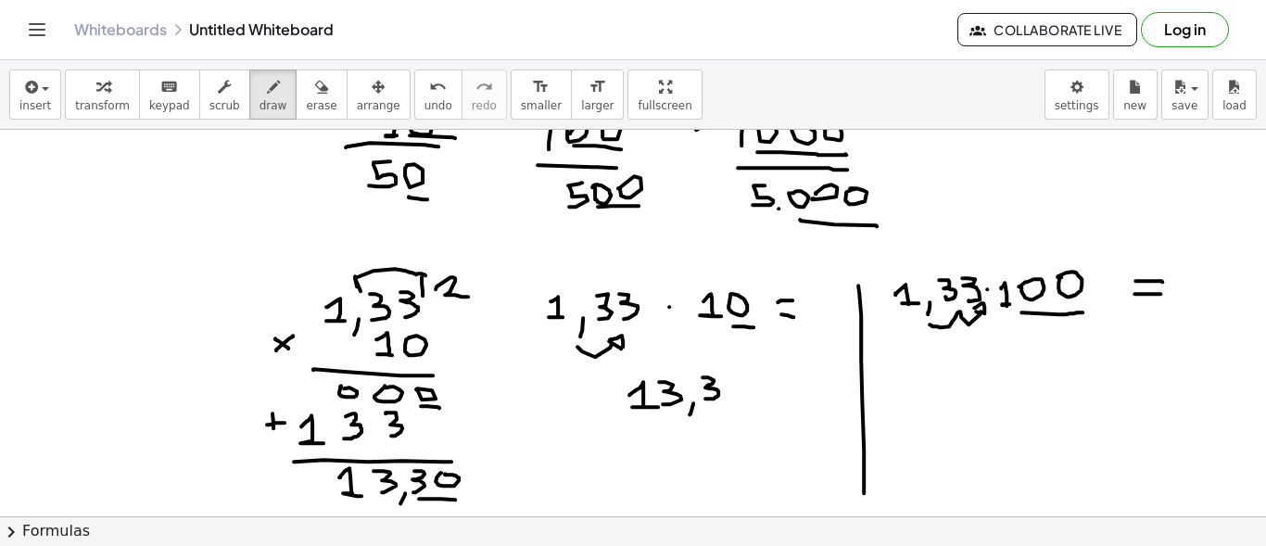
drag, startPoint x: 974, startPoint y: 306, endPoint x: 984, endPoint y: 311, distance: 11.6
drag, startPoint x: 977, startPoint y: 384, endPoint x: 994, endPoint y: 393, distance: 19.9
drag, startPoint x: 998, startPoint y: 371, endPoint x: 1003, endPoint y: 388, distance: 18.5
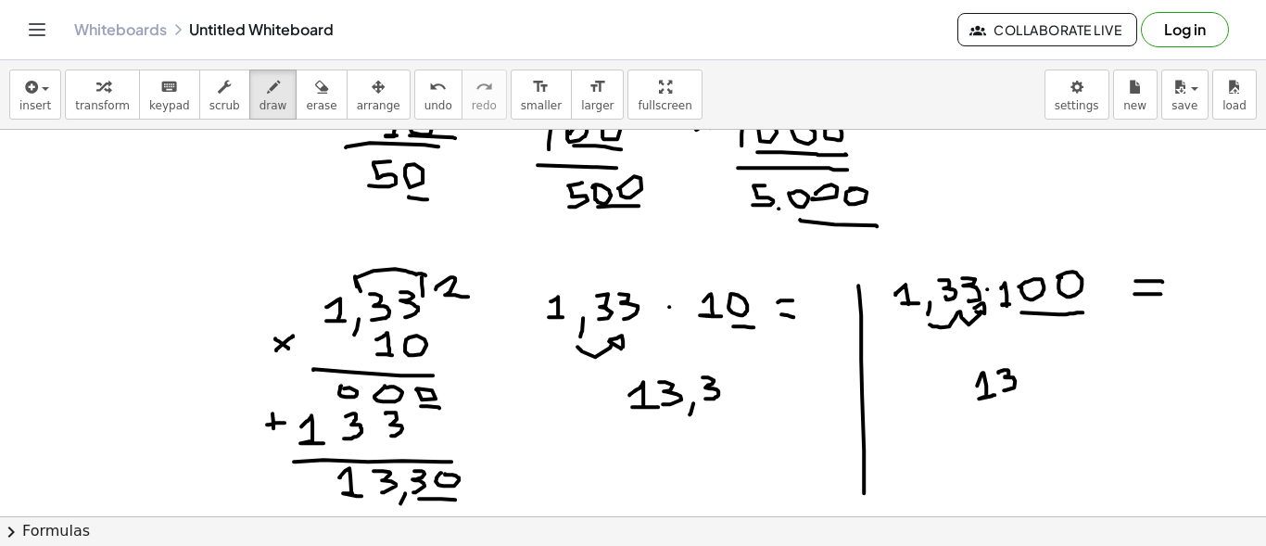
drag, startPoint x: 1020, startPoint y: 364, endPoint x: 1022, endPoint y: 389, distance: 25.1
drag, startPoint x: 1021, startPoint y: 419, endPoint x: 1071, endPoint y: 420, distance: 50.0
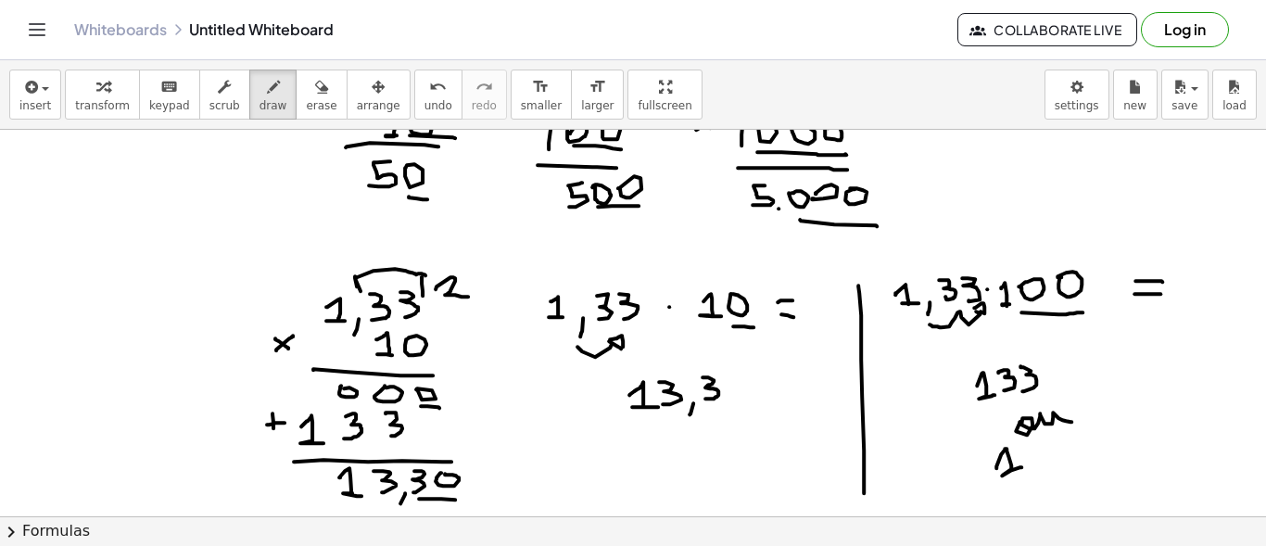
drag, startPoint x: 996, startPoint y: 466, endPoint x: 1021, endPoint y: 465, distance: 25.0
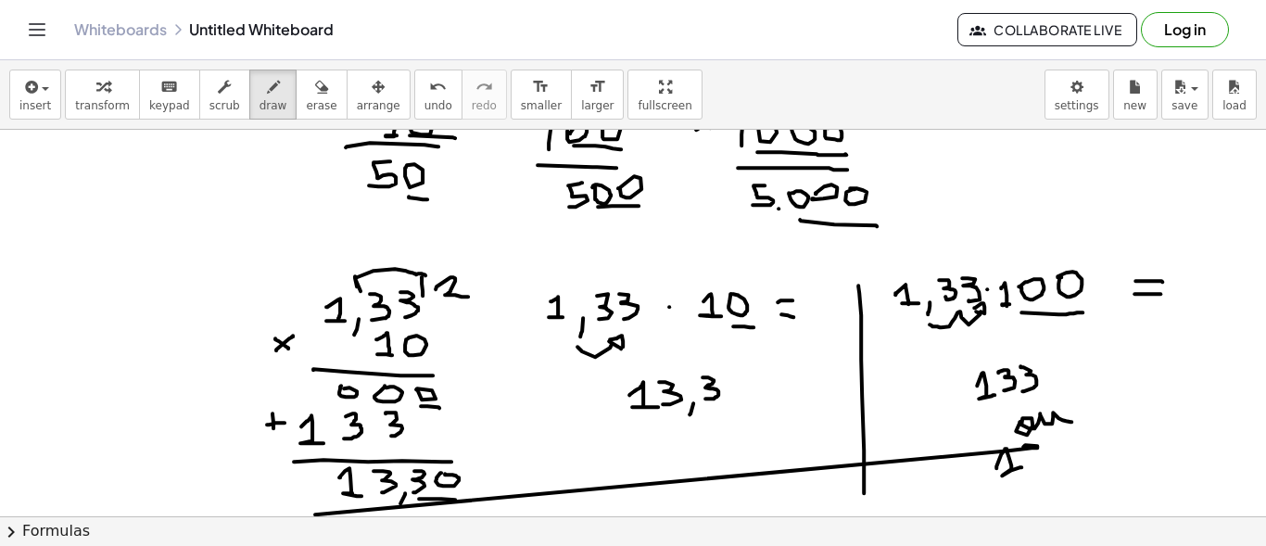
drag, startPoint x: 1023, startPoint y: 445, endPoint x: 31, endPoint y: 285, distance: 1005.0
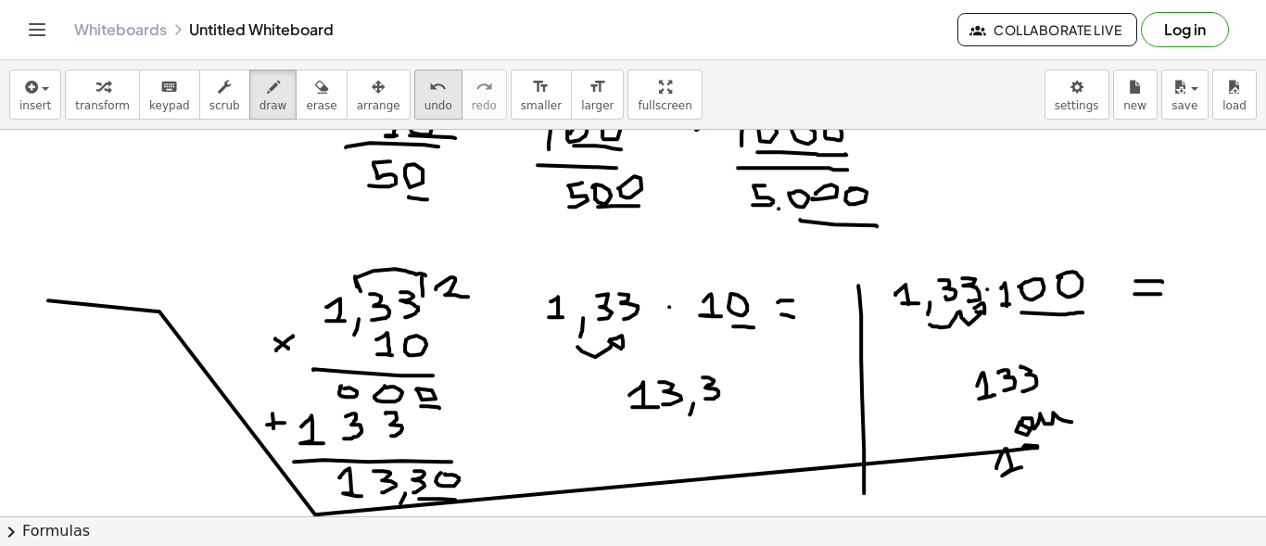
click at [424, 102] on span "undo" at bounding box center [438, 105] width 28 height 13
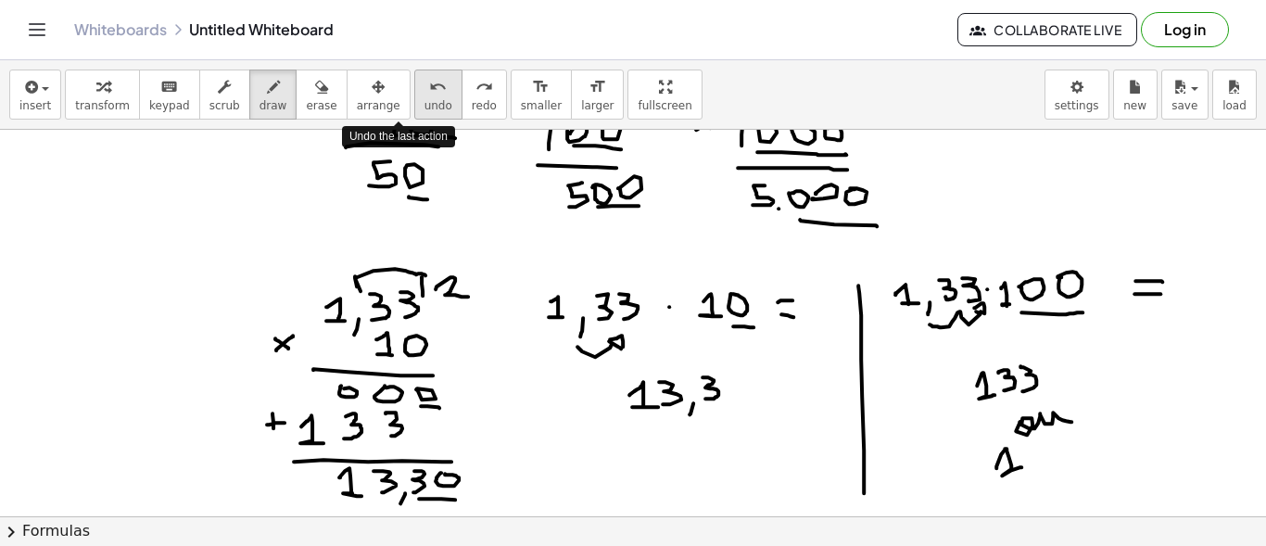
click at [429, 93] on icon "undo" at bounding box center [438, 87] width 18 height 22
drag, startPoint x: 1009, startPoint y: 467, endPoint x: 1025, endPoint y: 478, distance: 19.3
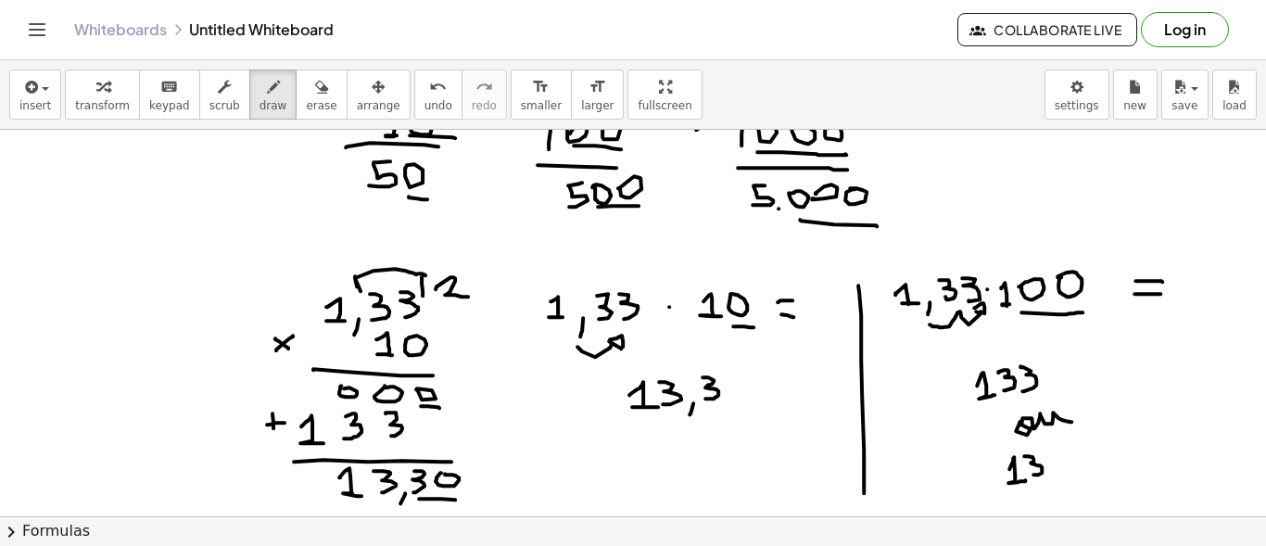
drag, startPoint x: 1024, startPoint y: 454, endPoint x: 1033, endPoint y: 473, distance: 20.7
drag, startPoint x: 1047, startPoint y: 451, endPoint x: 1055, endPoint y: 468, distance: 18.6
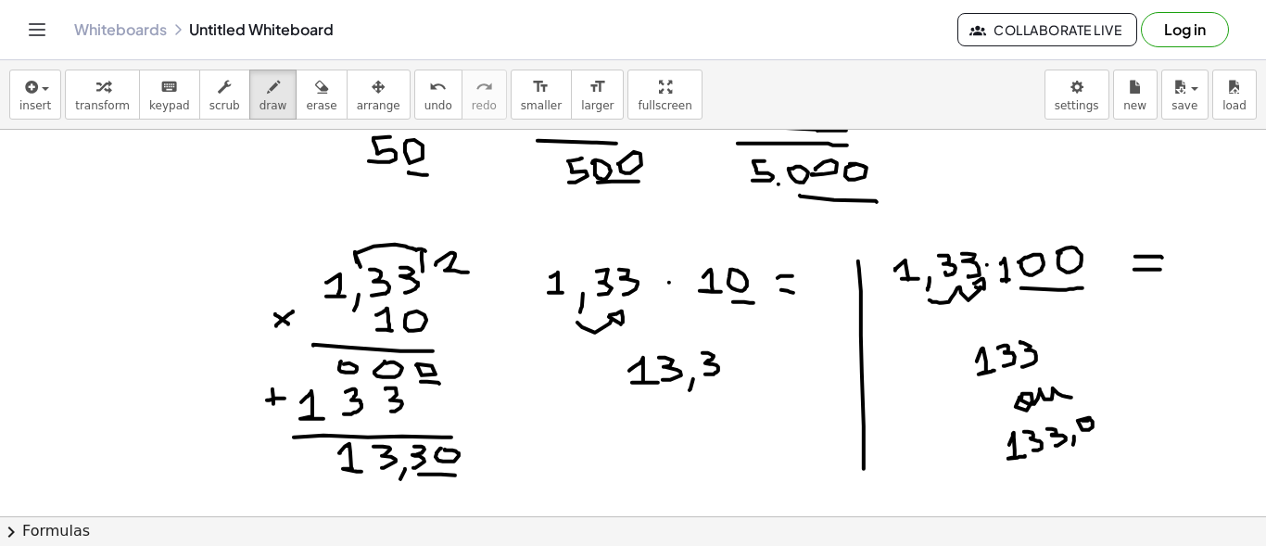
scroll to position [1146, 0]
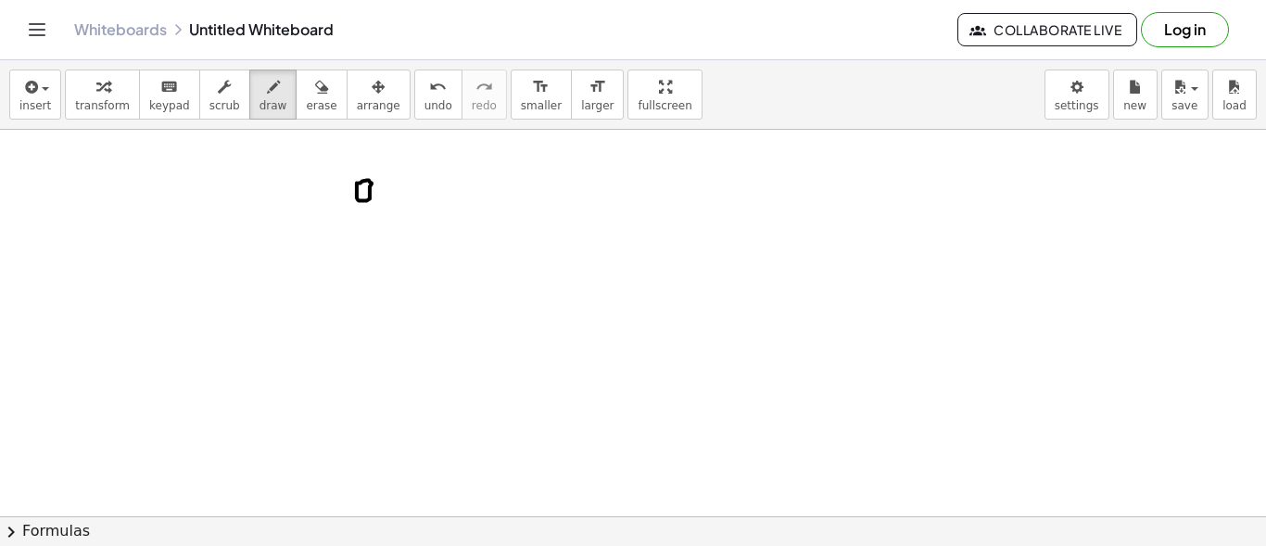
drag, startPoint x: 383, startPoint y: 195, endPoint x: 383, endPoint y: 214, distance: 18.5
drag, startPoint x: 392, startPoint y: 176, endPoint x: 416, endPoint y: 205, distance: 37.5
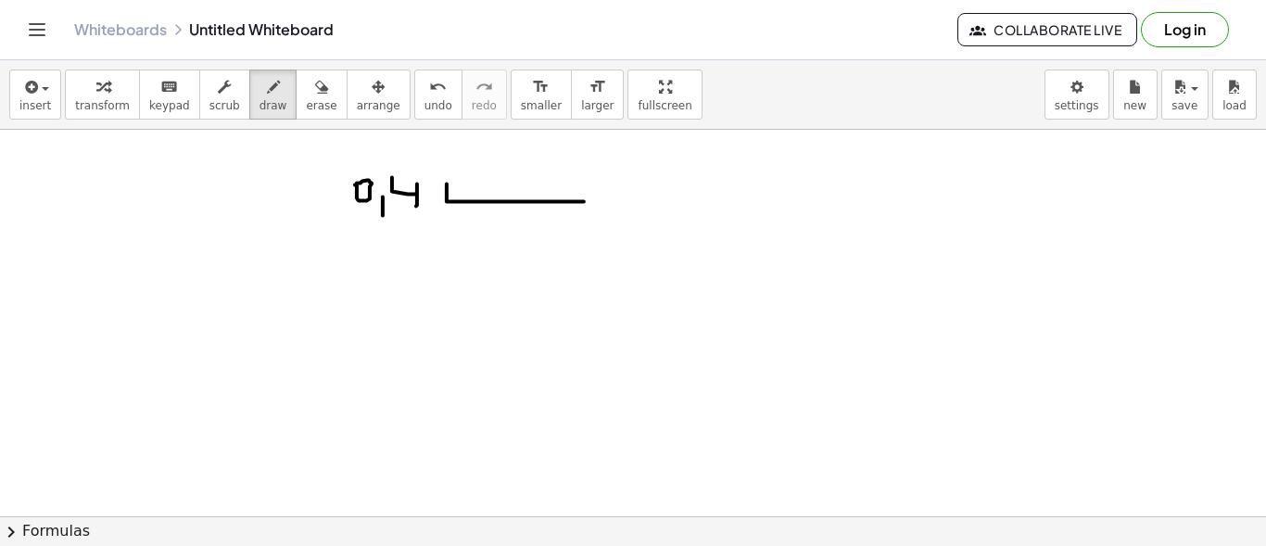
drag, startPoint x: 447, startPoint y: 183, endPoint x: 584, endPoint y: 200, distance: 138.2
drag, startPoint x: 514, startPoint y: 176, endPoint x: 512, endPoint y: 192, distance: 15.9
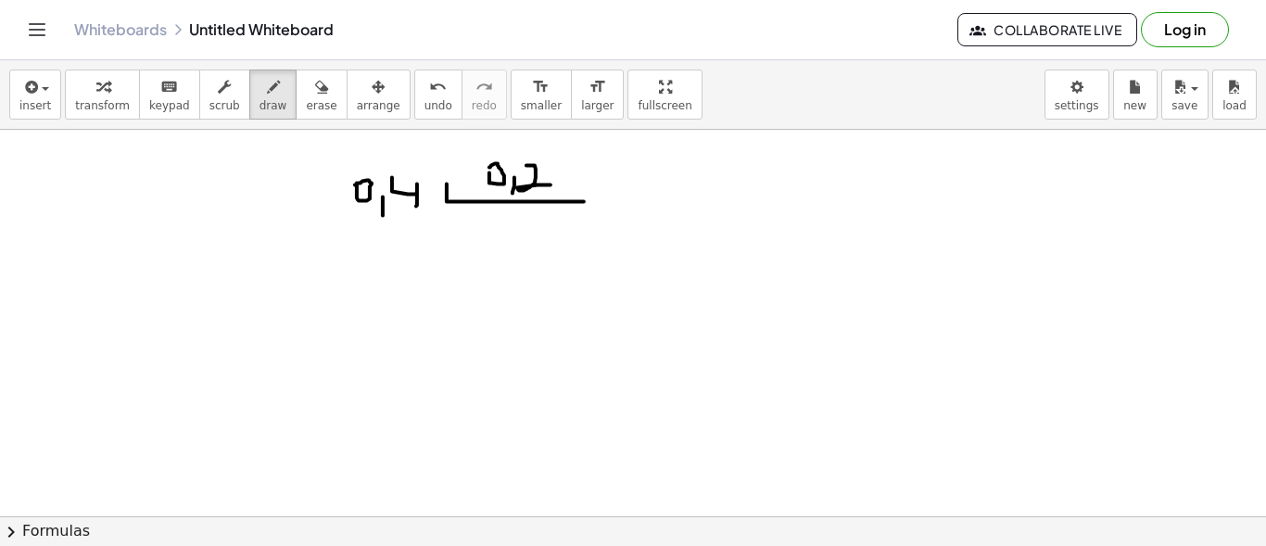
drag, startPoint x: 526, startPoint y: 164, endPoint x: 550, endPoint y: 183, distance: 31.0
drag, startPoint x: 386, startPoint y: 218, endPoint x: 435, endPoint y: 216, distance: 48.2
click at [414, 100] on button "undo undo" at bounding box center [438, 94] width 48 height 50
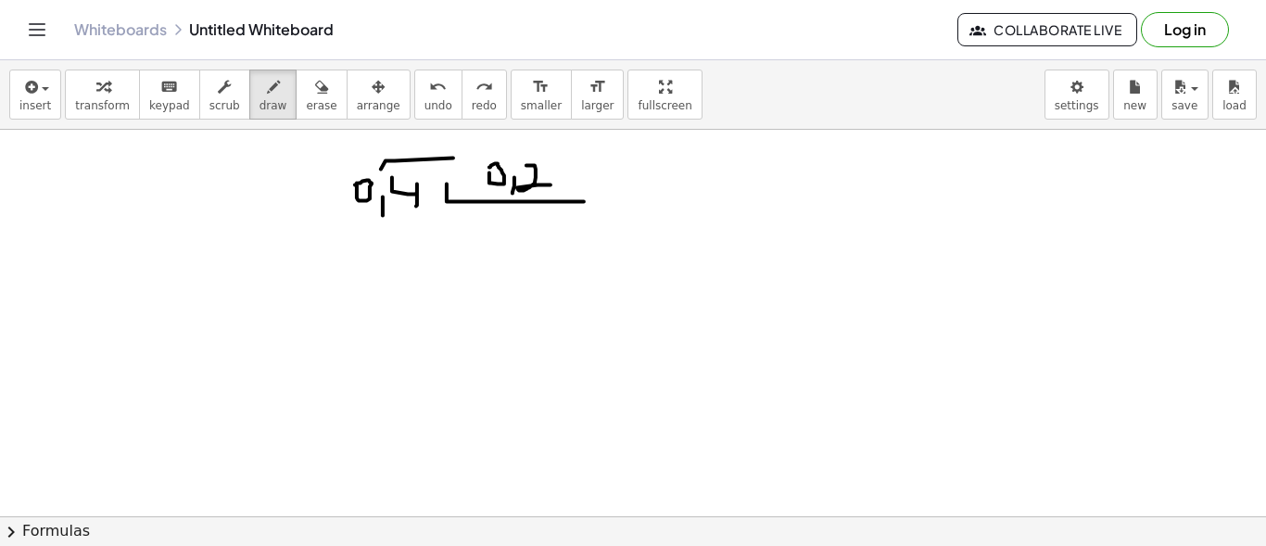
drag, startPoint x: 381, startPoint y: 168, endPoint x: 453, endPoint y: 157, distance: 73.1
click at [424, 102] on span "undo" at bounding box center [438, 105] width 28 height 13
drag, startPoint x: 381, startPoint y: 172, endPoint x: 428, endPoint y: 173, distance: 47.3
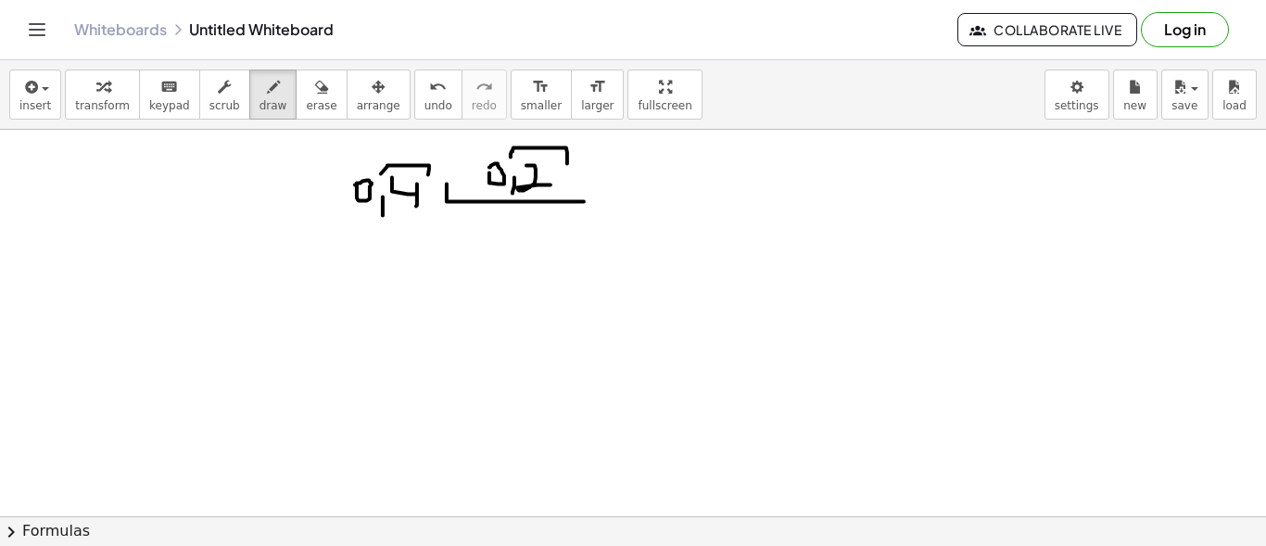
drag, startPoint x: 510, startPoint y: 156, endPoint x: 567, endPoint y: 162, distance: 56.9
drag, startPoint x: 376, startPoint y: 194, endPoint x: 384, endPoint y: 212, distance: 20.0
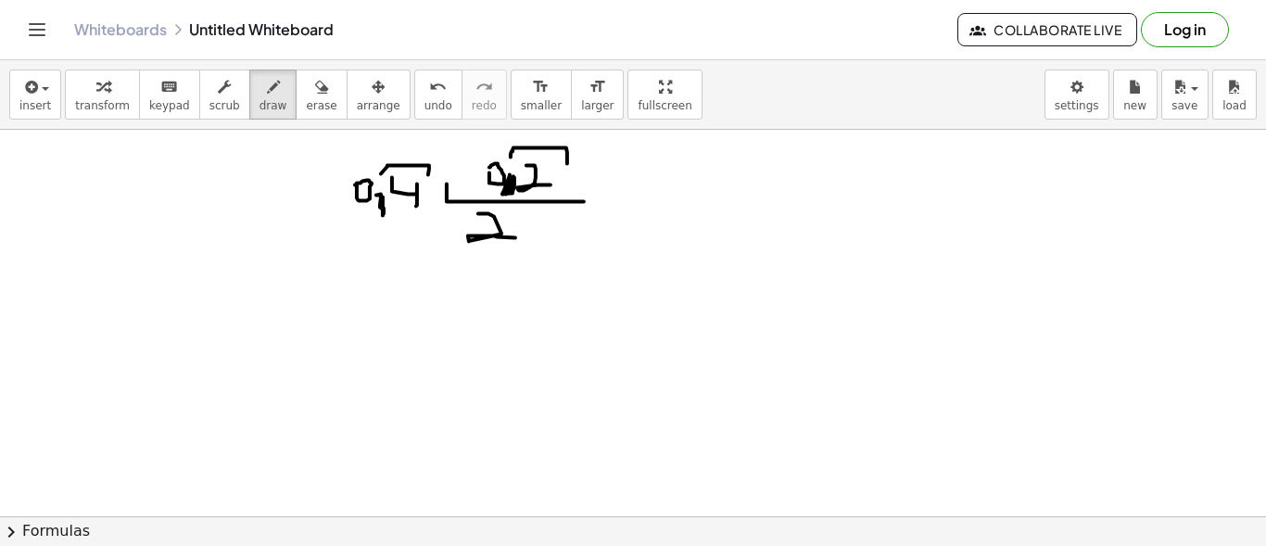
drag, startPoint x: 478, startPoint y: 212, endPoint x: 515, endPoint y: 236, distance: 44.2
drag, startPoint x: 399, startPoint y: 222, endPoint x: 418, endPoint y: 245, distance: 28.9
drag, startPoint x: 349, startPoint y: 227, endPoint x: 364, endPoint y: 227, distance: 14.8
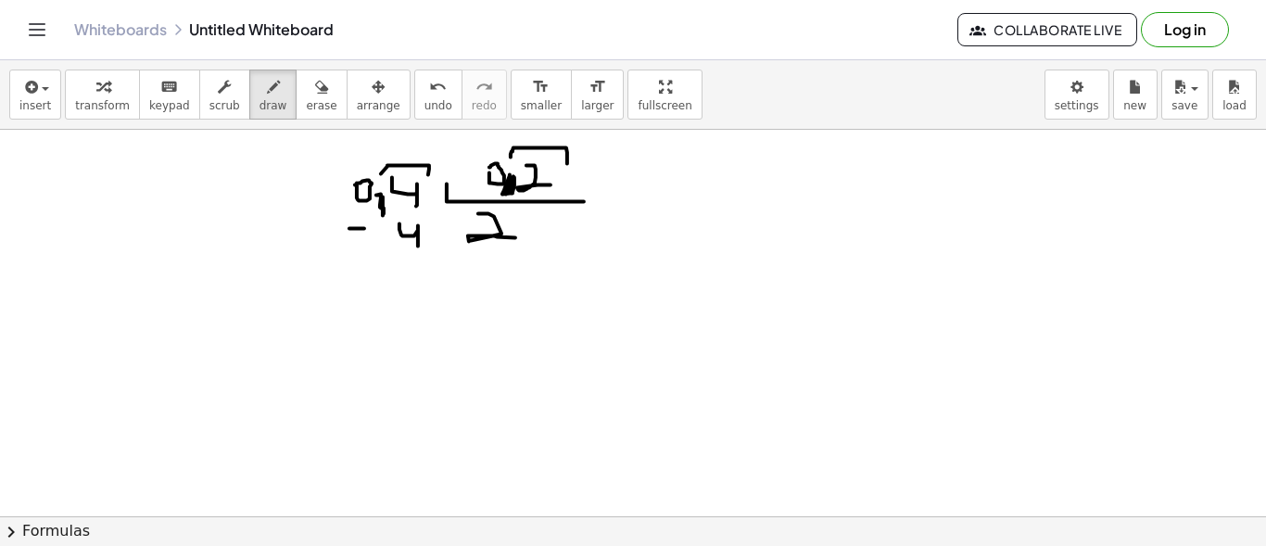
drag, startPoint x: 382, startPoint y: 258, endPoint x: 427, endPoint y: 258, distance: 45.4
drag, startPoint x: 393, startPoint y: 377, endPoint x: 403, endPoint y: 366, distance: 15.1
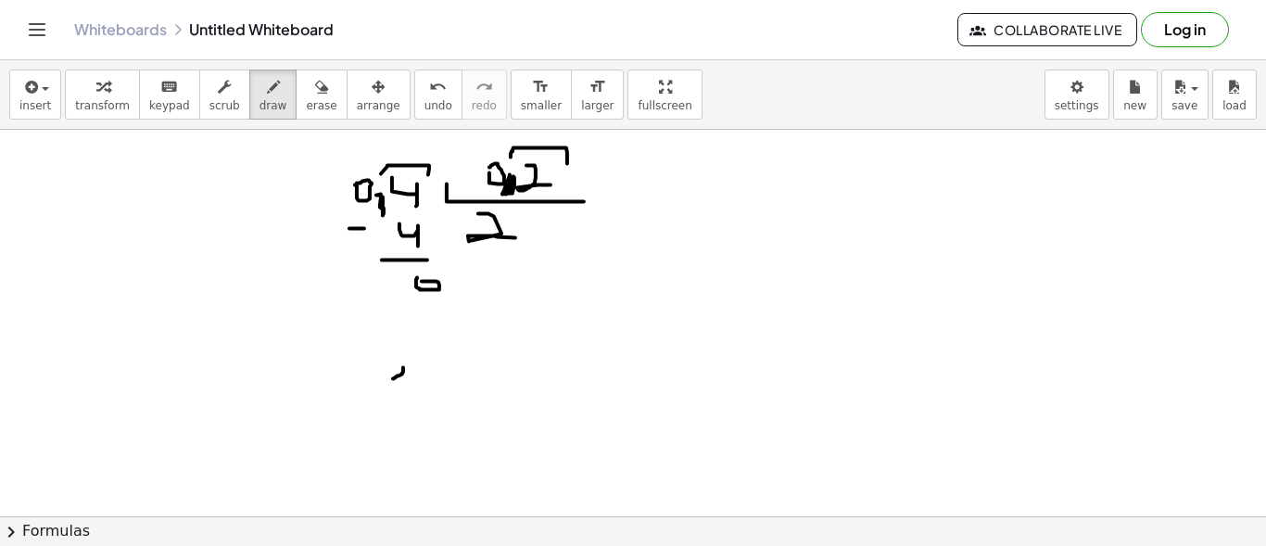
click at [424, 99] on span "undo" at bounding box center [438, 105] width 28 height 13
drag, startPoint x: 392, startPoint y: 404, endPoint x: 387, endPoint y: 421, distance: 17.3
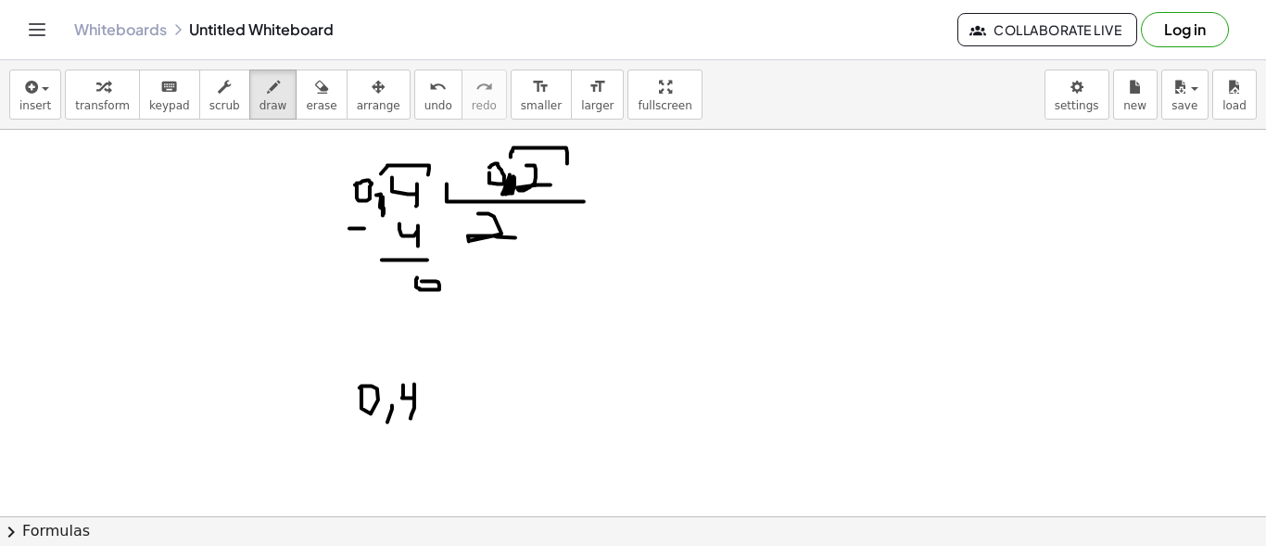
drag, startPoint x: 403, startPoint y: 384, endPoint x: 410, endPoint y: 417, distance: 34.2
drag, startPoint x: 440, startPoint y: 384, endPoint x: 424, endPoint y: 414, distance: 34.4
drag, startPoint x: 485, startPoint y: 380, endPoint x: 591, endPoint y: 407, distance: 109.9
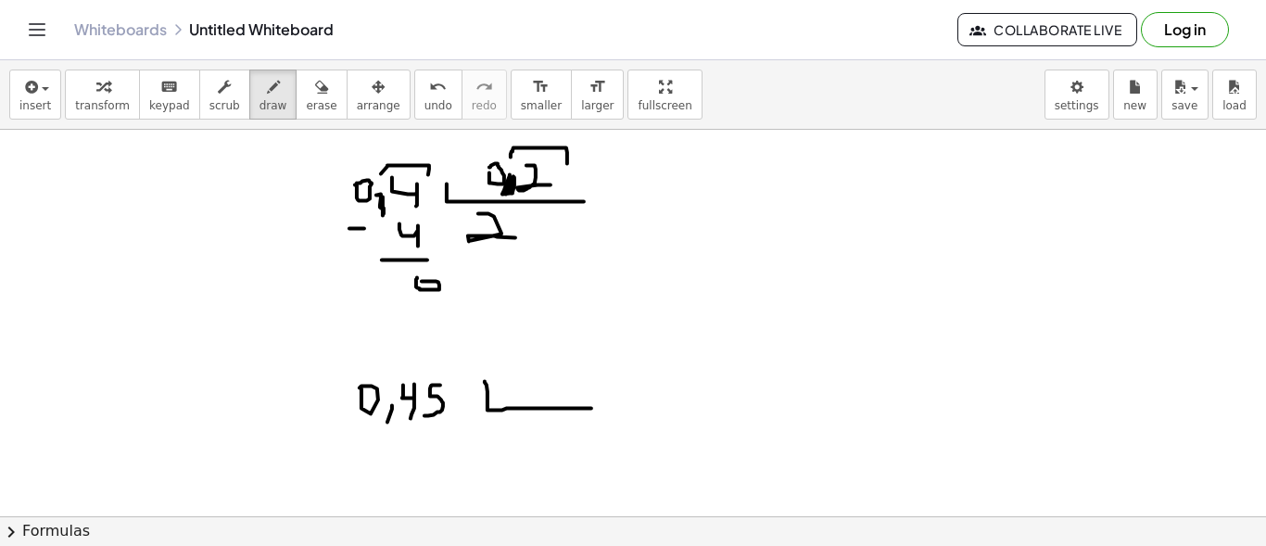
drag, startPoint x: 533, startPoint y: 373, endPoint x: 533, endPoint y: 391, distance: 17.6
drag, startPoint x: 393, startPoint y: 382, endPoint x: 448, endPoint y: 380, distance: 55.6
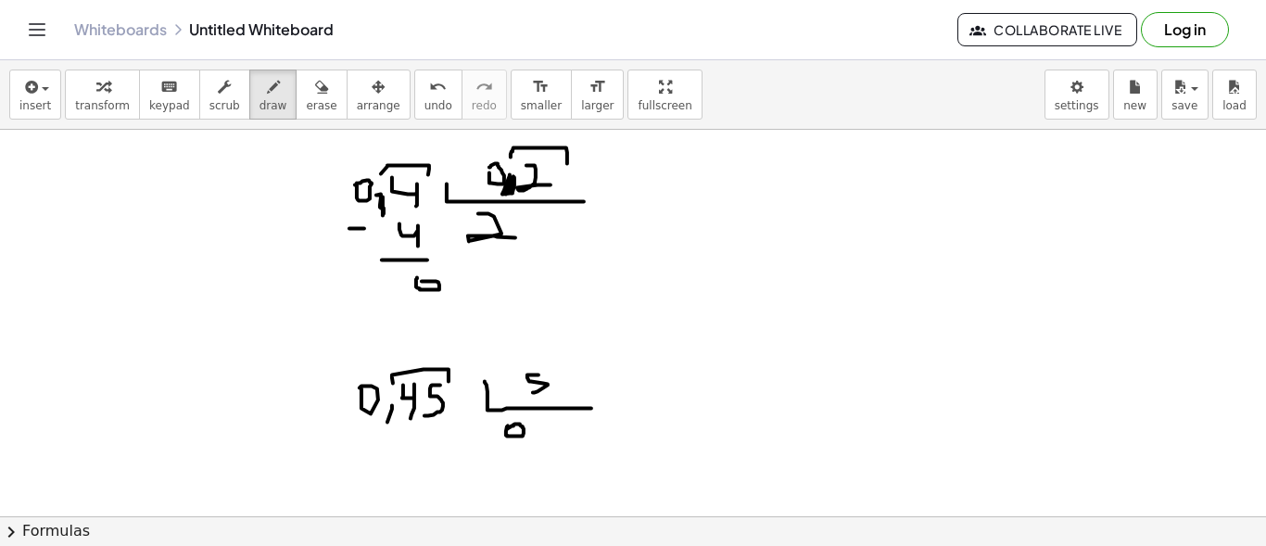
drag, startPoint x: 534, startPoint y: 432, endPoint x: 530, endPoint y: 442, distance: 10.8
drag, startPoint x: 549, startPoint y: 389, endPoint x: 542, endPoint y: 410, distance: 22.6
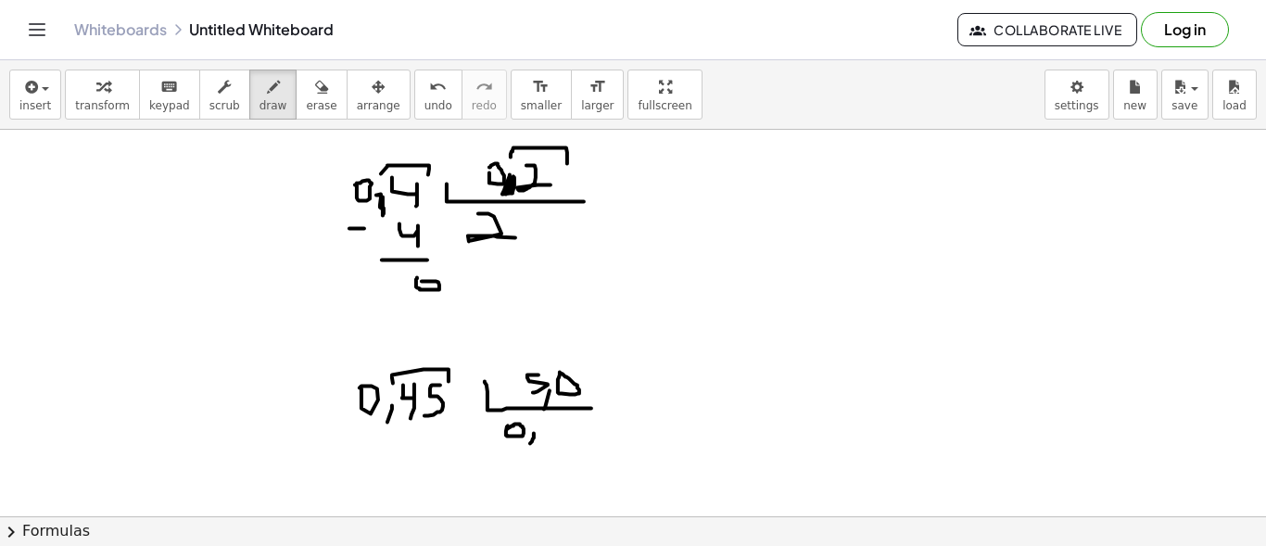
drag, startPoint x: 591, startPoint y: 372, endPoint x: 601, endPoint y: 372, distance: 10.2
drag, startPoint x: 548, startPoint y: 368, endPoint x: 623, endPoint y: 372, distance: 75.1
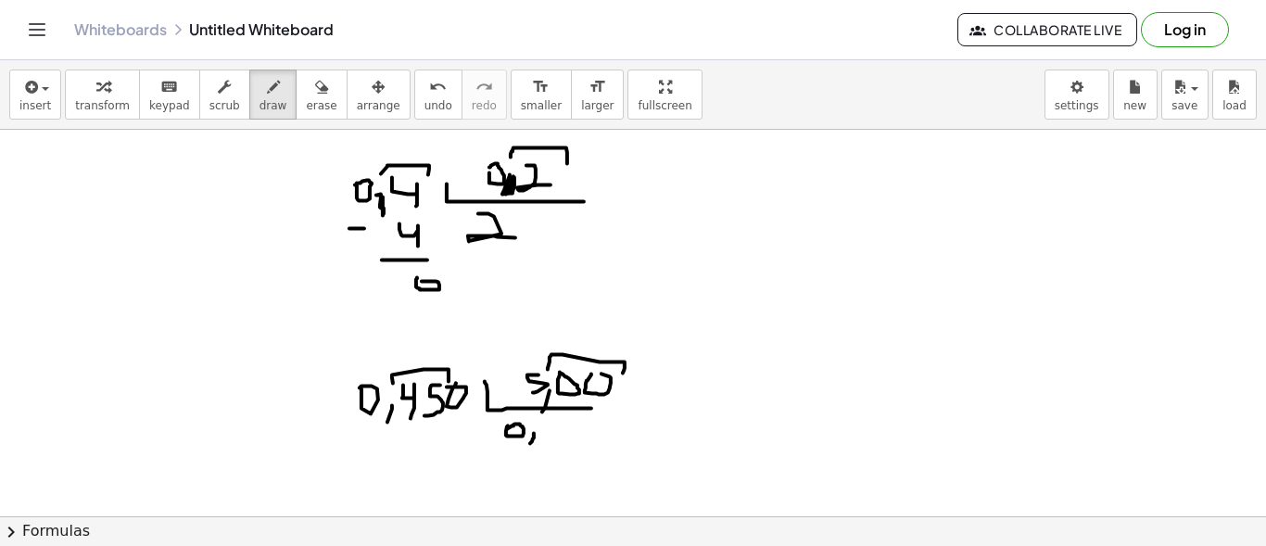
drag, startPoint x: 456, startPoint y: 382, endPoint x: 447, endPoint y: 385, distance: 10.0
drag, startPoint x: 383, startPoint y: 422, endPoint x: 384, endPoint y: 404, distance: 17.6
click at [306, 104] on span "erase" at bounding box center [321, 105] width 31 height 13
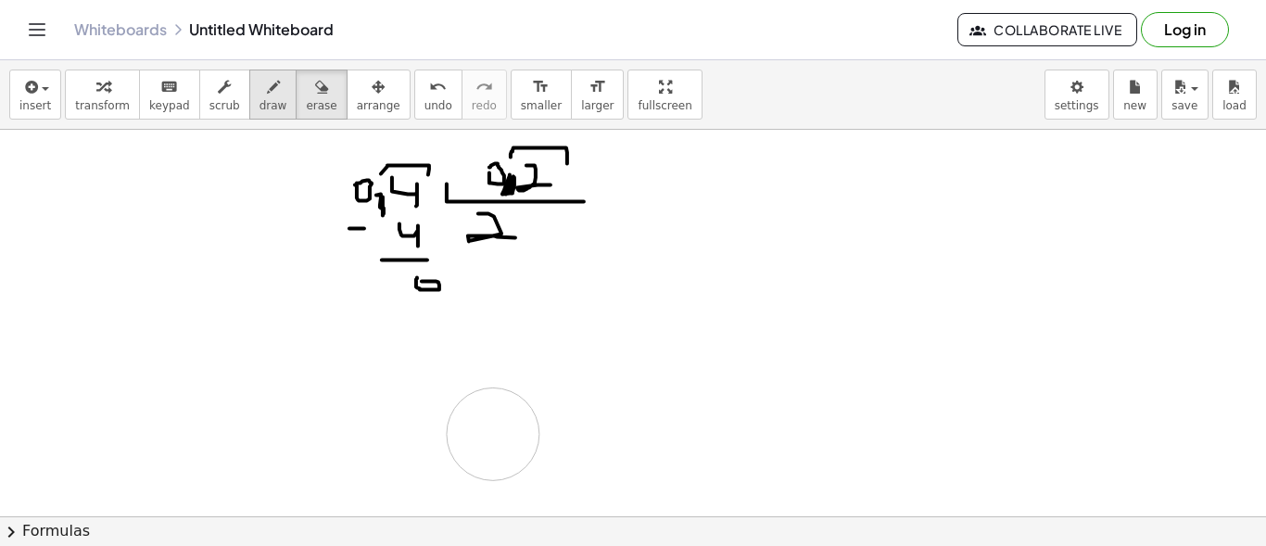
drag, startPoint x: 390, startPoint y: 380, endPoint x: 244, endPoint y: 96, distance: 319.1
click at [267, 96] on icon "button" at bounding box center [273, 87] width 13 height 22
drag, startPoint x: 431, startPoint y: 351, endPoint x: 414, endPoint y: 384, distance: 36.5
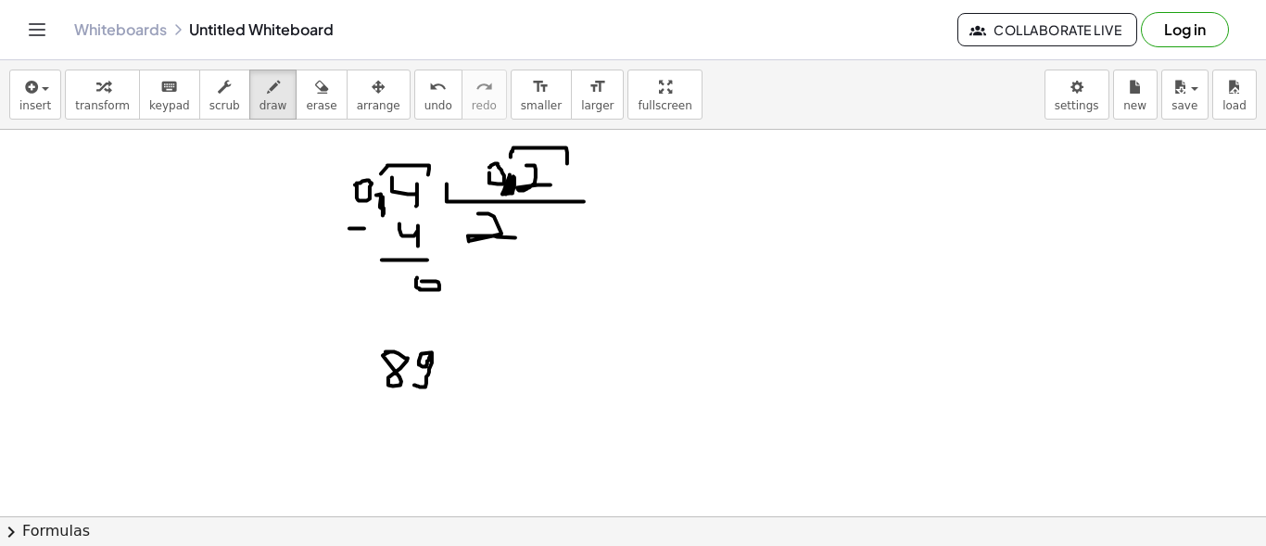
drag, startPoint x: 441, startPoint y: 384, endPoint x: 435, endPoint y: 402, distance: 19.6
drag, startPoint x: 449, startPoint y: 358, endPoint x: 467, endPoint y: 379, distance: 27.6
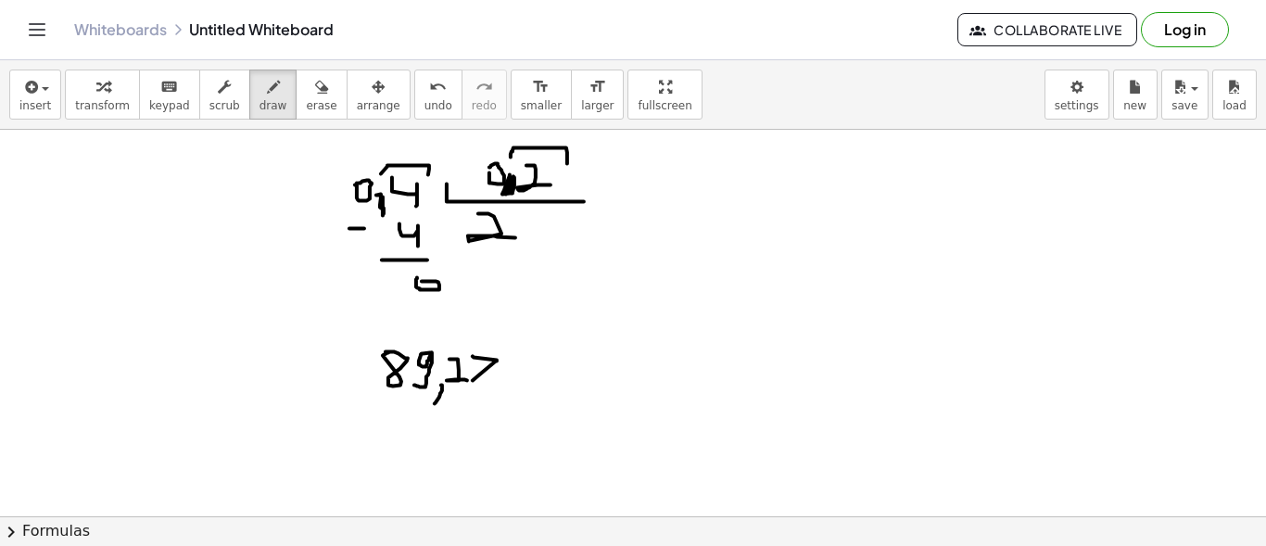
drag, startPoint x: 473, startPoint y: 355, endPoint x: 473, endPoint y: 379, distance: 24.1
drag, startPoint x: 477, startPoint y: 364, endPoint x: 491, endPoint y: 369, distance: 14.6
drag, startPoint x: 446, startPoint y: 378, endPoint x: 455, endPoint y: 374, distance: 10.0
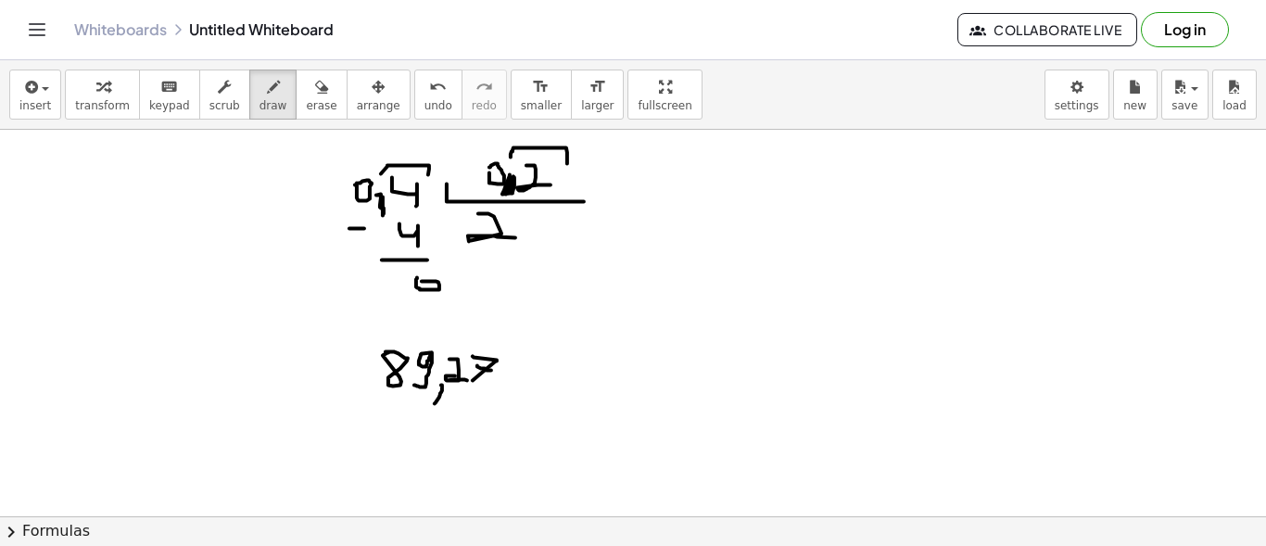
drag, startPoint x: 548, startPoint y: 356, endPoint x: 663, endPoint y: 384, distance: 118.4
click at [424, 101] on span "undo" at bounding box center [438, 105] width 28 height 13
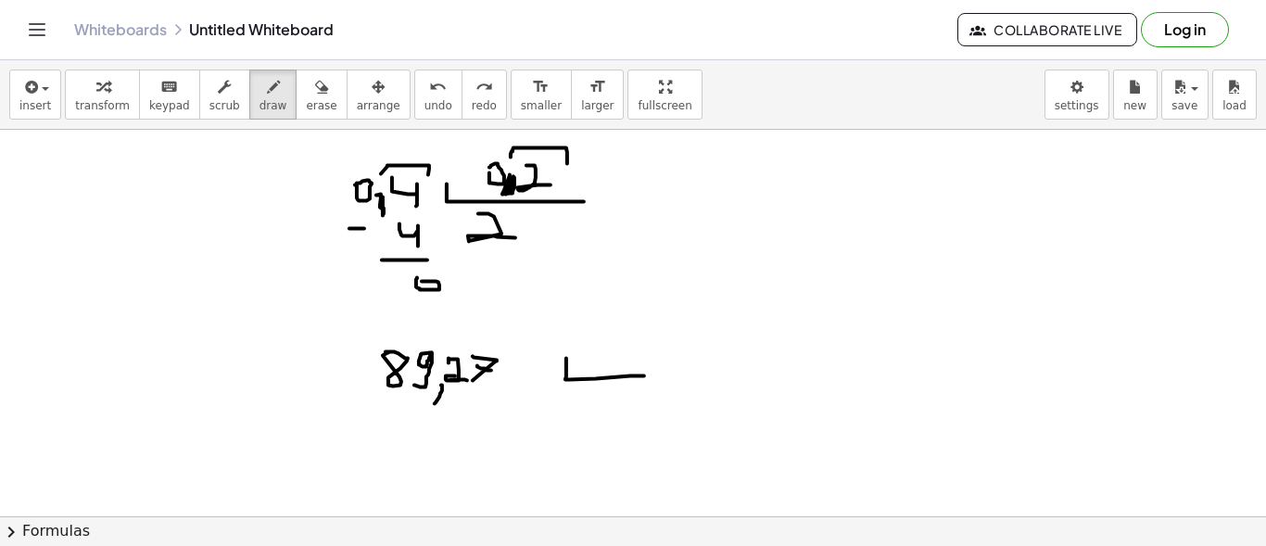
drag, startPoint x: 566, startPoint y: 357, endPoint x: 644, endPoint y: 374, distance: 79.8
drag, startPoint x: 584, startPoint y: 341, endPoint x: 584, endPoint y: 361, distance: 20.4
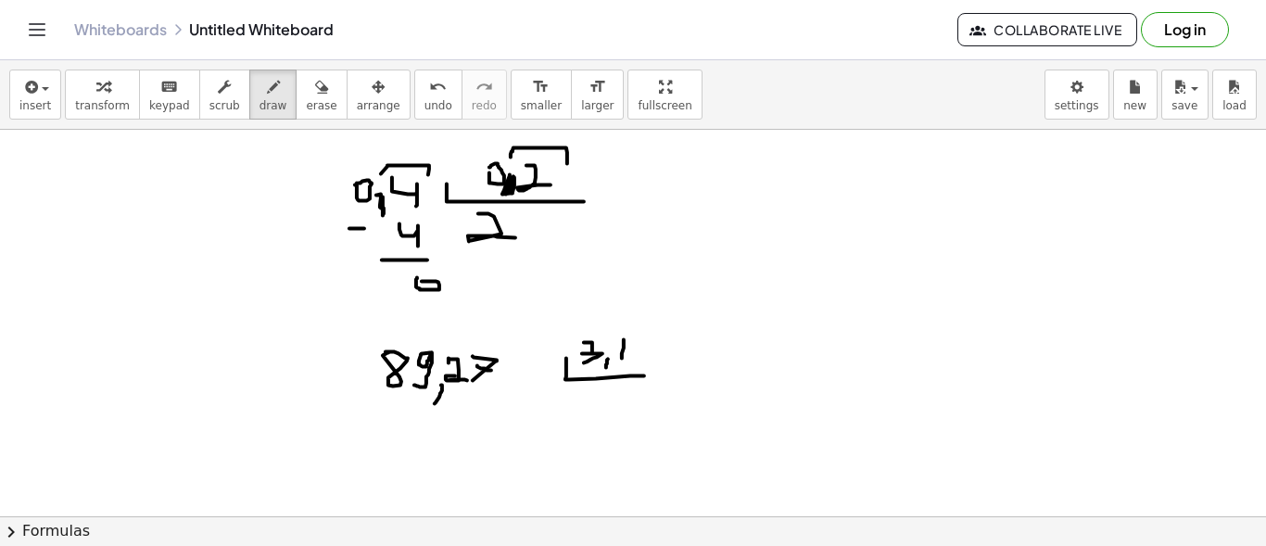
drag, startPoint x: 624, startPoint y: 338, endPoint x: 622, endPoint y: 357, distance: 18.6
drag, startPoint x: 645, startPoint y: 340, endPoint x: 630, endPoint y: 352, distance: 19.1
drag, startPoint x: 624, startPoint y: 336, endPoint x: 616, endPoint y: 347, distance: 13.4
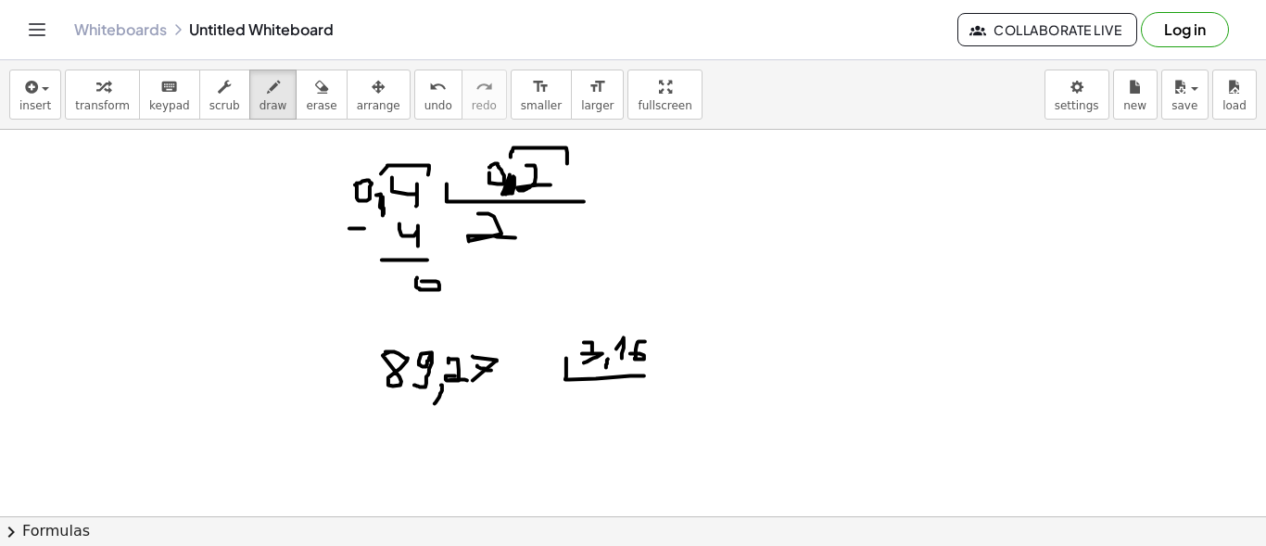
drag, startPoint x: 613, startPoint y: 359, endPoint x: 634, endPoint y: 357, distance: 20.5
drag, startPoint x: 643, startPoint y: 375, endPoint x: 674, endPoint y: 372, distance: 31.6
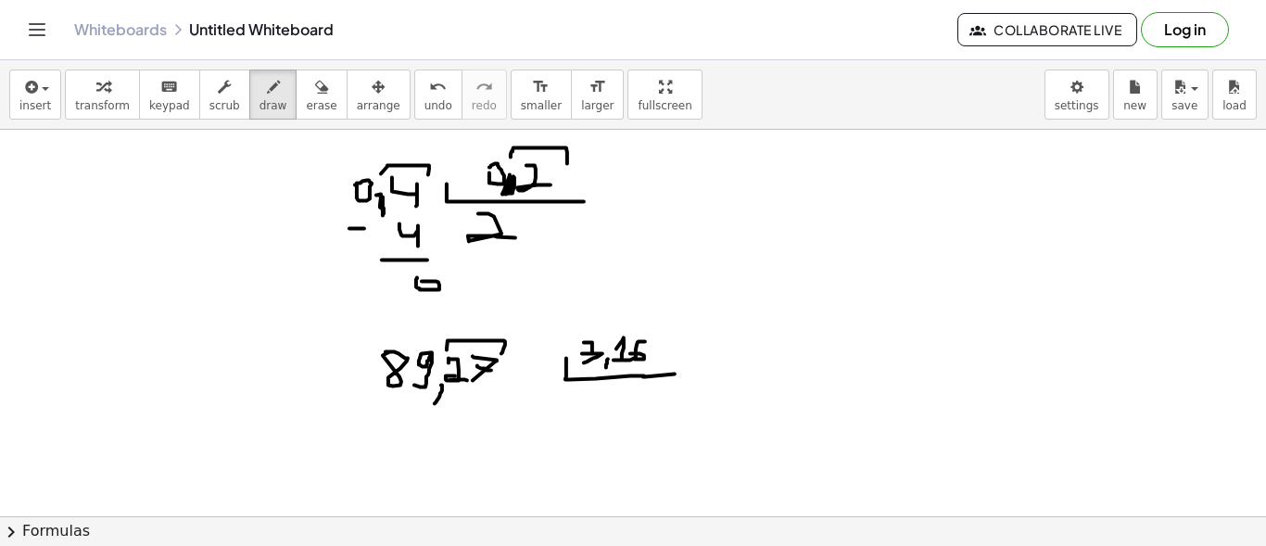
drag, startPoint x: 447, startPoint y: 348, endPoint x: 501, endPoint y: 352, distance: 54.8
drag, startPoint x: 609, startPoint y: 340, endPoint x: 660, endPoint y: 345, distance: 51.2
drag, startPoint x: 435, startPoint y: 384, endPoint x: 437, endPoint y: 397, distance: 12.4
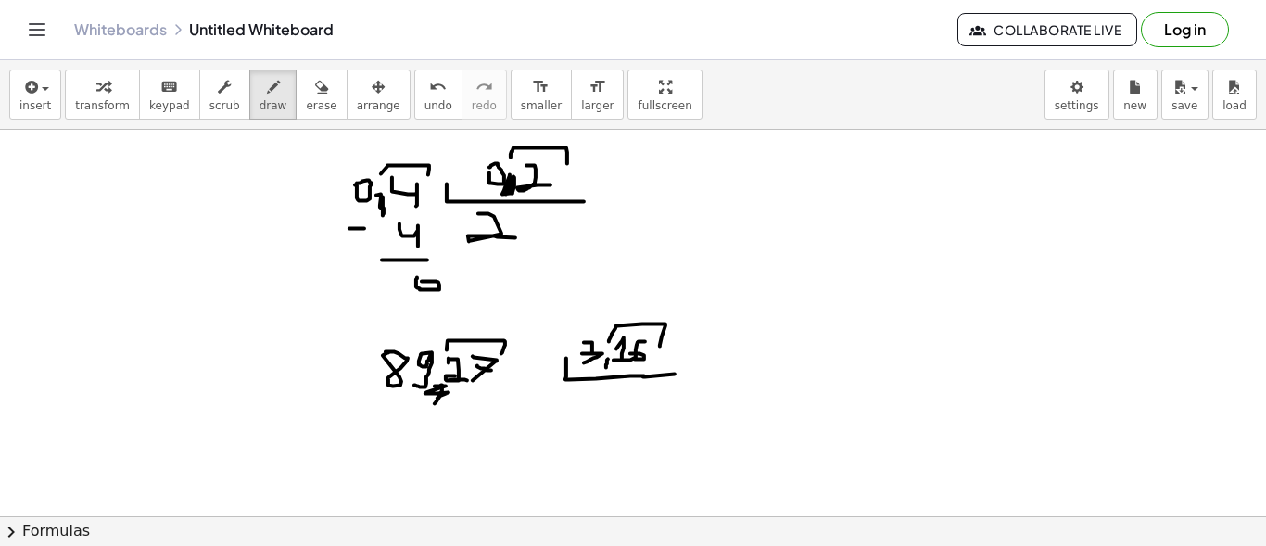
drag, startPoint x: 596, startPoint y: 356, endPoint x: 600, endPoint y: 366, distance: 11.2
click at [414, 105] on button "undo undo" at bounding box center [438, 94] width 48 height 50
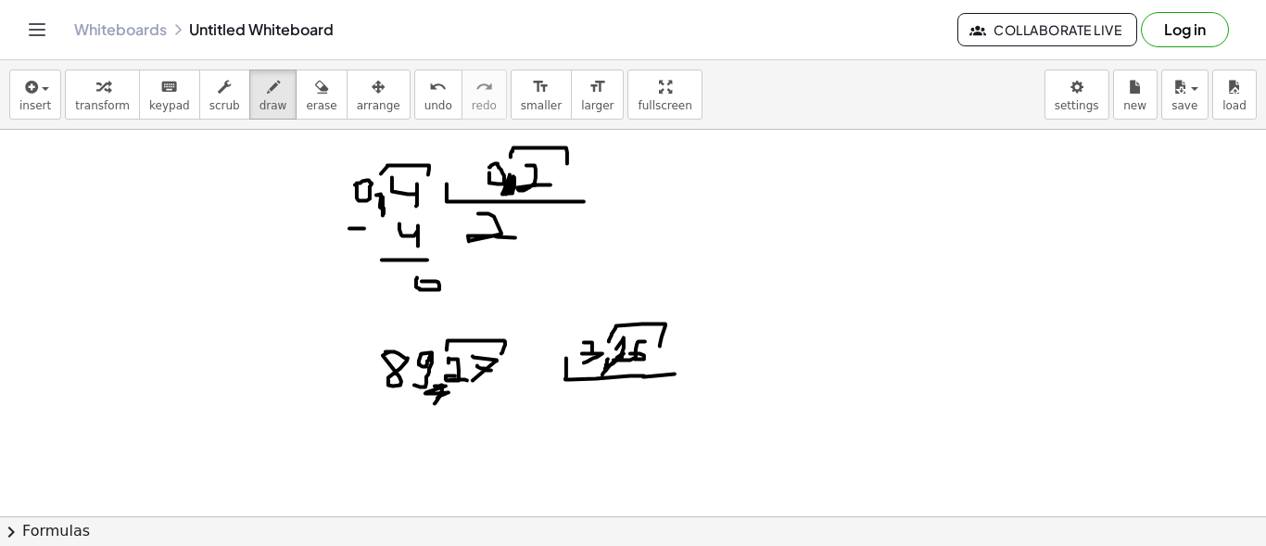
click at [400, 119] on div "insert select one: Math Expression Function Text Youtube Video Graphing Geometr…" at bounding box center [633, 94] width 1266 height 69
click at [429, 92] on icon "undo" at bounding box center [438, 87] width 18 height 22
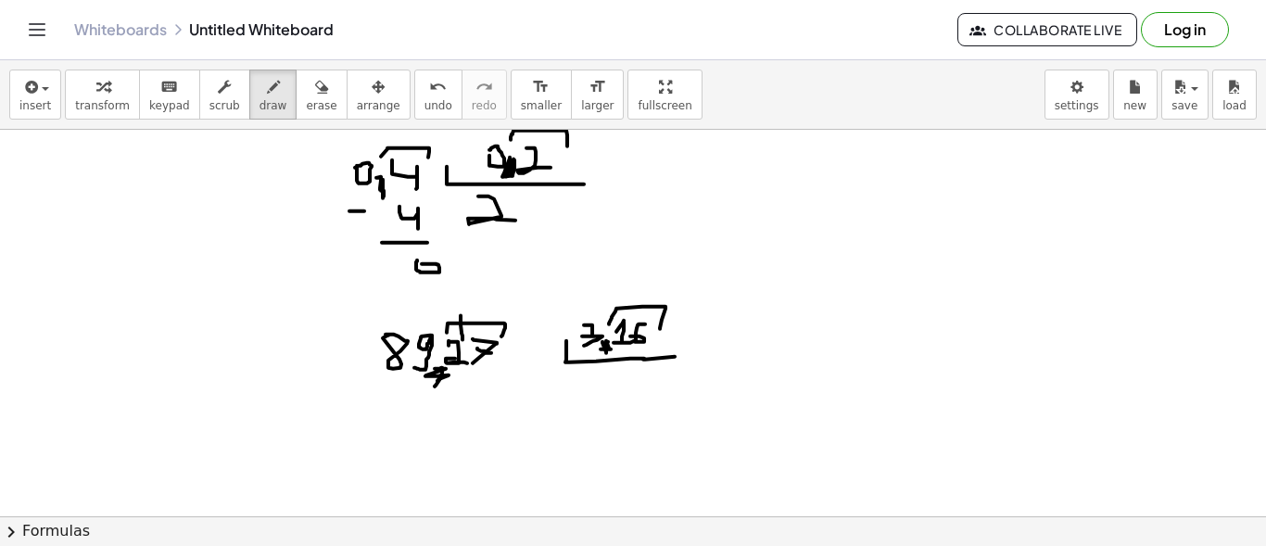
drag, startPoint x: 460, startPoint y: 314, endPoint x: 462, endPoint y: 338, distance: 24.2
drag, startPoint x: 579, startPoint y: 371, endPoint x: 620, endPoint y: 385, distance: 43.4
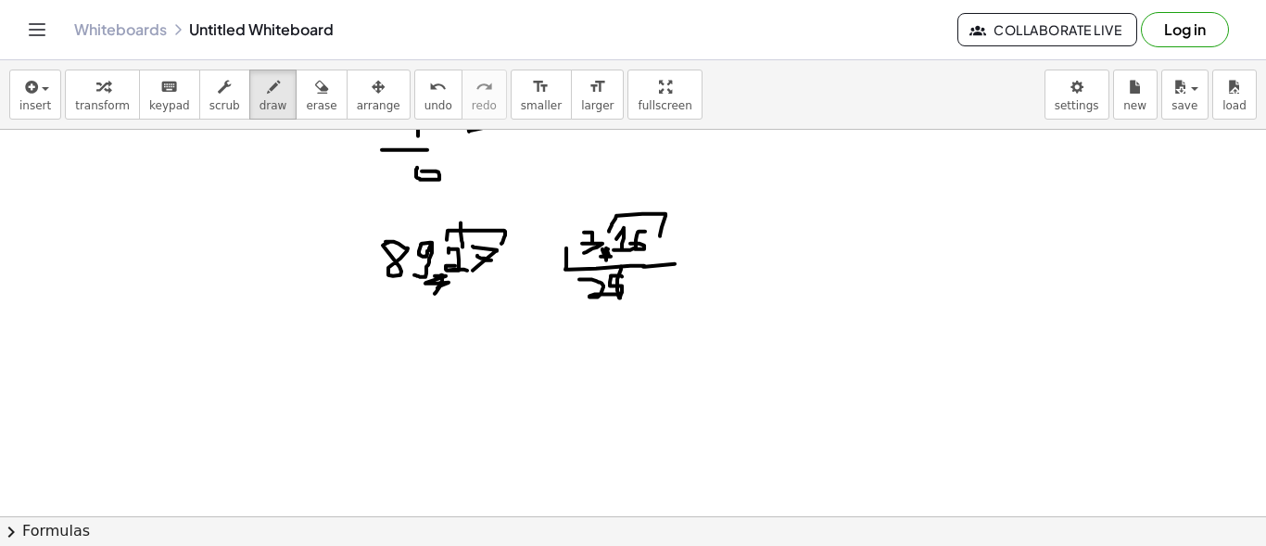
drag, startPoint x: 622, startPoint y: 275, endPoint x: 621, endPoint y: 265, distance: 10.2
drag, startPoint x: 636, startPoint y: 285, endPoint x: 631, endPoint y: 311, distance: 26.4
click at [424, 100] on span "undo" at bounding box center [438, 105] width 28 height 13
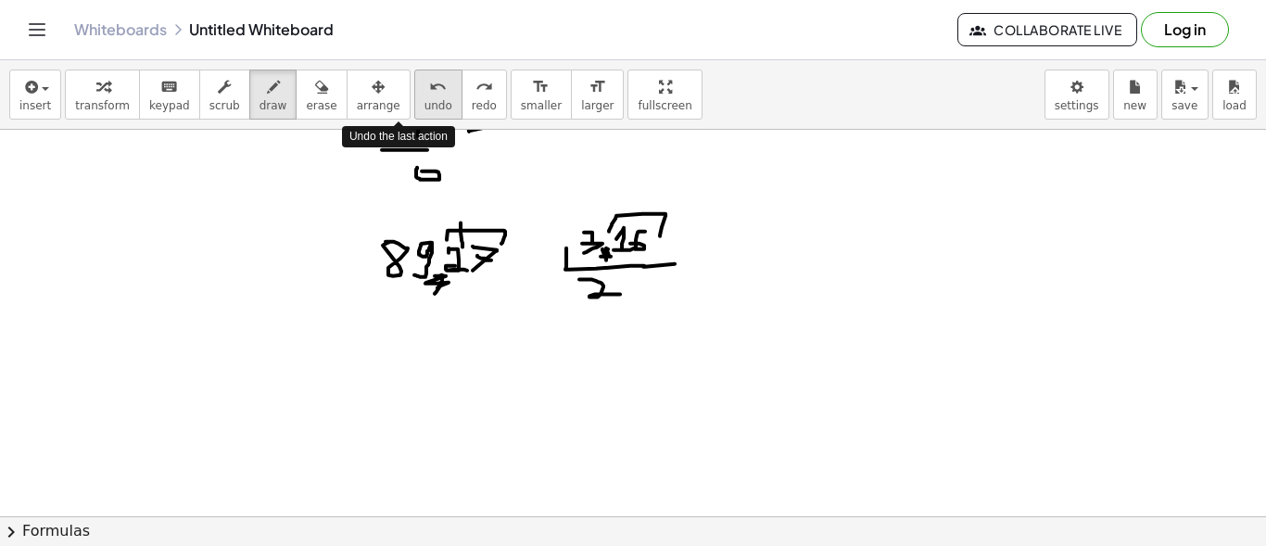
click at [424, 100] on span "undo" at bounding box center [438, 105] width 28 height 13
click at [424, 101] on span "undo" at bounding box center [438, 105] width 28 height 13
drag, startPoint x: 574, startPoint y: 277, endPoint x: 602, endPoint y: 294, distance: 32.4
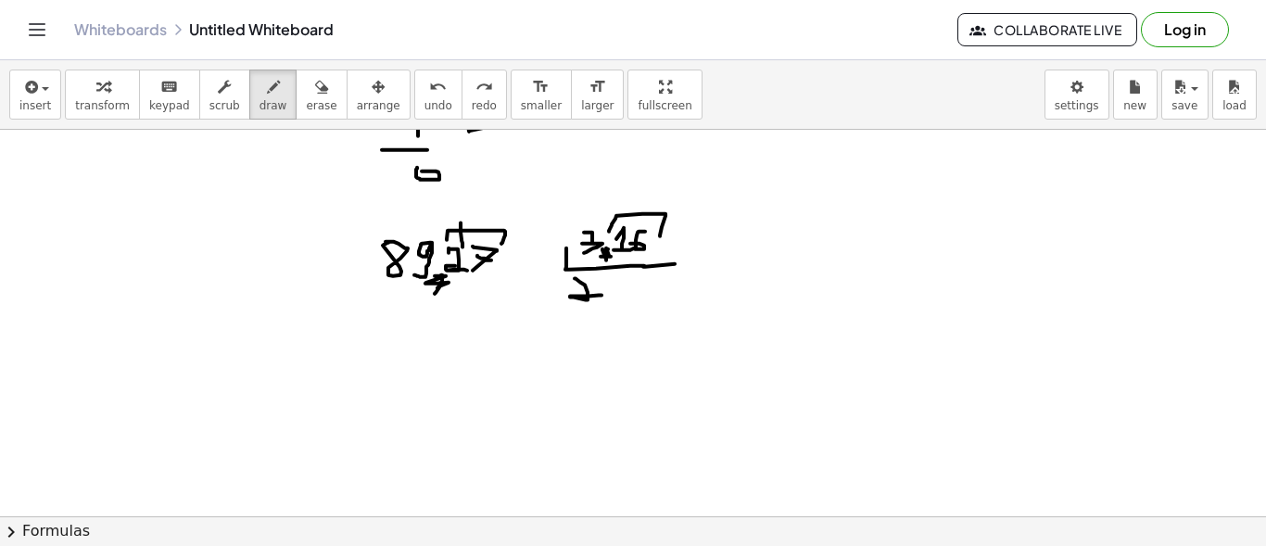
drag, startPoint x: 631, startPoint y: 301, endPoint x: 629, endPoint y: 312, distance: 11.3
drag, startPoint x: 639, startPoint y: 281, endPoint x: 668, endPoint y: 298, distance: 33.7
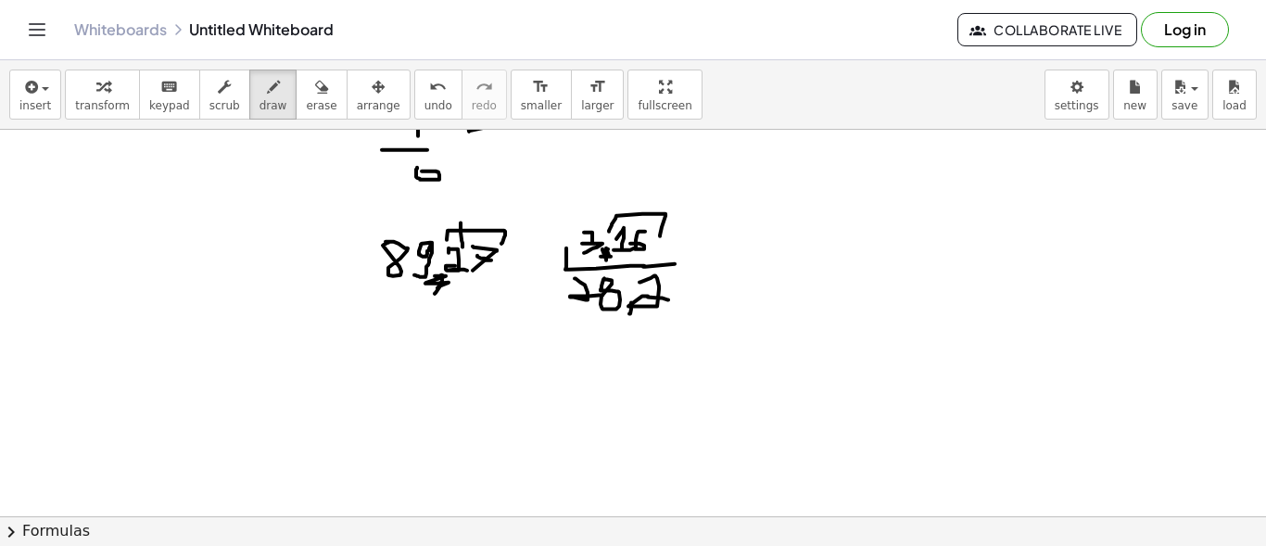
drag, startPoint x: 680, startPoint y: 271, endPoint x: 662, endPoint y: 304, distance: 37.3
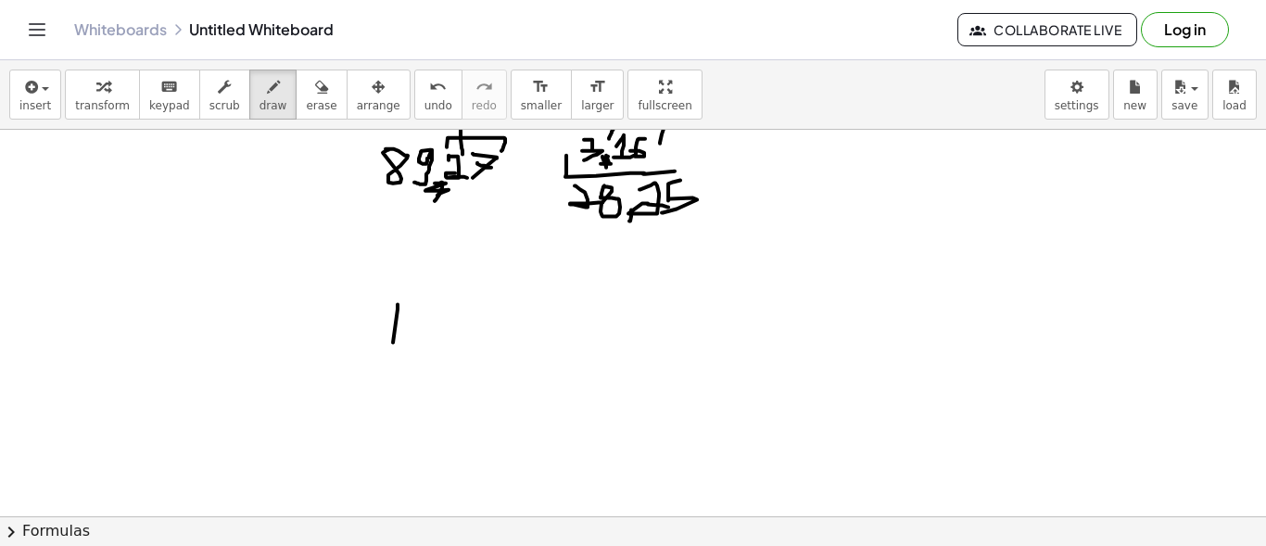
drag, startPoint x: 397, startPoint y: 303, endPoint x: 393, endPoint y: 341, distance: 38.3
drag, startPoint x: 411, startPoint y: 305, endPoint x: 446, endPoint y: 335, distance: 45.9
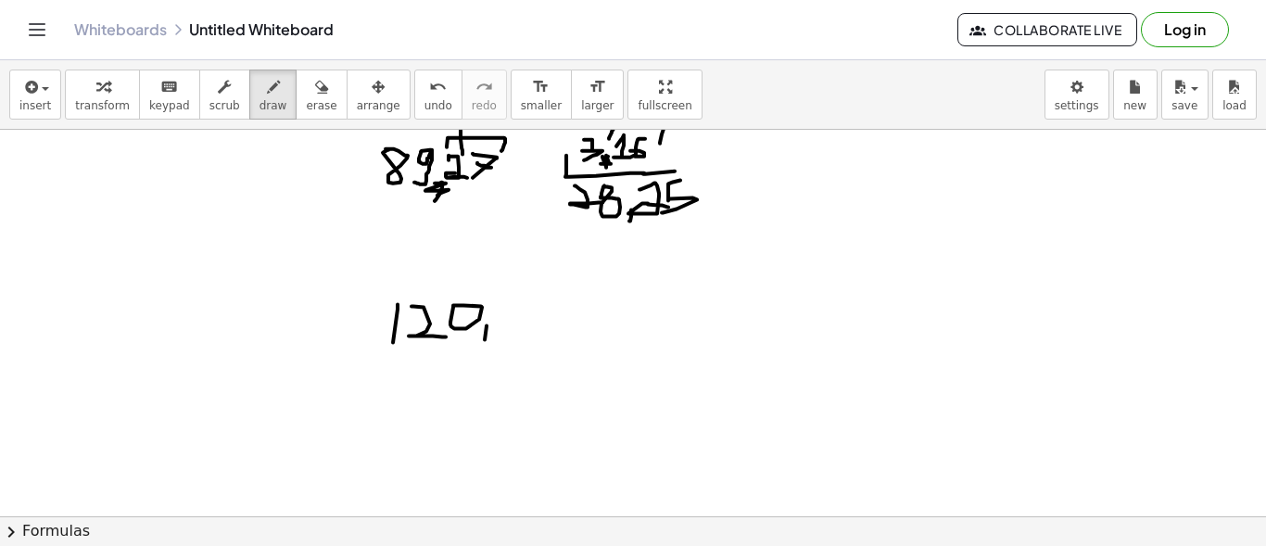
drag, startPoint x: 486, startPoint y: 324, endPoint x: 522, endPoint y: 306, distance: 39.8
drag, startPoint x: 522, startPoint y: 306, endPoint x: 498, endPoint y: 327, distance: 31.5
drag, startPoint x: 502, startPoint y: 318, endPoint x: 494, endPoint y: 324, distance: 10.6
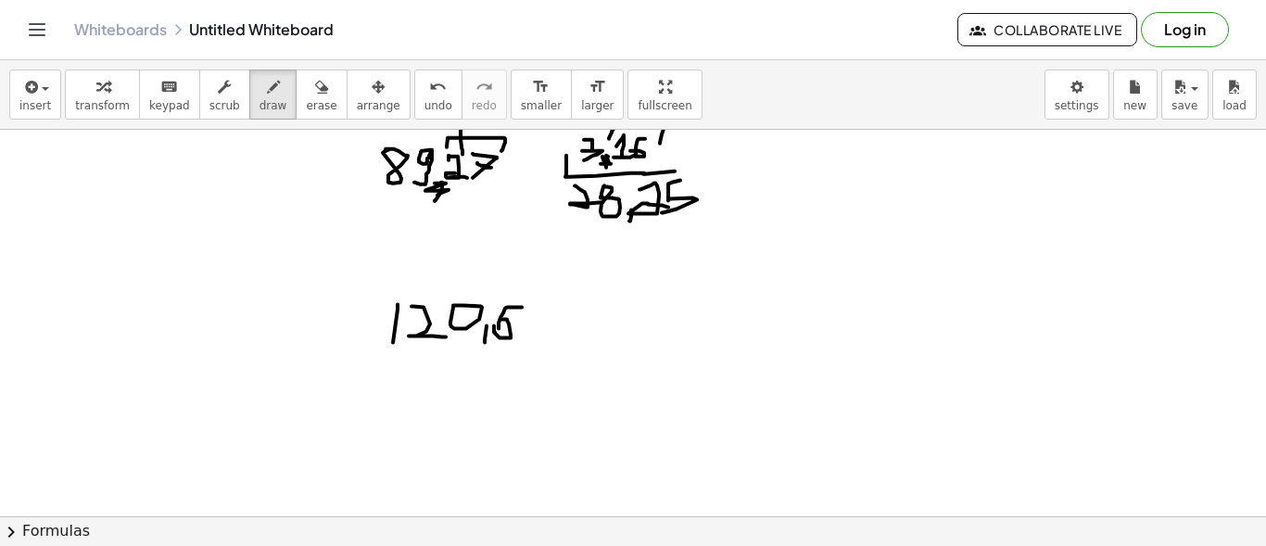
drag, startPoint x: 496, startPoint y: 333, endPoint x: 503, endPoint y: 316, distance: 18.2
drag, startPoint x: 533, startPoint y: 310, endPoint x: 582, endPoint y: 311, distance: 49.1
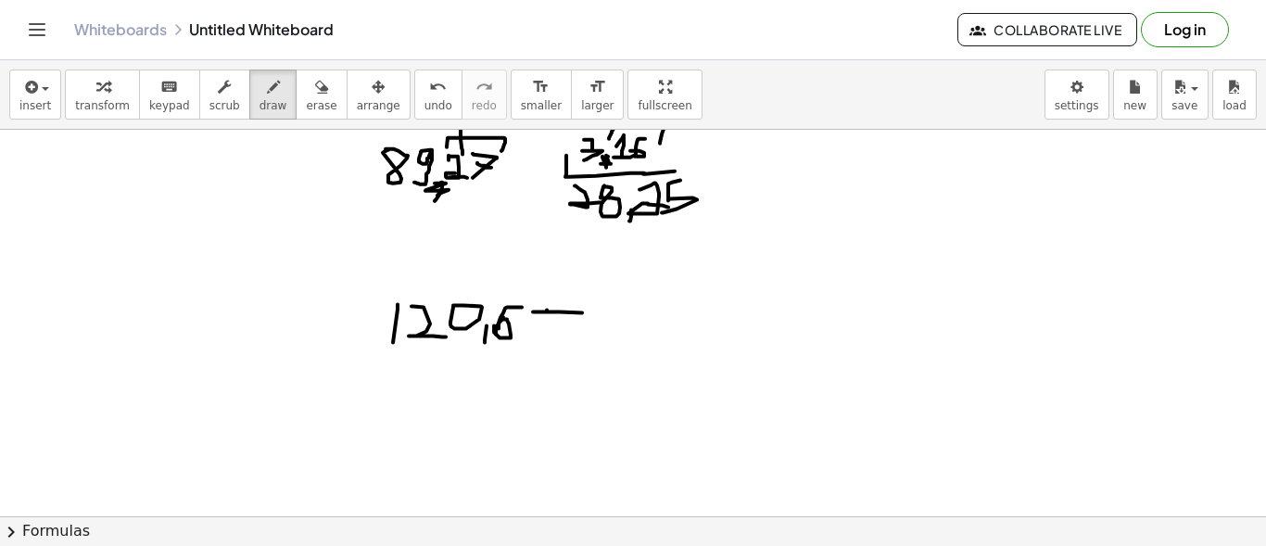
drag, startPoint x: 535, startPoint y: 313, endPoint x: 533, endPoint y: 345, distance: 31.6
drag, startPoint x: 624, startPoint y: 300, endPoint x: 765, endPoint y: 351, distance: 149.8
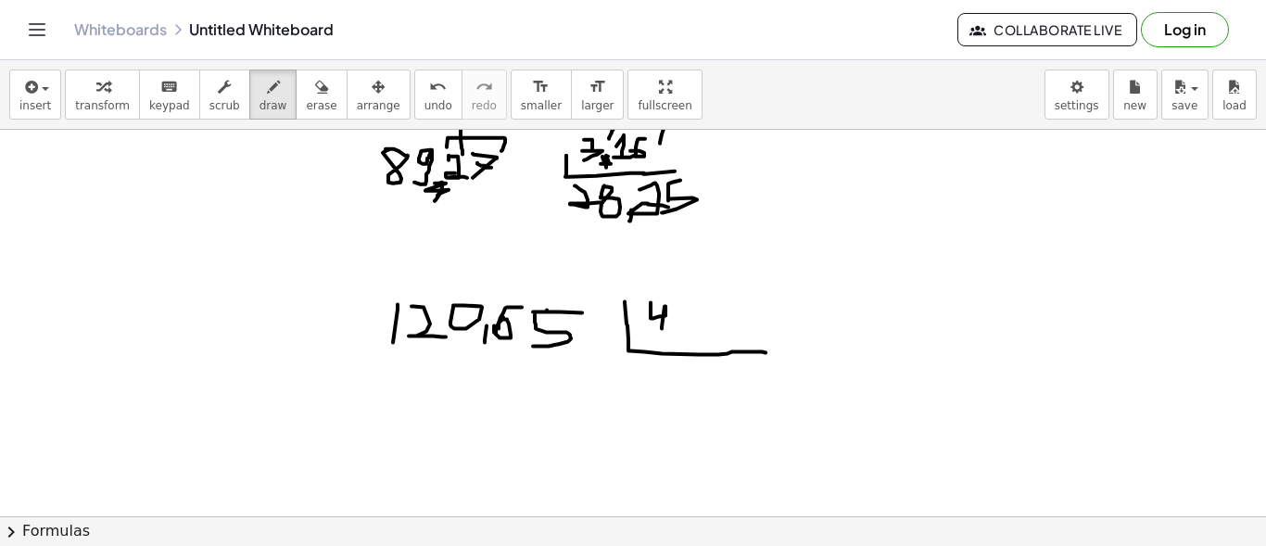
drag, startPoint x: 650, startPoint y: 301, endPoint x: 662, endPoint y: 327, distance: 28.2
drag, startPoint x: 674, startPoint y: 304, endPoint x: 675, endPoint y: 321, distance: 17.6
drag, startPoint x: 675, startPoint y: 310, endPoint x: 686, endPoint y: 321, distance: 15.1
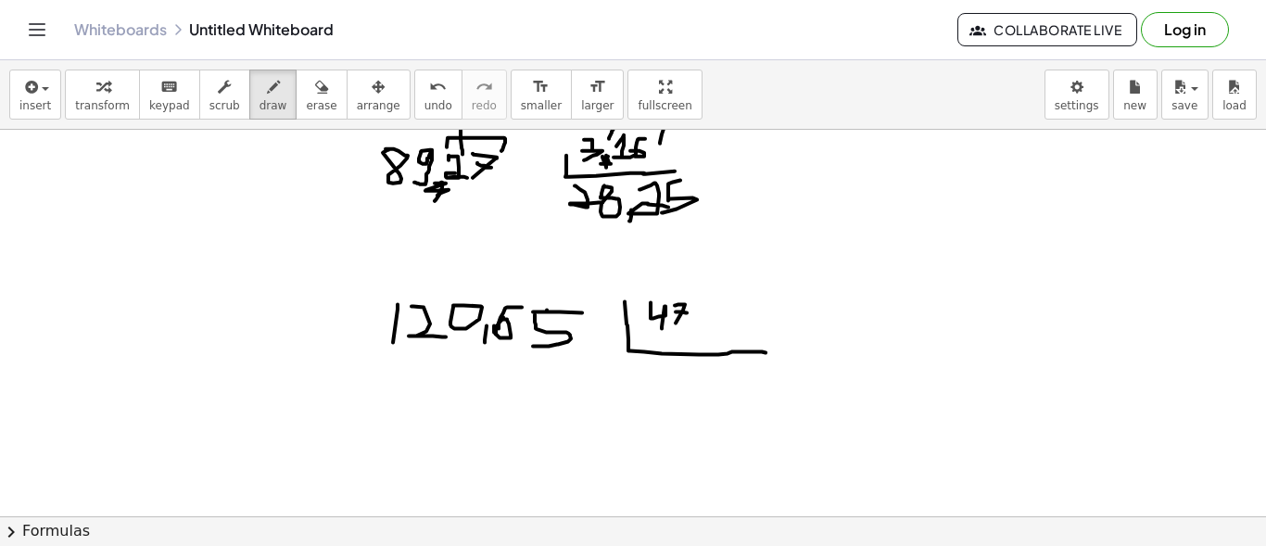
drag, startPoint x: 696, startPoint y: 321, endPoint x: 695, endPoint y: 334, distance: 13.0
drag, startPoint x: 715, startPoint y: 305, endPoint x: 704, endPoint y: 327, distance: 24.9
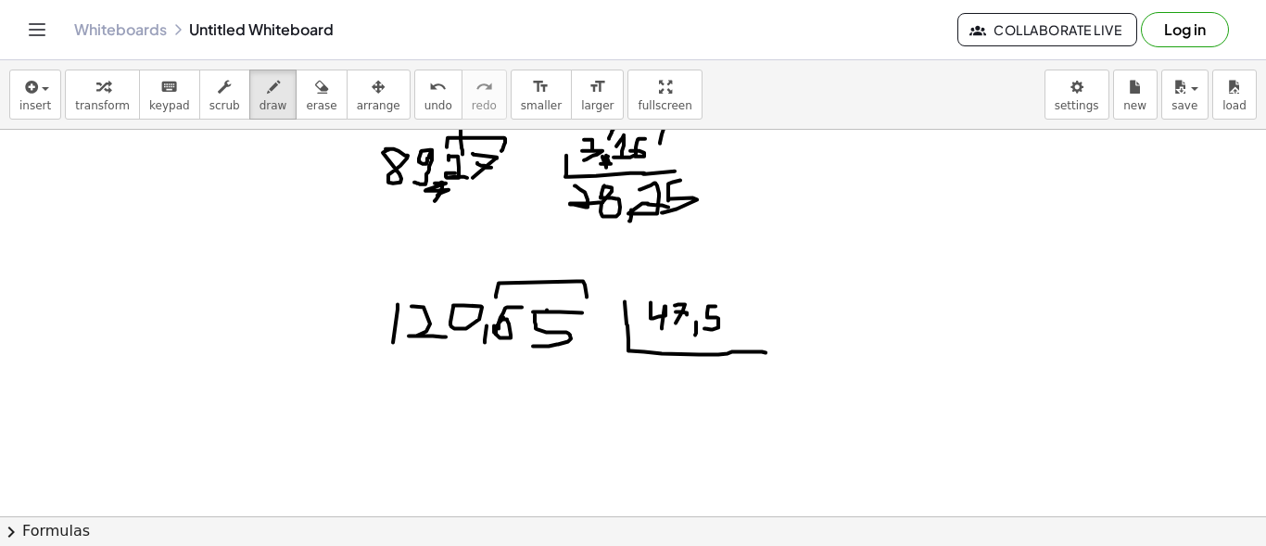
drag, startPoint x: 496, startPoint y: 296, endPoint x: 586, endPoint y: 296, distance: 90.8
drag, startPoint x: 692, startPoint y: 305, endPoint x: 724, endPoint y: 292, distance: 34.1
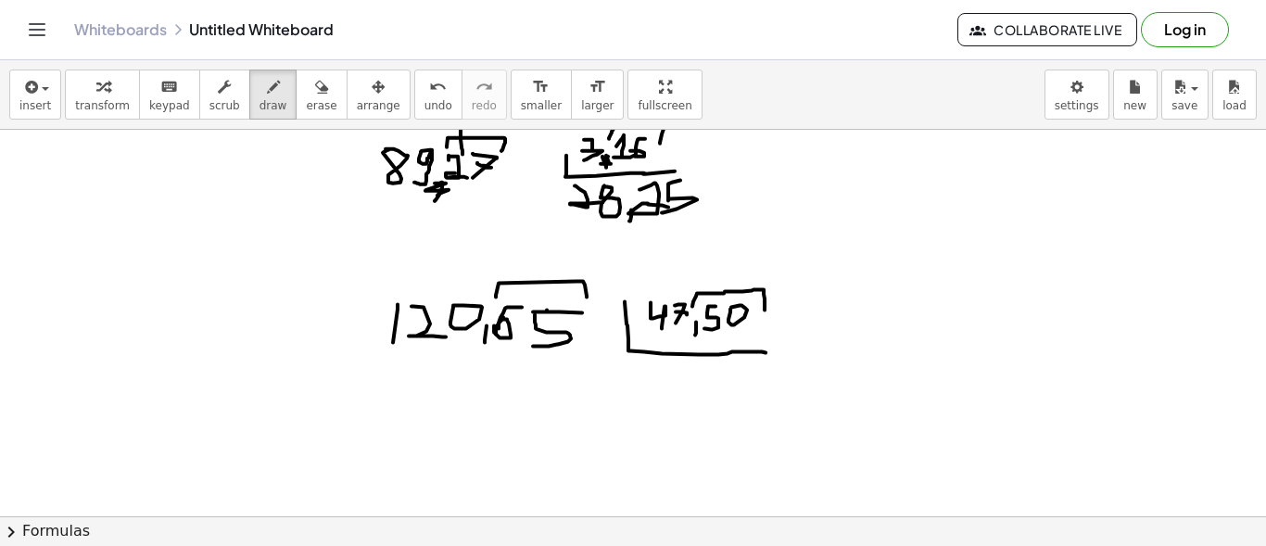
drag, startPoint x: 725, startPoint y: 290, endPoint x: 764, endPoint y: 309, distance: 43.9
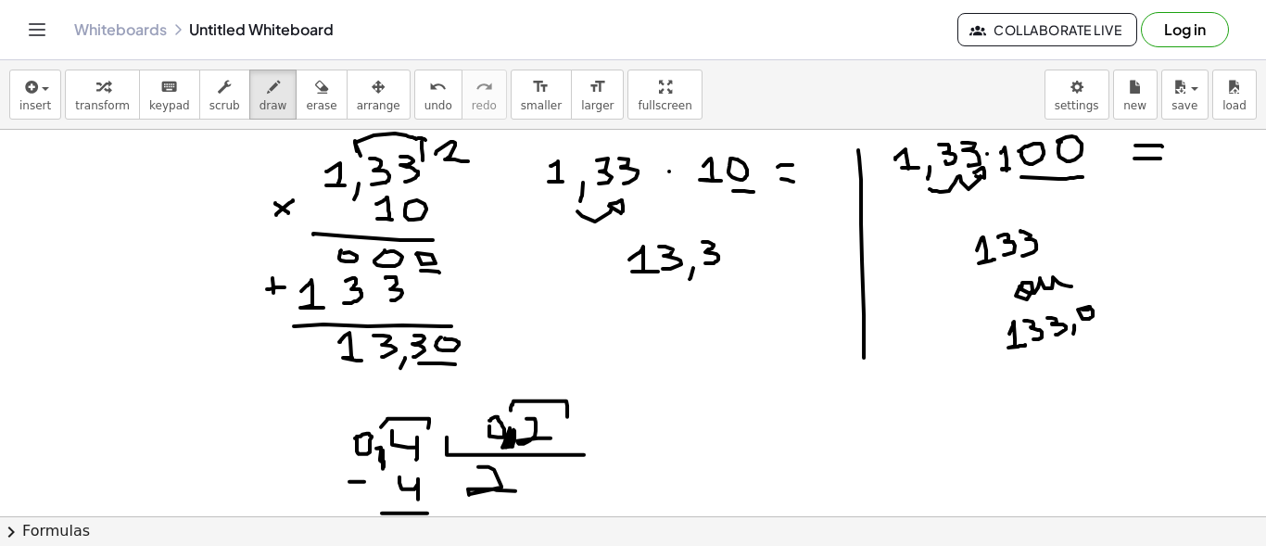
scroll to position [886, 0]
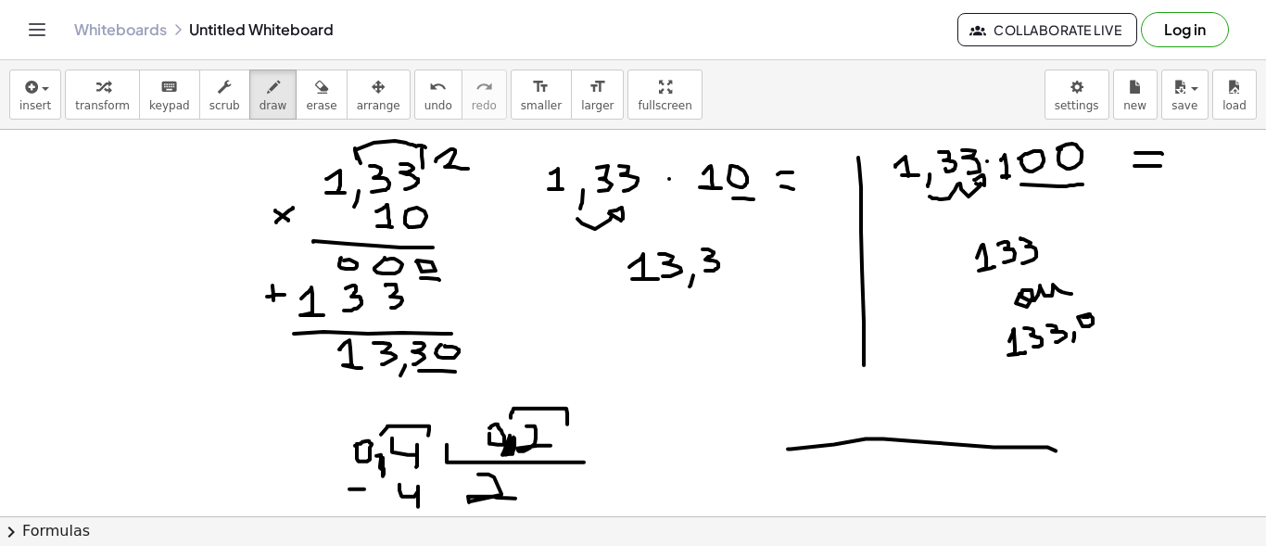
drag, startPoint x: 788, startPoint y: 447, endPoint x: 1055, endPoint y: 449, distance: 267.8
click at [1055, 449] on div at bounding box center [633, 213] width 1266 height 1939
drag, startPoint x: 1056, startPoint y: 426, endPoint x: 1057, endPoint y: 471, distance: 44.5
click at [1057, 471] on div at bounding box center [633, 213] width 1266 height 1939
drag, startPoint x: 1057, startPoint y: 426, endPoint x: 461, endPoint y: 97, distance: 680.5
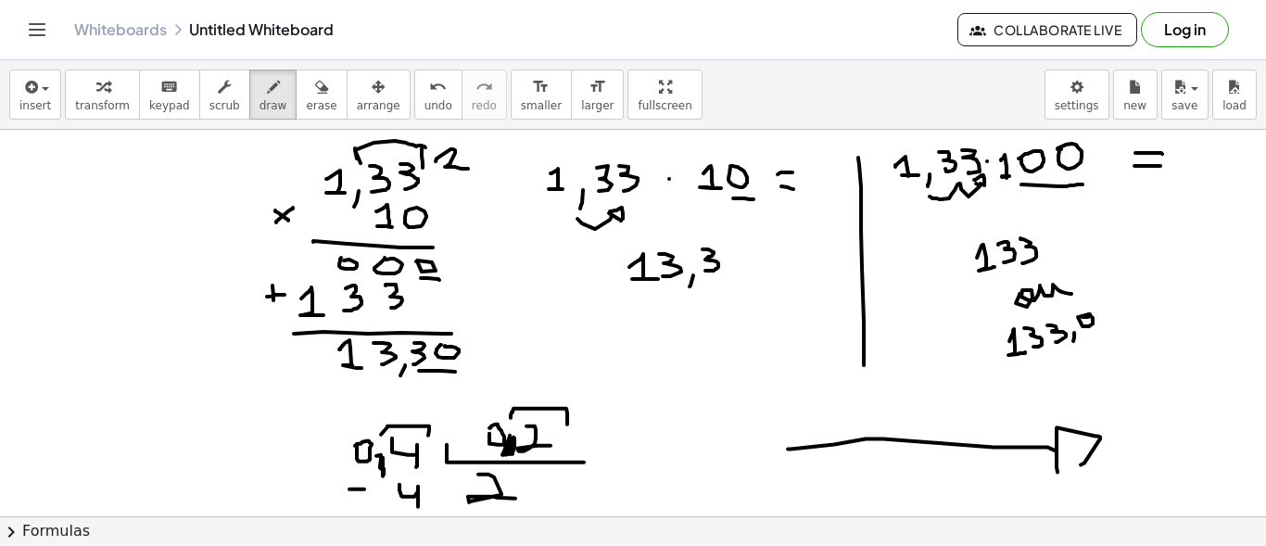
click at [1077, 465] on div at bounding box center [633, 213] width 1266 height 1939
click at [424, 101] on span "undo" at bounding box center [438, 105] width 28 height 13
drag, startPoint x: 1045, startPoint y: 427, endPoint x: 1136, endPoint y: 437, distance: 91.4
click at [1136, 437] on div at bounding box center [633, 213] width 1266 height 1939
drag, startPoint x: 1071, startPoint y: 471, endPoint x: 1137, endPoint y: 438, distance: 73.3
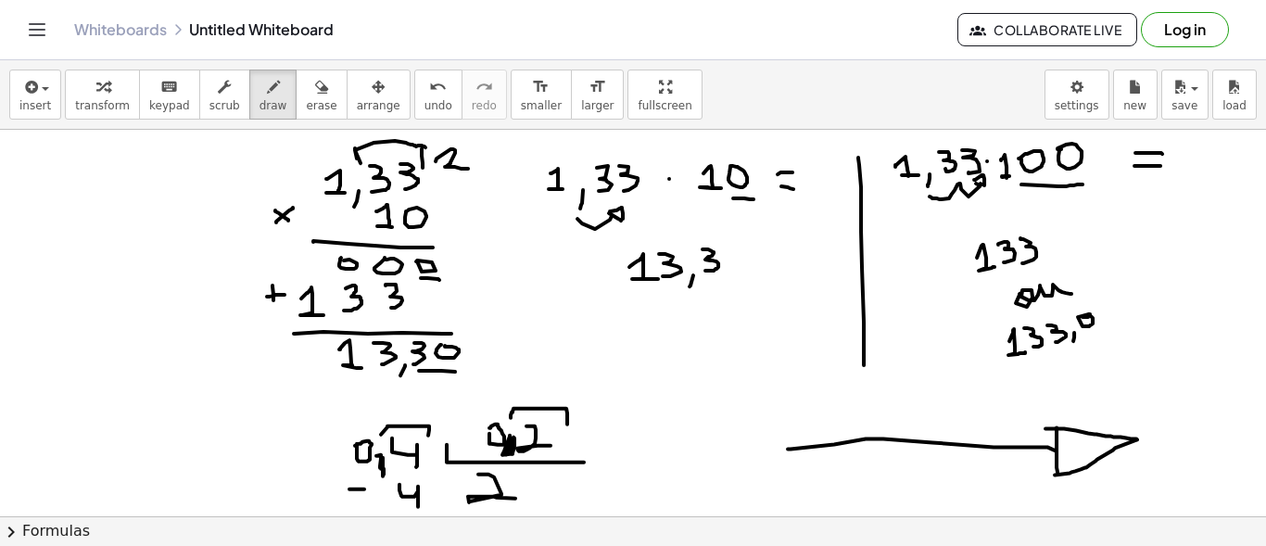
click at [1137, 438] on div at bounding box center [633, 213] width 1266 height 1939
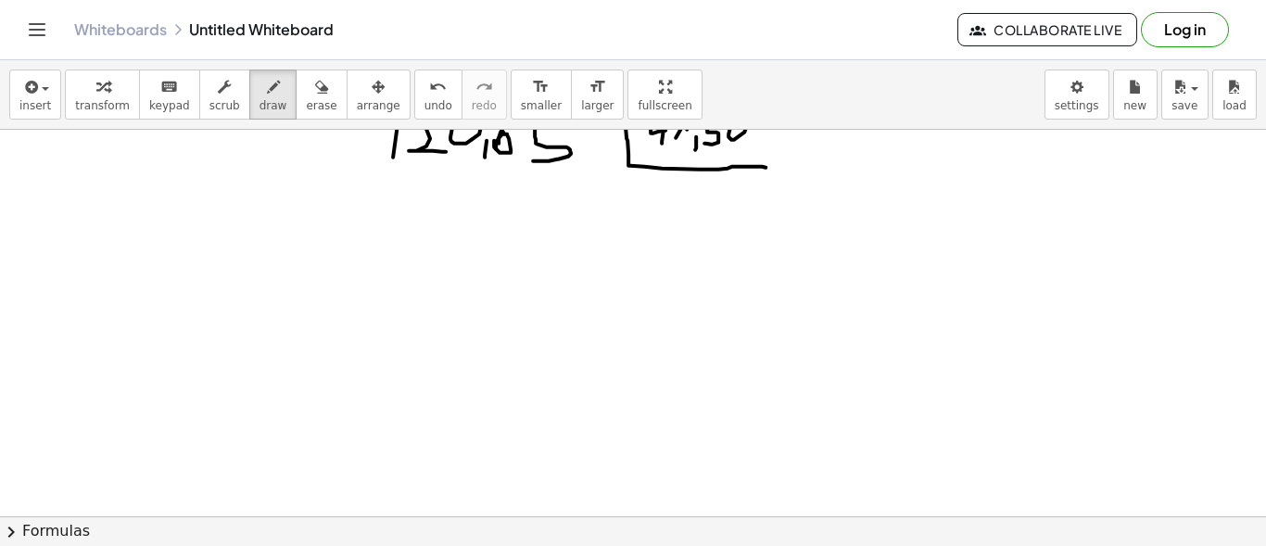
scroll to position [1551, 0]
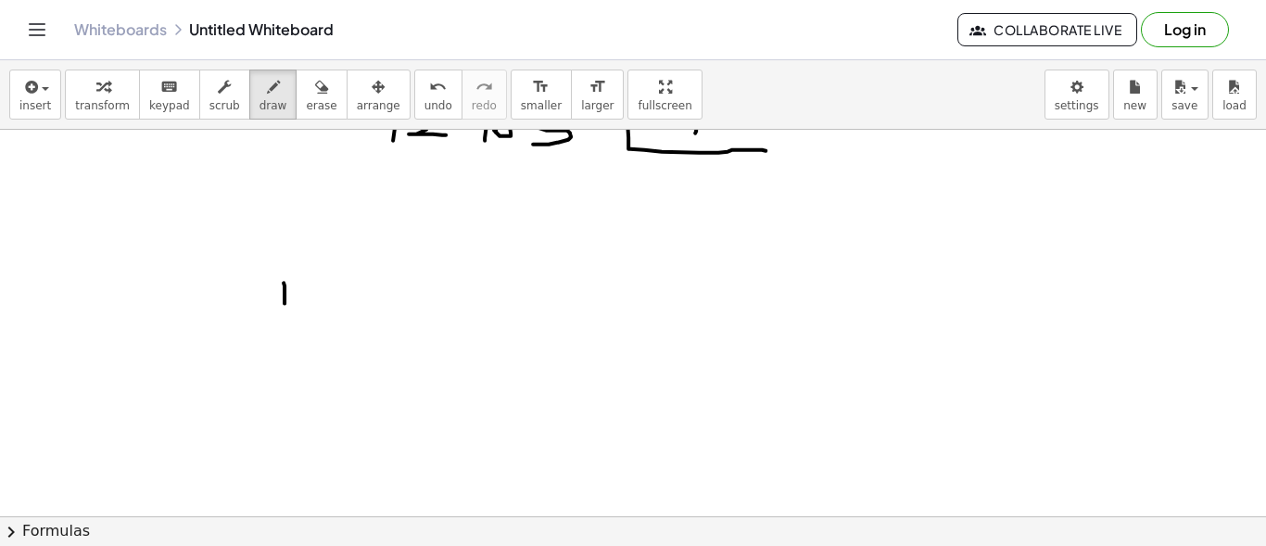
drag, startPoint x: 284, startPoint y: 281, endPoint x: 284, endPoint y: 301, distance: 20.4
drag, startPoint x: 302, startPoint y: 279, endPoint x: 289, endPoint y: 273, distance: 14.1
click at [414, 110] on button "undo undo" at bounding box center [438, 94] width 48 height 50
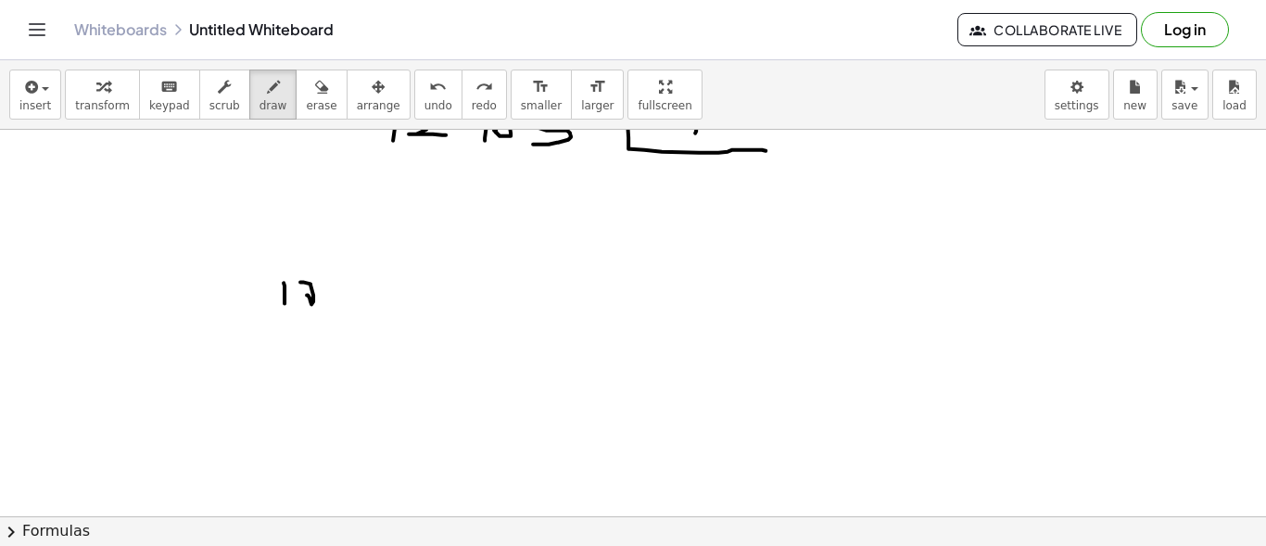
drag, startPoint x: 300, startPoint y: 280, endPoint x: 306, endPoint y: 295, distance: 15.8
click at [424, 84] on div "undo" at bounding box center [438, 86] width 28 height 22
drag, startPoint x: 329, startPoint y: 295, endPoint x: 324, endPoint y: 311, distance: 17.3
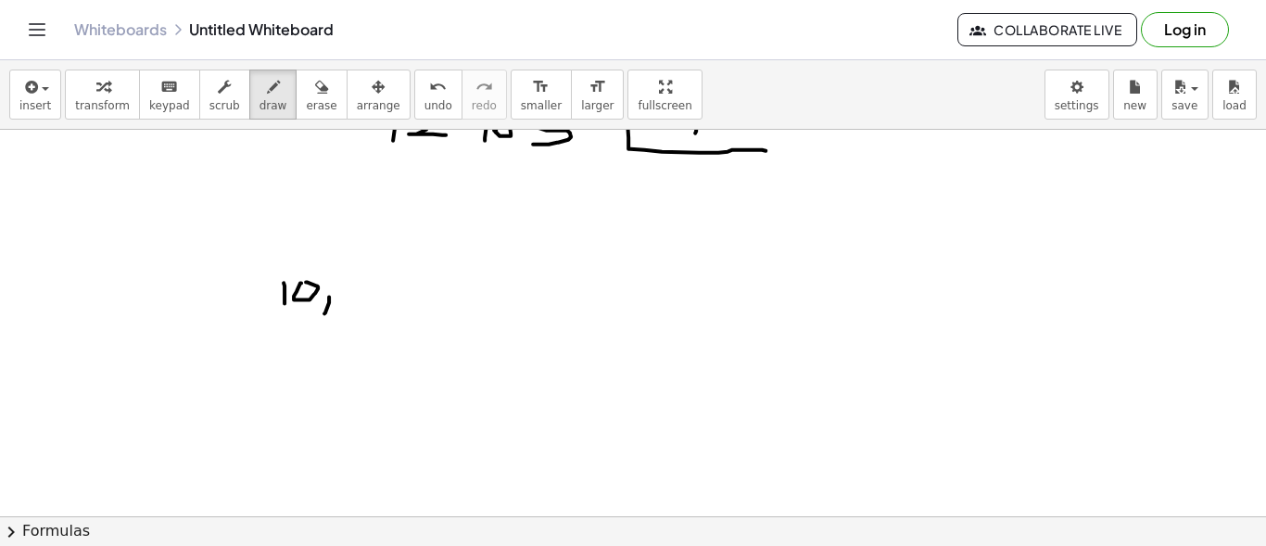
drag, startPoint x: 336, startPoint y: 280, endPoint x: 343, endPoint y: 306, distance: 26.7
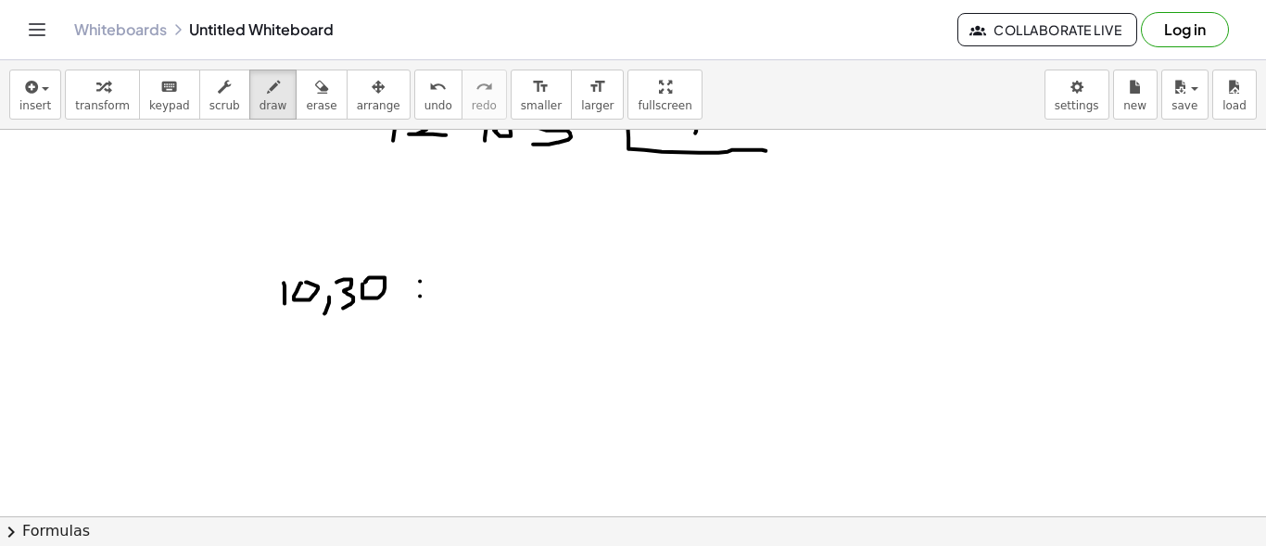
drag, startPoint x: 442, startPoint y: 279, endPoint x: 462, endPoint y: 298, distance: 28.2
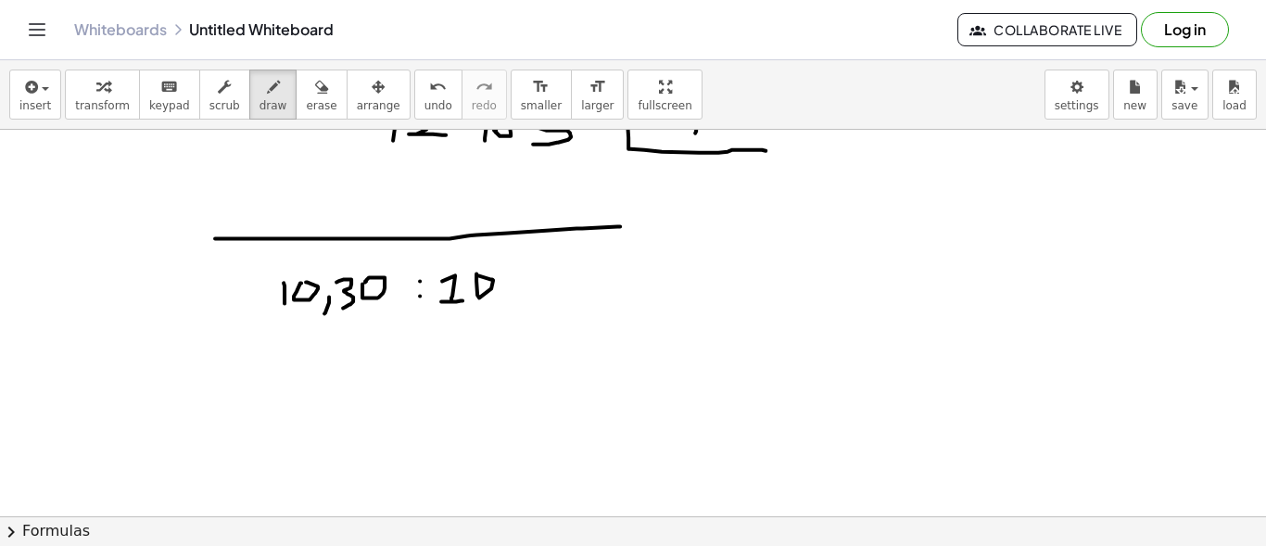
drag, startPoint x: 620, startPoint y: 224, endPoint x: 215, endPoint y: 236, distance: 405.1
drag, startPoint x: 213, startPoint y: 224, endPoint x: 211, endPoint y: 247, distance: 23.2
drag, startPoint x: 213, startPoint y: 221, endPoint x: 218, endPoint y: 246, distance: 24.5
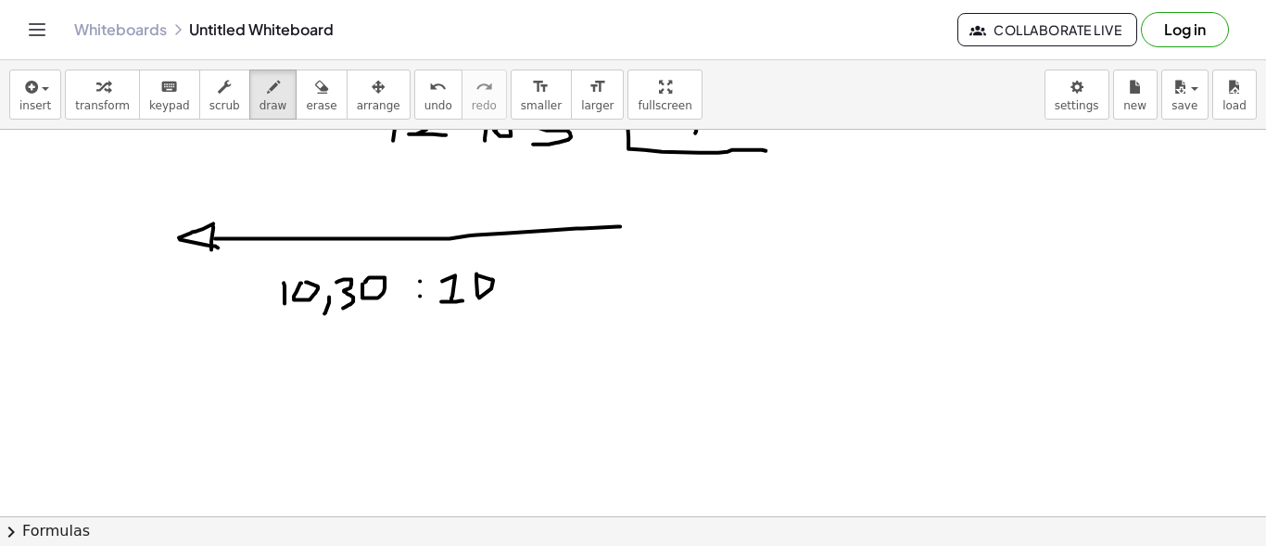
drag, startPoint x: 329, startPoint y: 318, endPoint x: 286, endPoint y: 311, distance: 43.1
drag, startPoint x: 280, startPoint y: 320, endPoint x: 533, endPoint y: 274, distance: 257.0
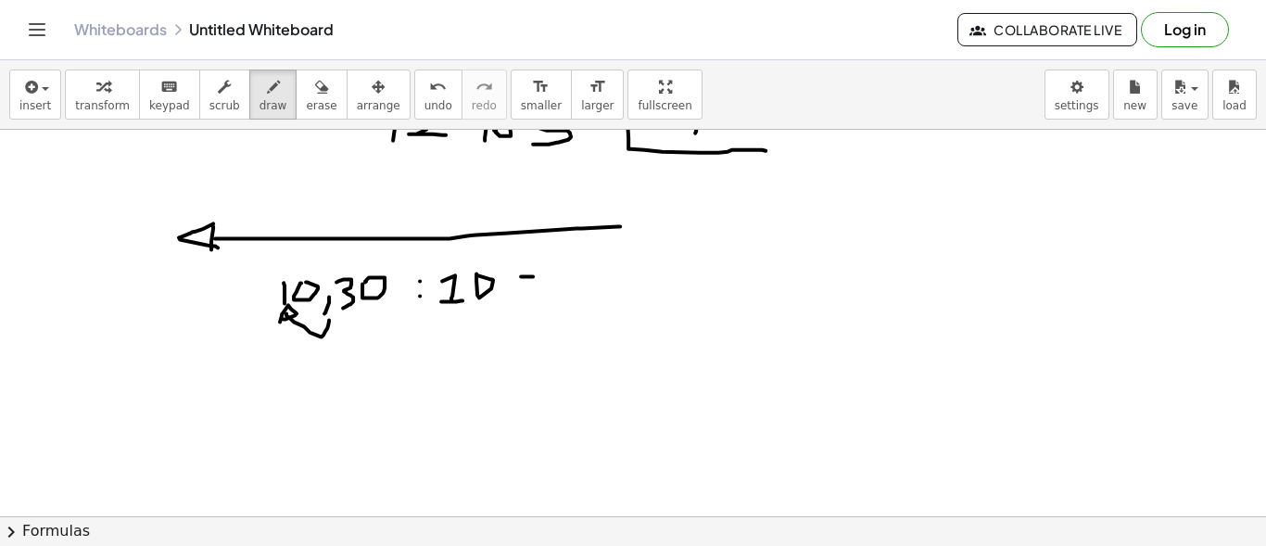
drag, startPoint x: 523, startPoint y: 287, endPoint x: 536, endPoint y: 287, distance: 13.0
drag, startPoint x: 363, startPoint y: 299, endPoint x: 351, endPoint y: 335, distance: 38.1
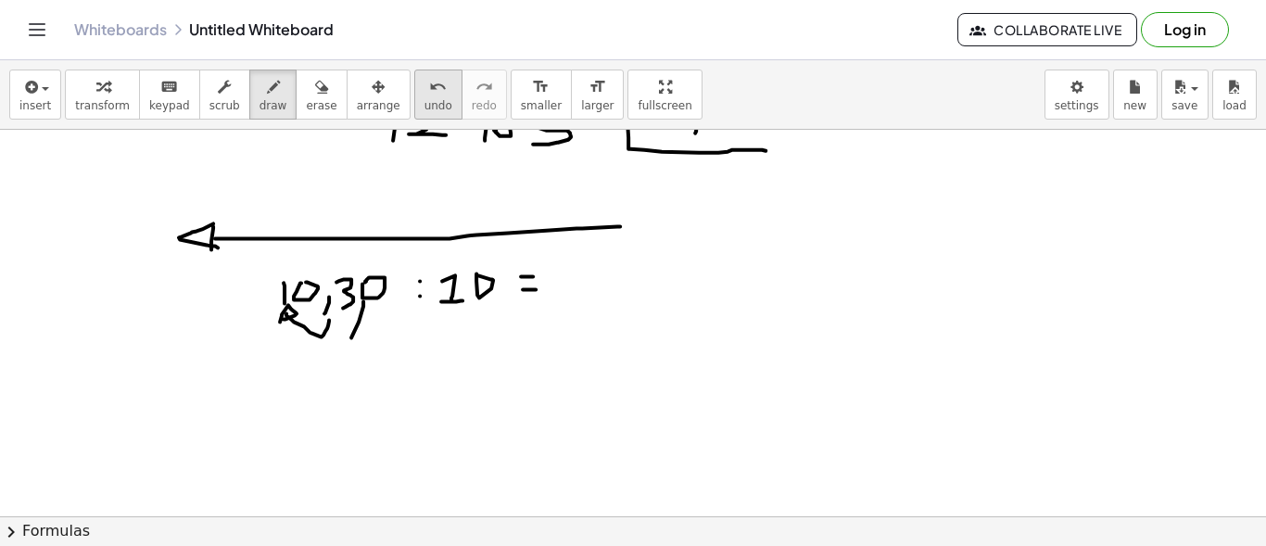
click at [429, 89] on icon "undo" at bounding box center [438, 87] width 18 height 22
drag, startPoint x: 329, startPoint y: 411, endPoint x: 362, endPoint y: 422, distance: 34.9
drag, startPoint x: 371, startPoint y: 416, endPoint x: 368, endPoint y: 435, distance: 19.7
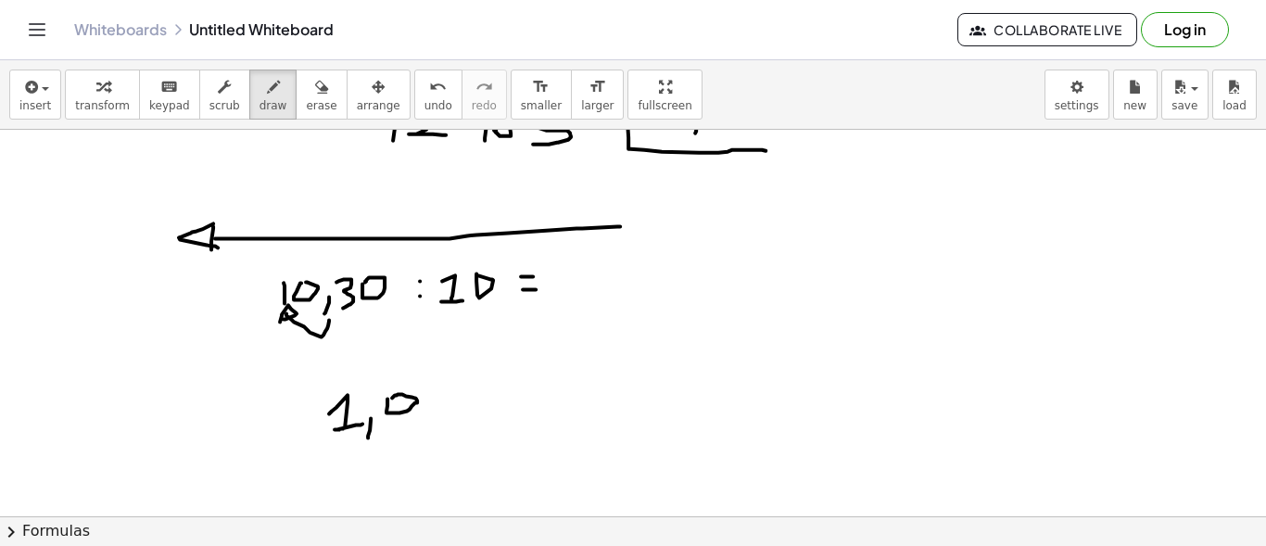
drag, startPoint x: 428, startPoint y: 388, endPoint x: 412, endPoint y: 416, distance: 31.9
drag, startPoint x: 604, startPoint y: 259, endPoint x: 595, endPoint y: 445, distance: 185.5
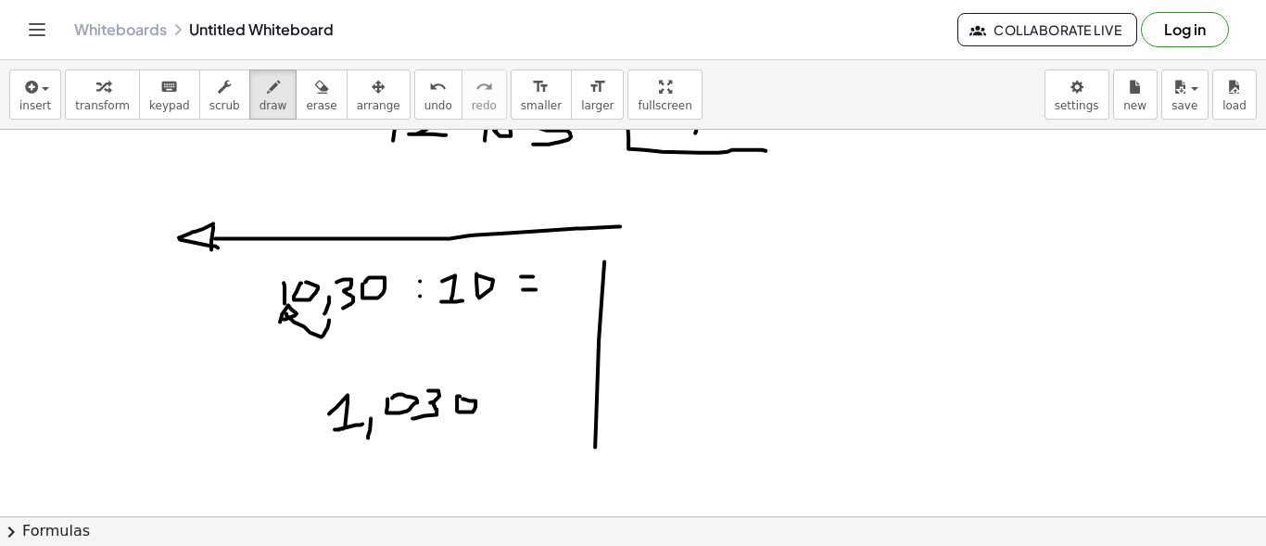
drag, startPoint x: 663, startPoint y: 278, endPoint x: 663, endPoint y: 305, distance: 26.9
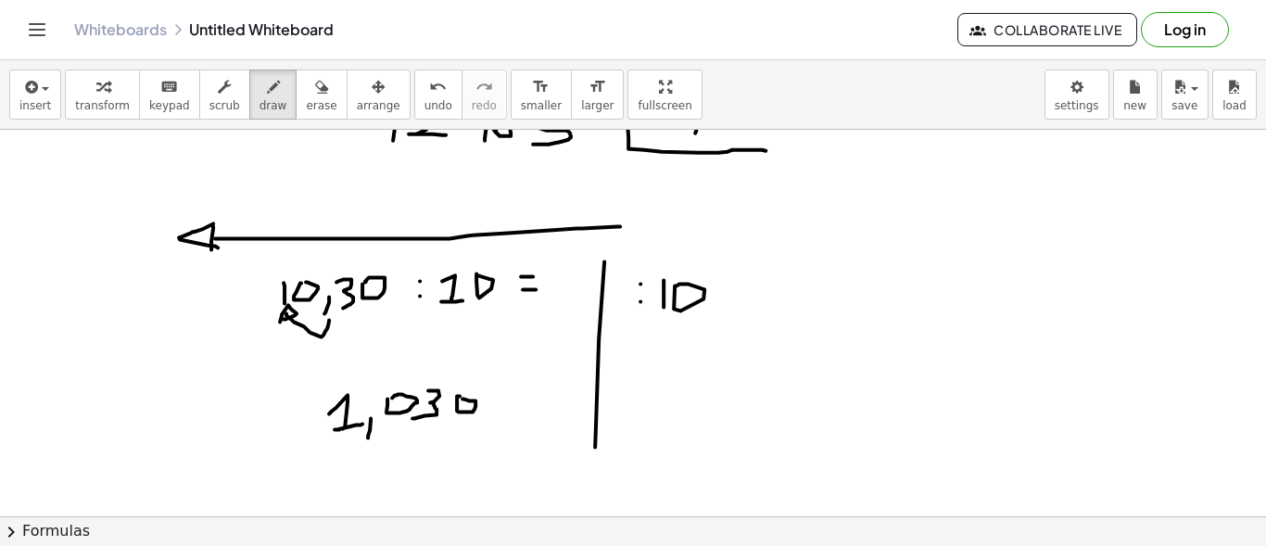
drag, startPoint x: 330, startPoint y: 342, endPoint x: 258, endPoint y: 344, distance: 71.4
drag, startPoint x: 328, startPoint y: 429, endPoint x: 320, endPoint y: 445, distance: 17.8
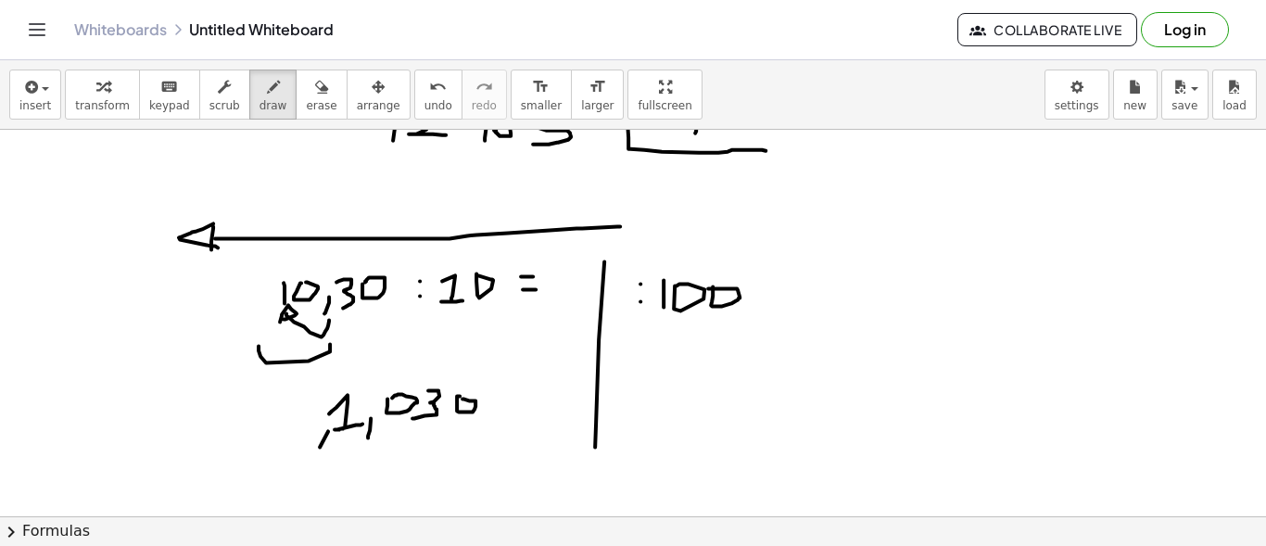
click at [424, 105] on span "undo" at bounding box center [438, 105] width 28 height 13
click at [424, 103] on span "undo" at bounding box center [438, 105] width 28 height 13
drag, startPoint x: 767, startPoint y: 288, endPoint x: 779, endPoint y: 287, distance: 12.1
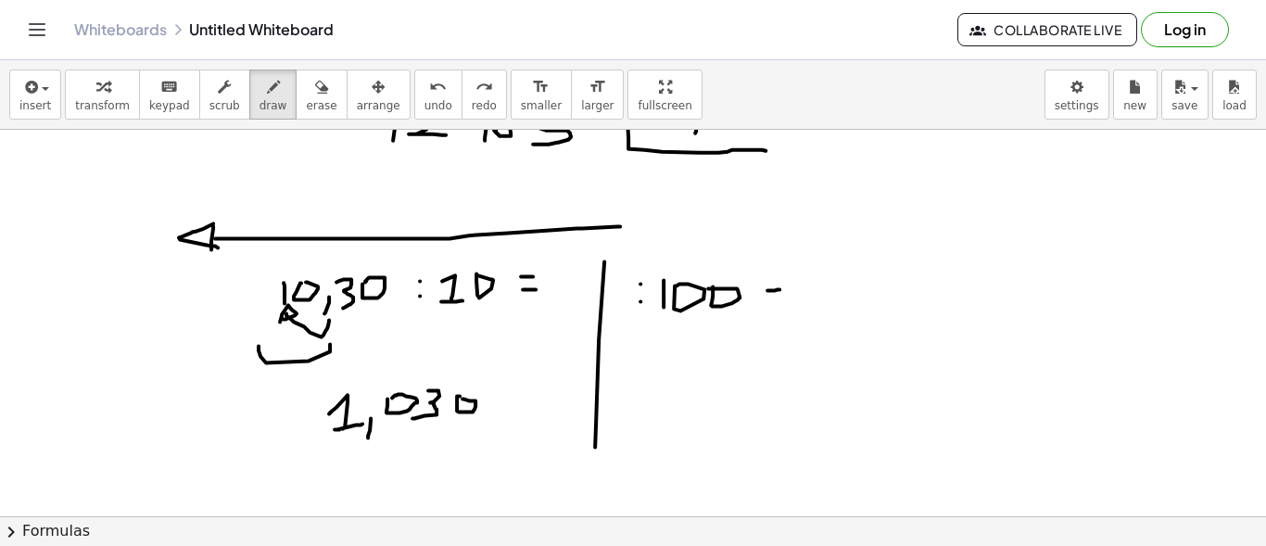
drag, startPoint x: 764, startPoint y: 302, endPoint x: 783, endPoint y: 302, distance: 18.5
drag, startPoint x: 701, startPoint y: 430, endPoint x: 697, endPoint y: 446, distance: 16.4
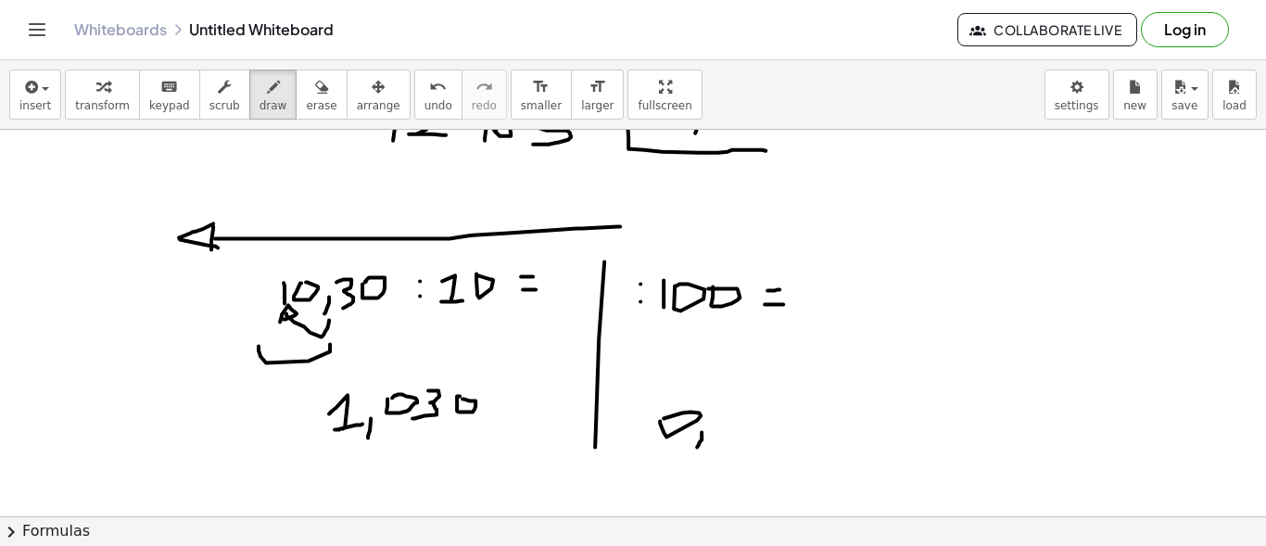
drag, startPoint x: 715, startPoint y: 418, endPoint x: 732, endPoint y: 438, distance: 26.3
drag, startPoint x: 775, startPoint y: 401, endPoint x: 776, endPoint y: 430, distance: 28.7
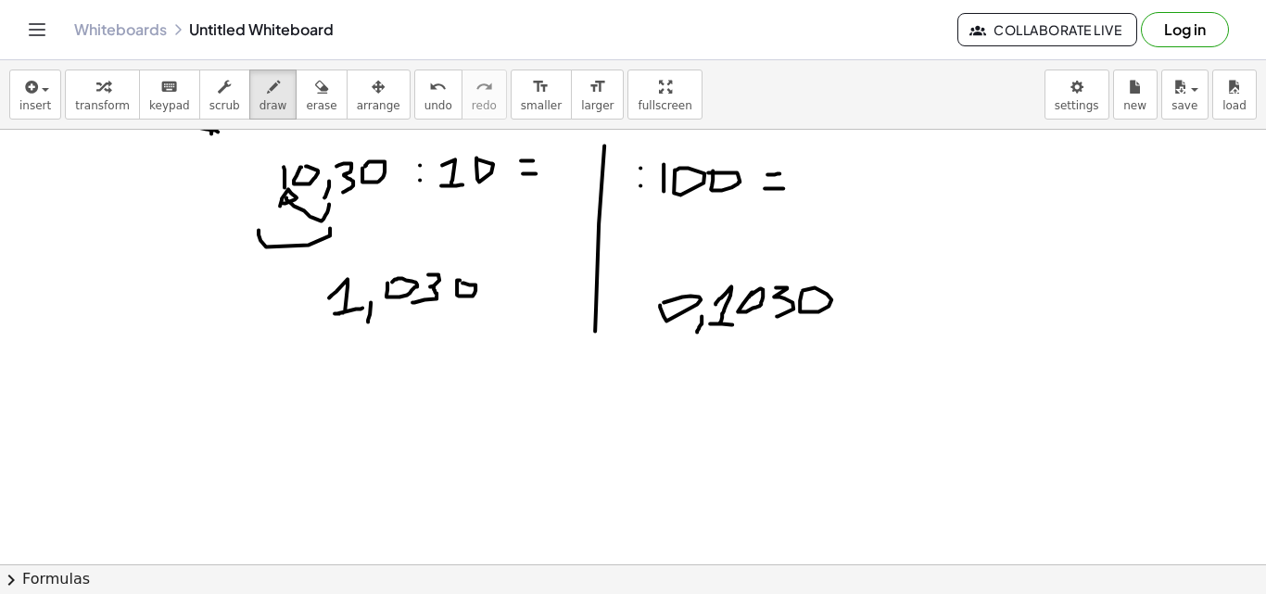
scroll to position [1668, 0]
